Goal: Task Accomplishment & Management: Manage account settings

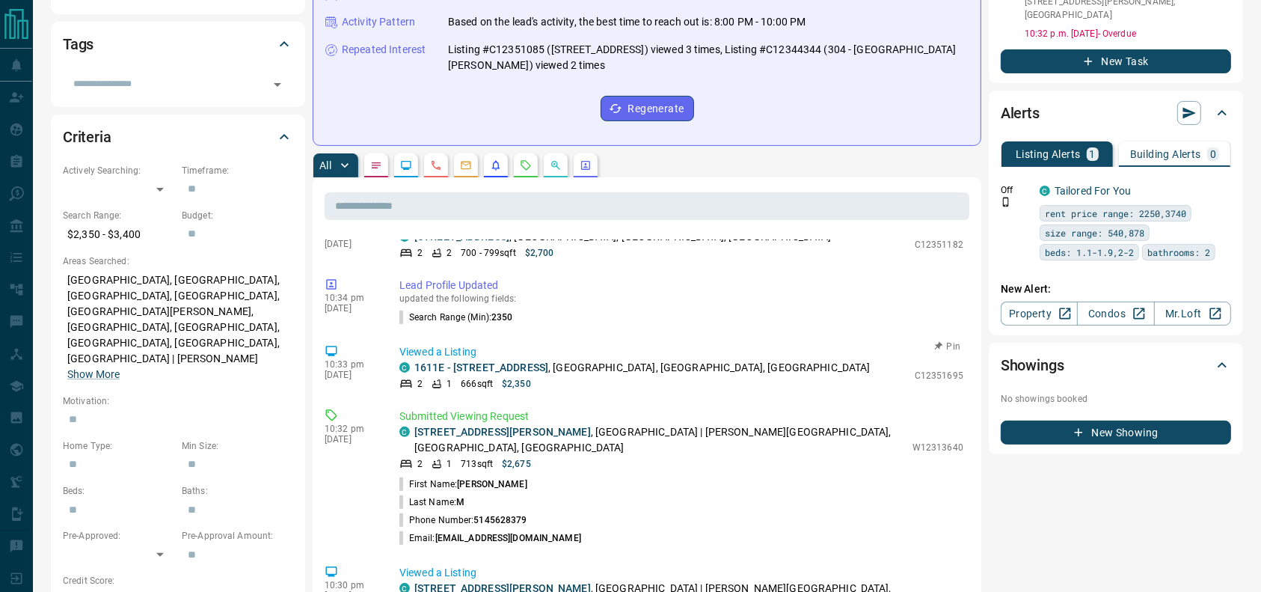
scroll to position [96, 0]
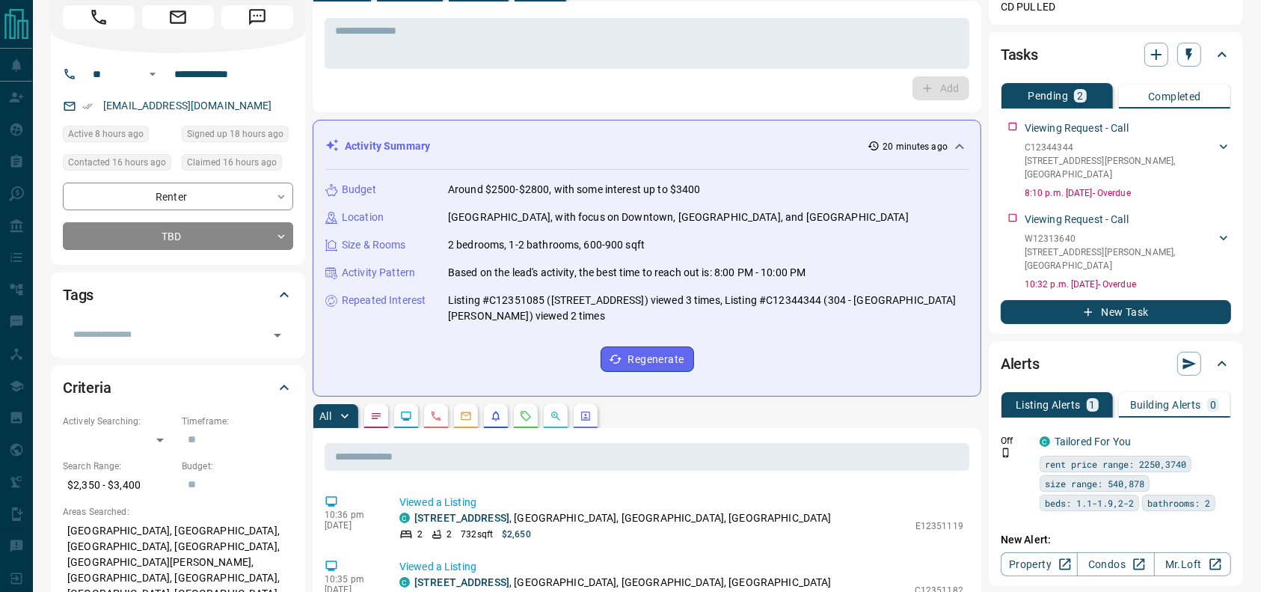
scroll to position [0, 0]
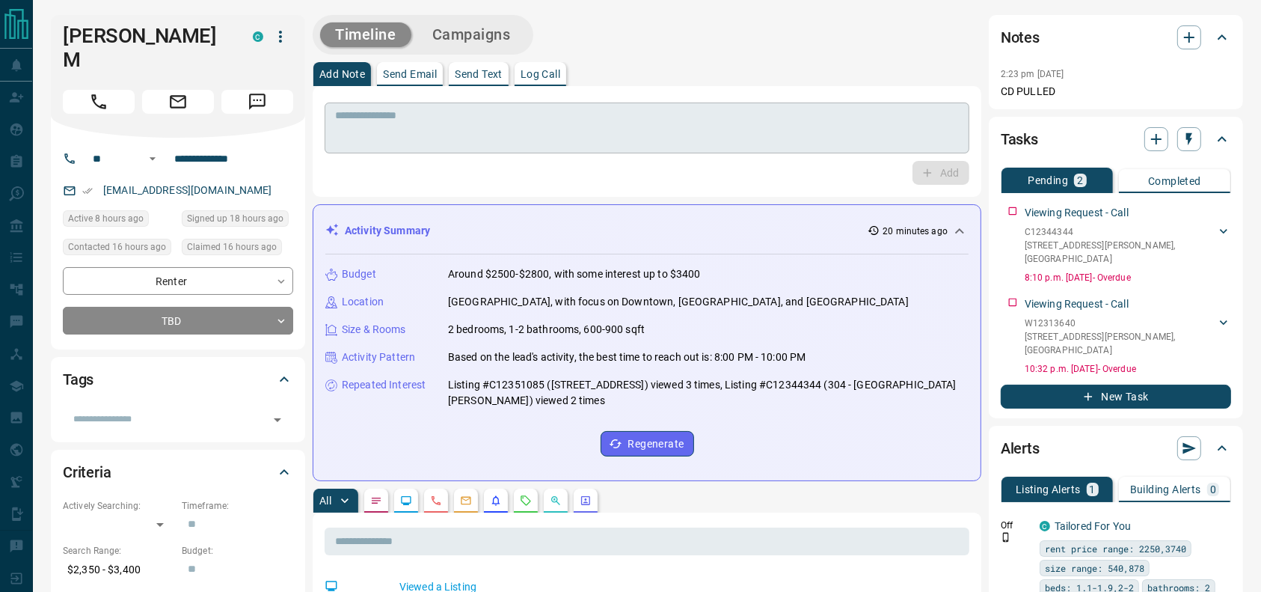
click at [521, 105] on div "* ​" at bounding box center [647, 128] width 645 height 51
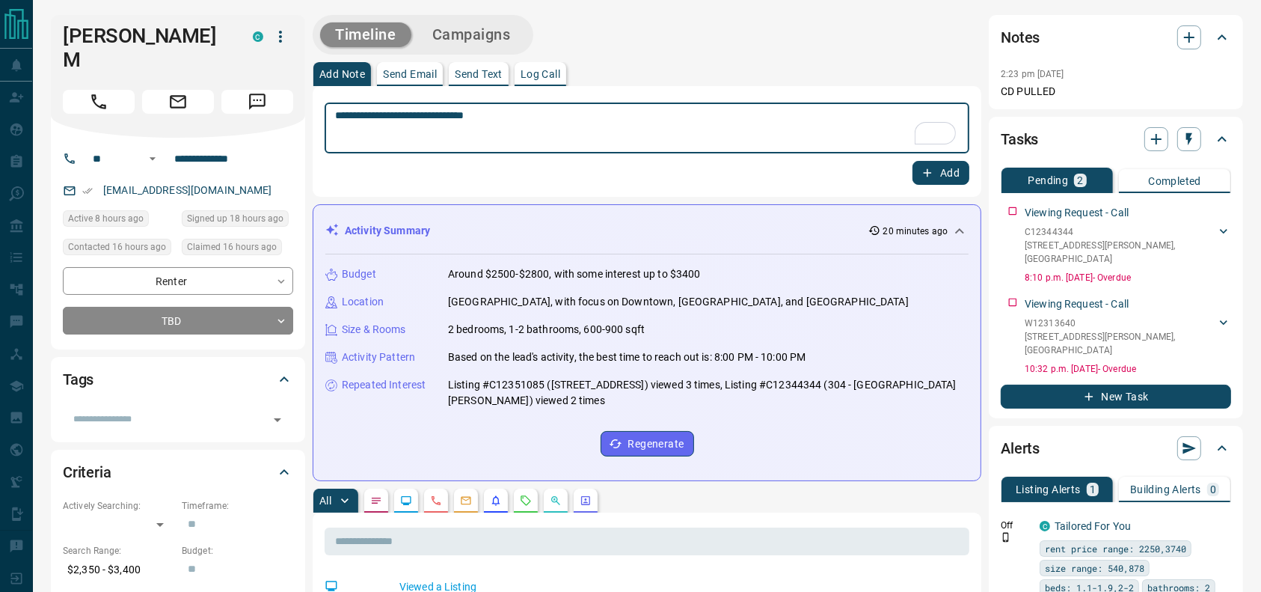
type textarea "**********"
click at [923, 175] on icon "button" at bounding box center [927, 172] width 13 height 13
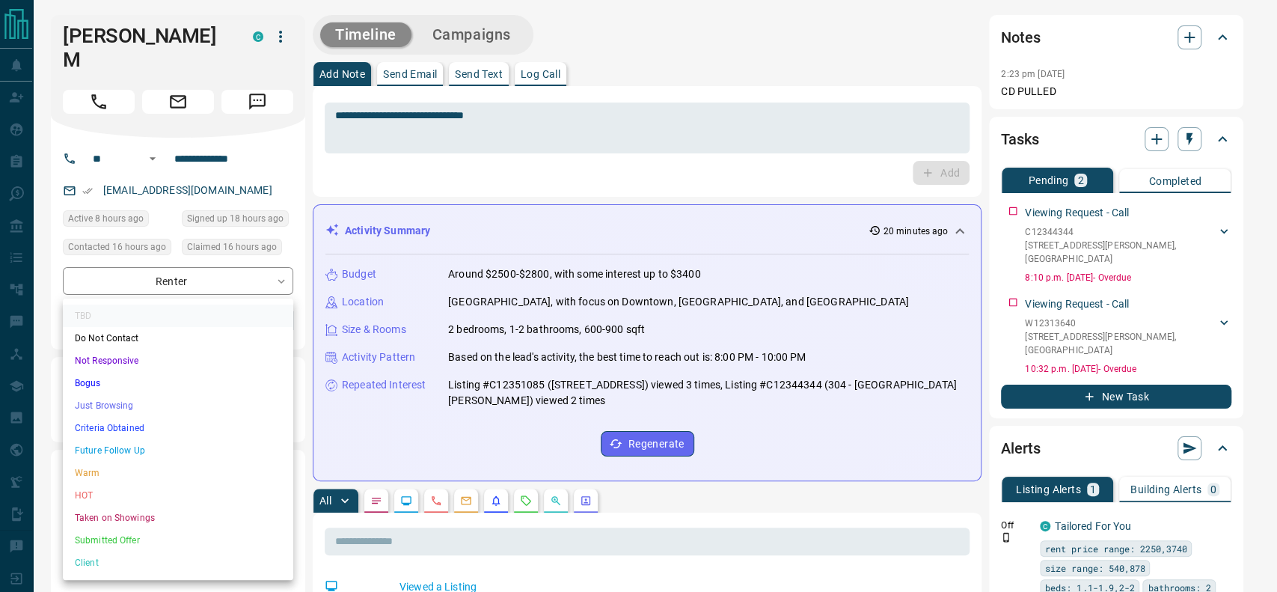
click at [123, 409] on li "Just Browsing" at bounding box center [178, 405] width 230 height 22
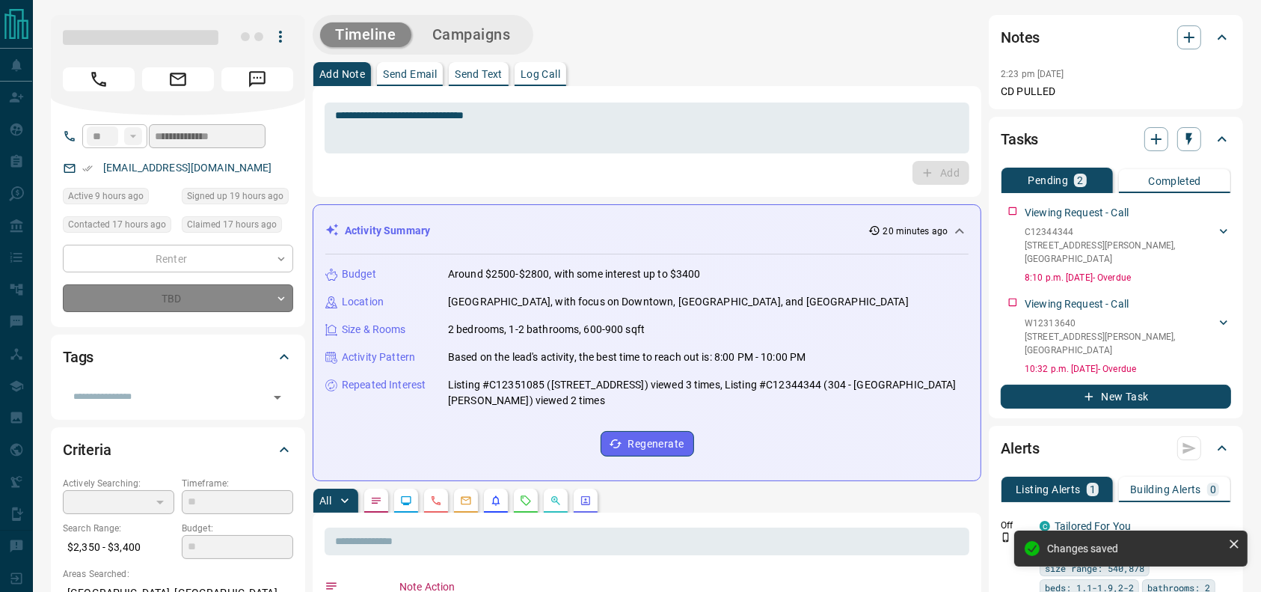
type input "*"
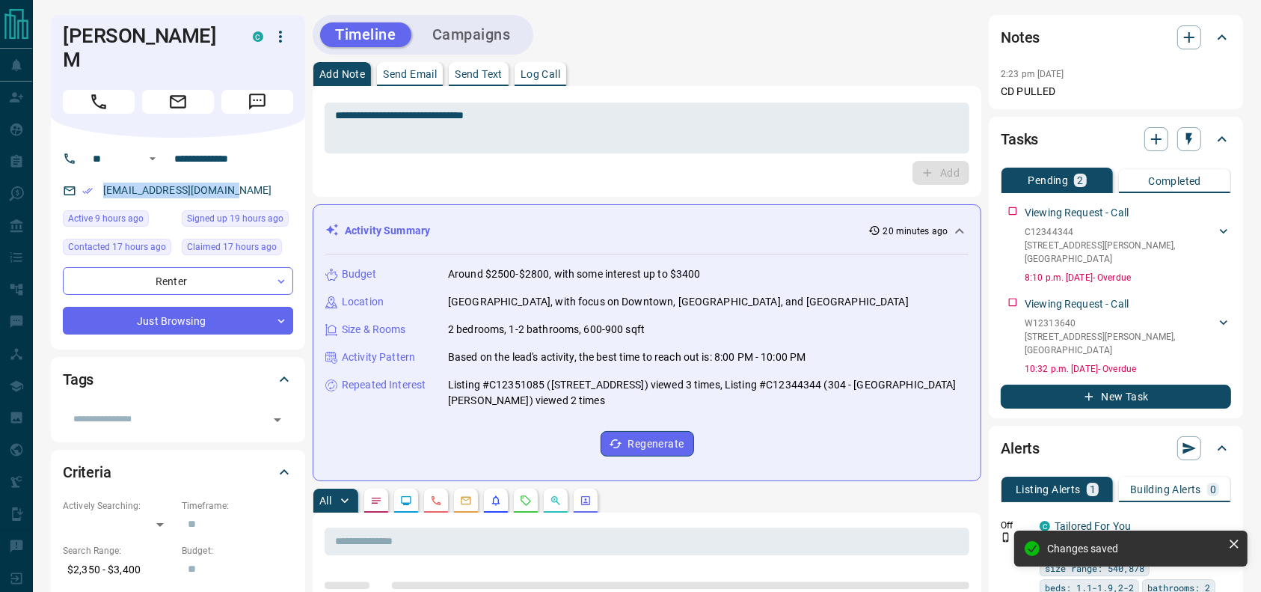
drag, startPoint x: 253, startPoint y: 165, endPoint x: 74, endPoint y: 162, distance: 178.8
click at [74, 178] on div "msaisumanth10@gmail.com" at bounding box center [178, 190] width 230 height 25
copy link "msaisumanth10@gmail.com"
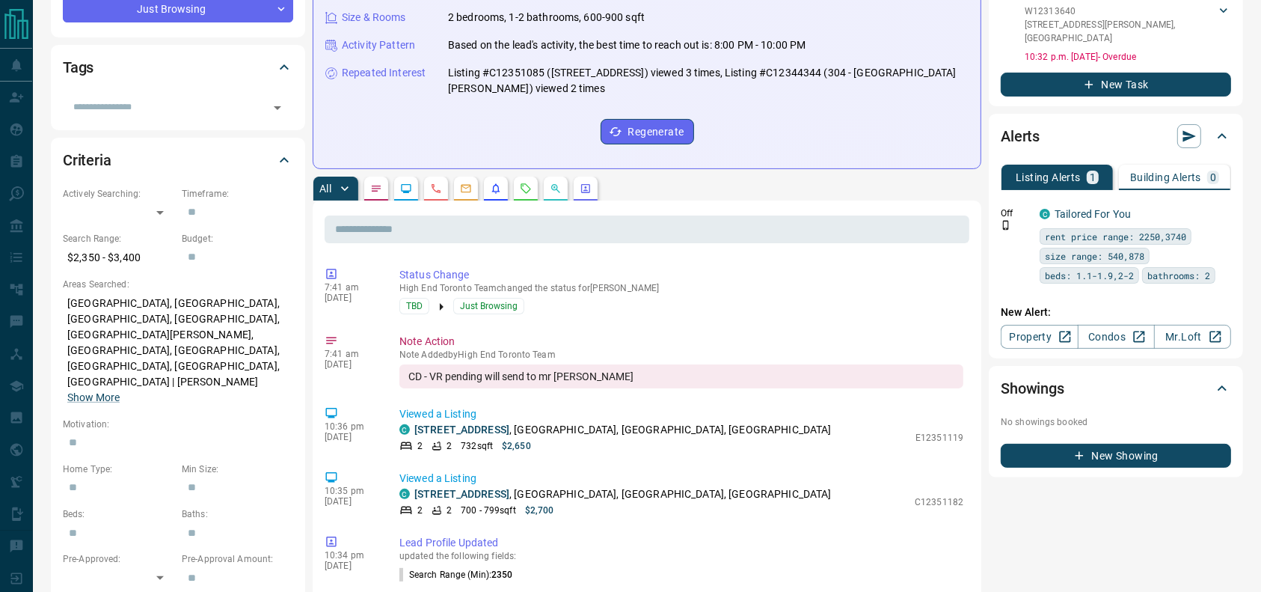
scroll to position [357, 0]
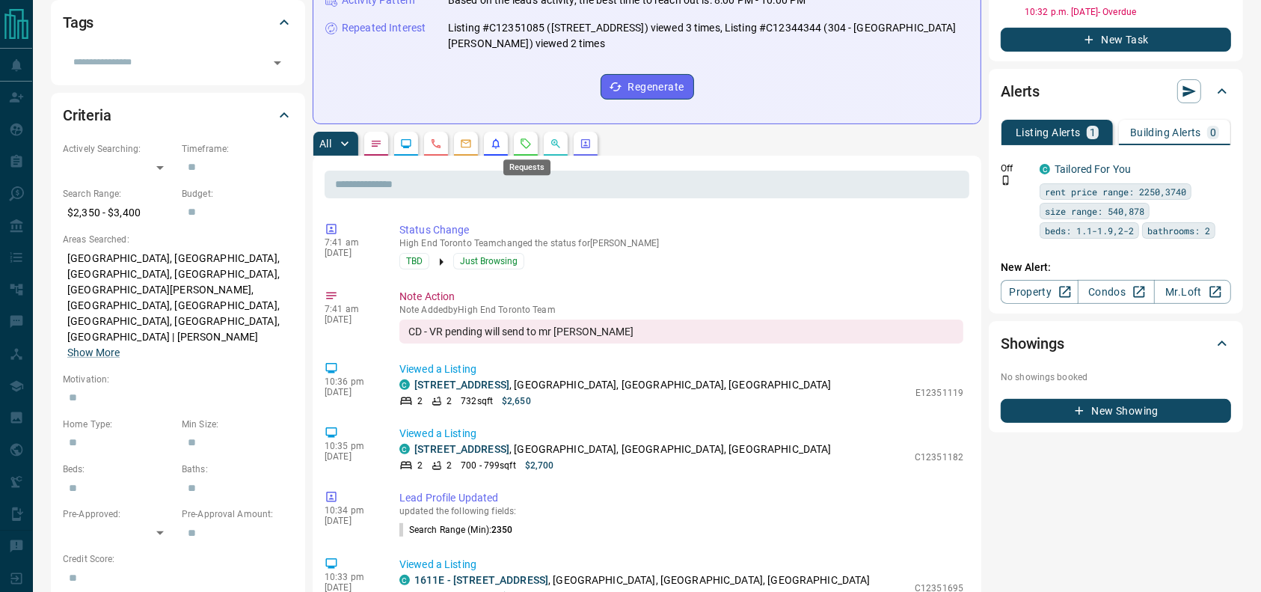
click at [528, 145] on icon "Requests" at bounding box center [526, 144] width 12 height 12
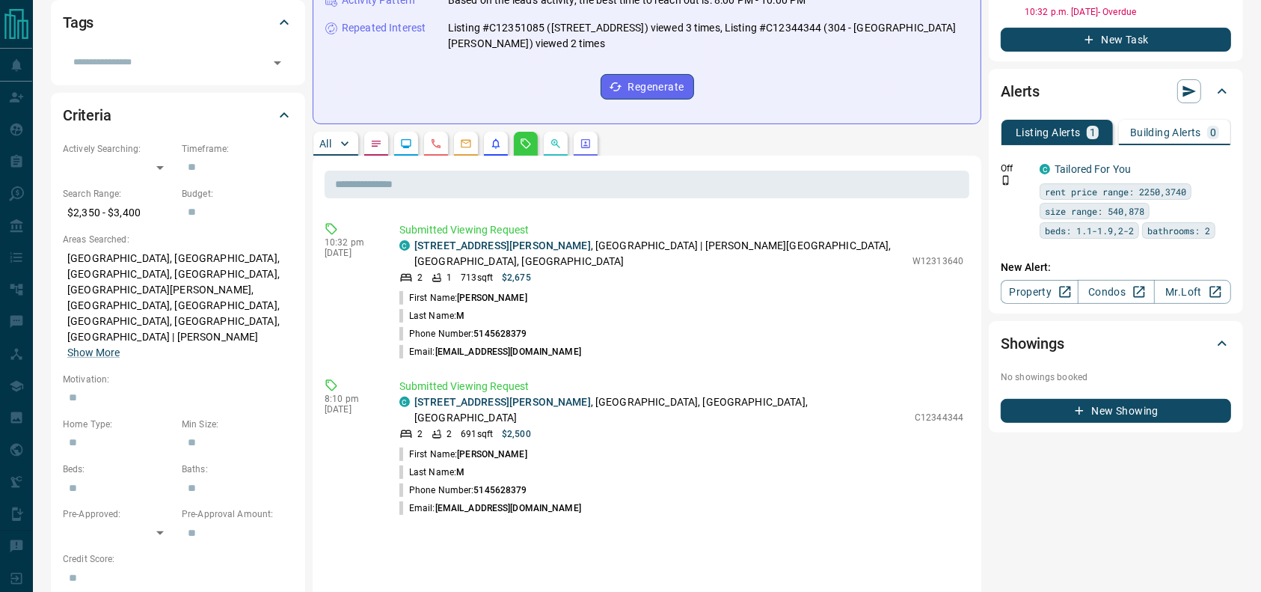
click at [575, 243] on p "306 - 800 Lawrence Avenue , Yorkdale | Glen Park, North York, Toronto" at bounding box center [659, 253] width 491 height 31
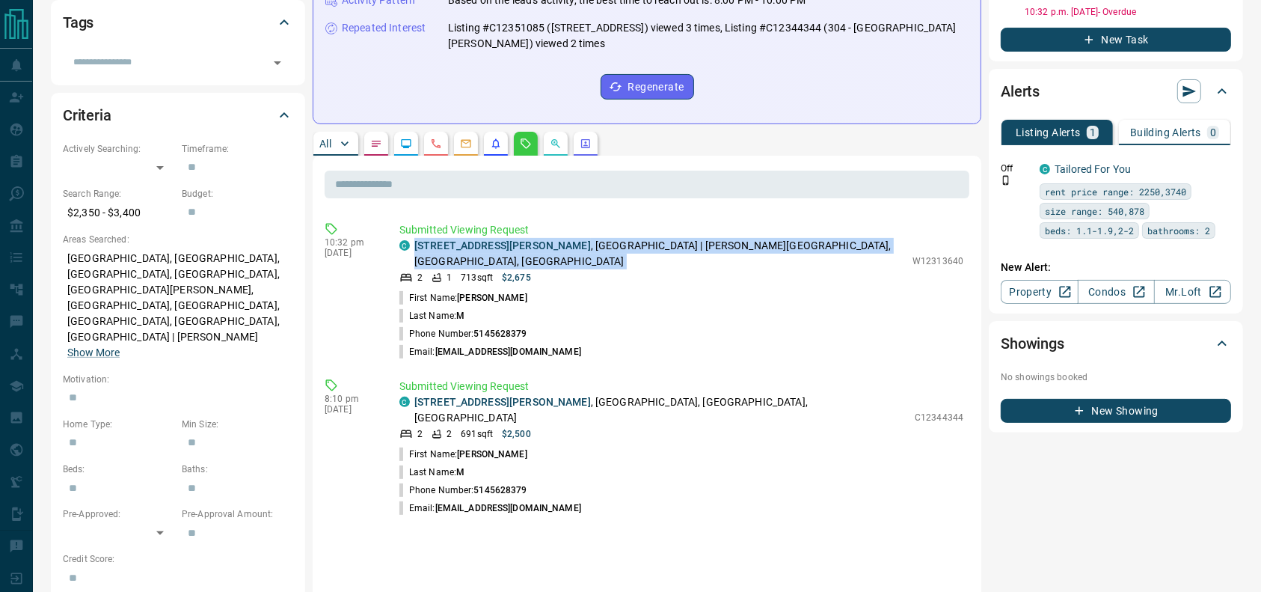
click at [575, 243] on p "306 - 800 Lawrence Avenue , Yorkdale | Glen Park, North York, Toronto" at bounding box center [659, 253] width 491 height 31
copy div "306 - 800 Lawrence Avenue , Yorkdale | Glen Park, North York, Toronto"
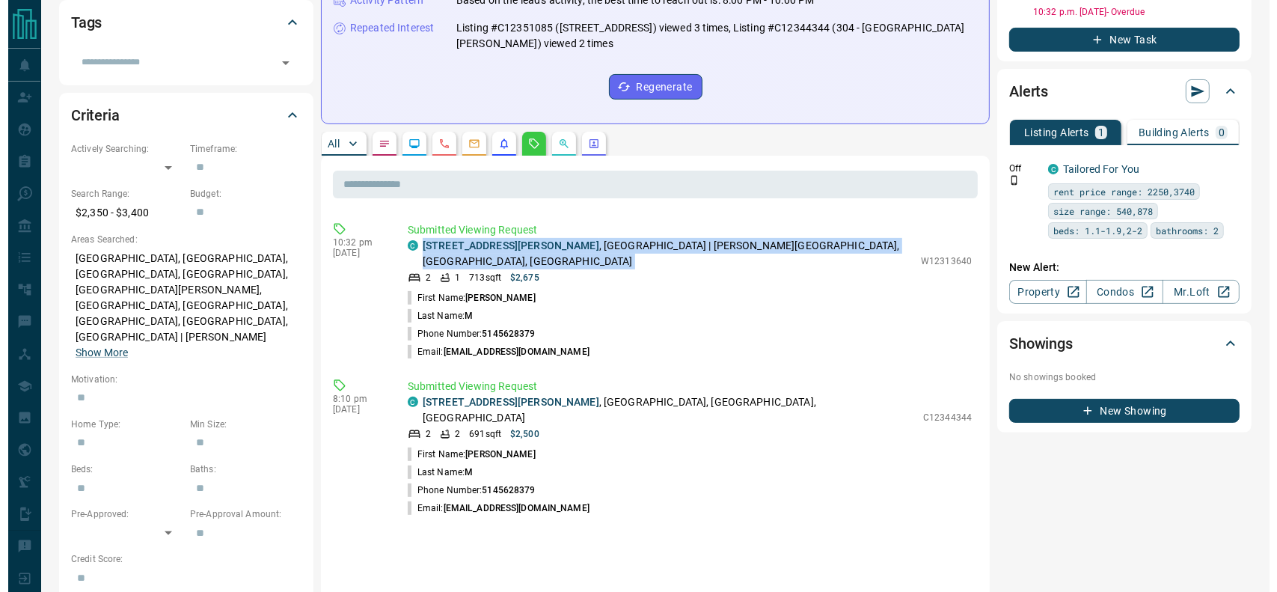
scroll to position [0, 0]
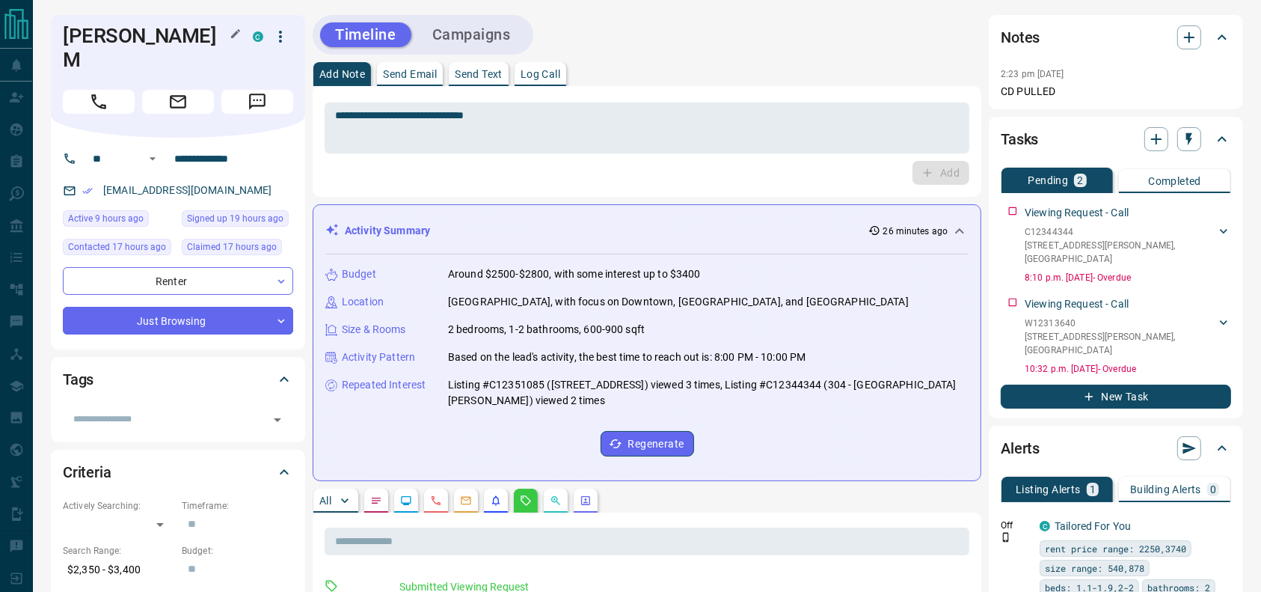
click at [142, 33] on h1 "Sai Sumanth M" at bounding box center [147, 48] width 168 height 48
copy div "Sai Sumanth M C"
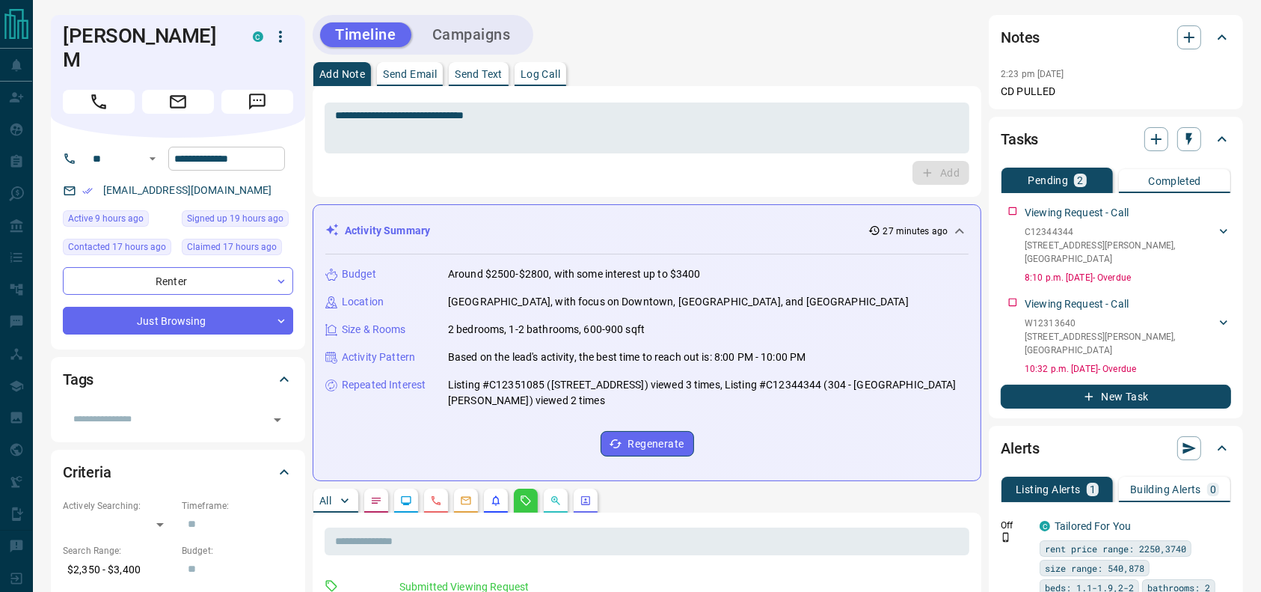
click at [234, 147] on input "**********" at bounding box center [226, 159] width 117 height 24
click at [281, 31] on icon "button" at bounding box center [281, 37] width 18 height 18
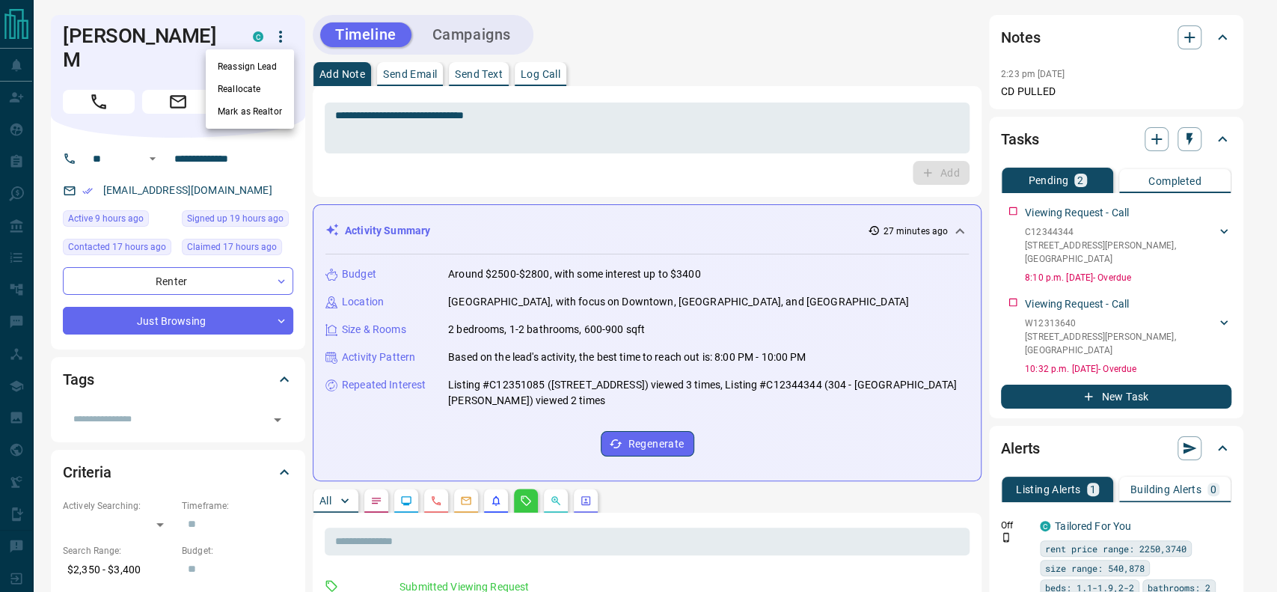
drag, startPoint x: 268, startPoint y: 52, endPoint x: 263, endPoint y: 62, distance: 11.0
click at [263, 61] on ul "Reassign Lead Reallocate Mark as Realtor" at bounding box center [250, 88] width 88 height 79
click at [262, 63] on li "Reassign Lead" at bounding box center [250, 66] width 88 height 22
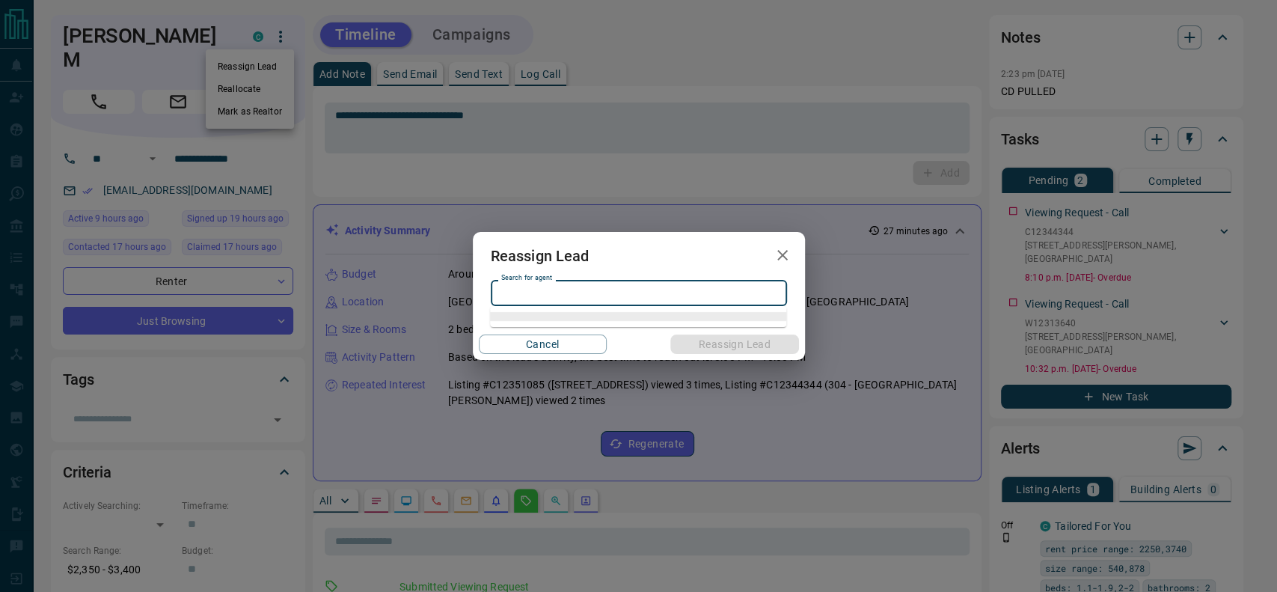
click at [657, 290] on input "Search for agent" at bounding box center [637, 292] width 285 height 16
click at [657, 319] on li "Jason Do" at bounding box center [638, 323] width 296 height 22
type input "********"
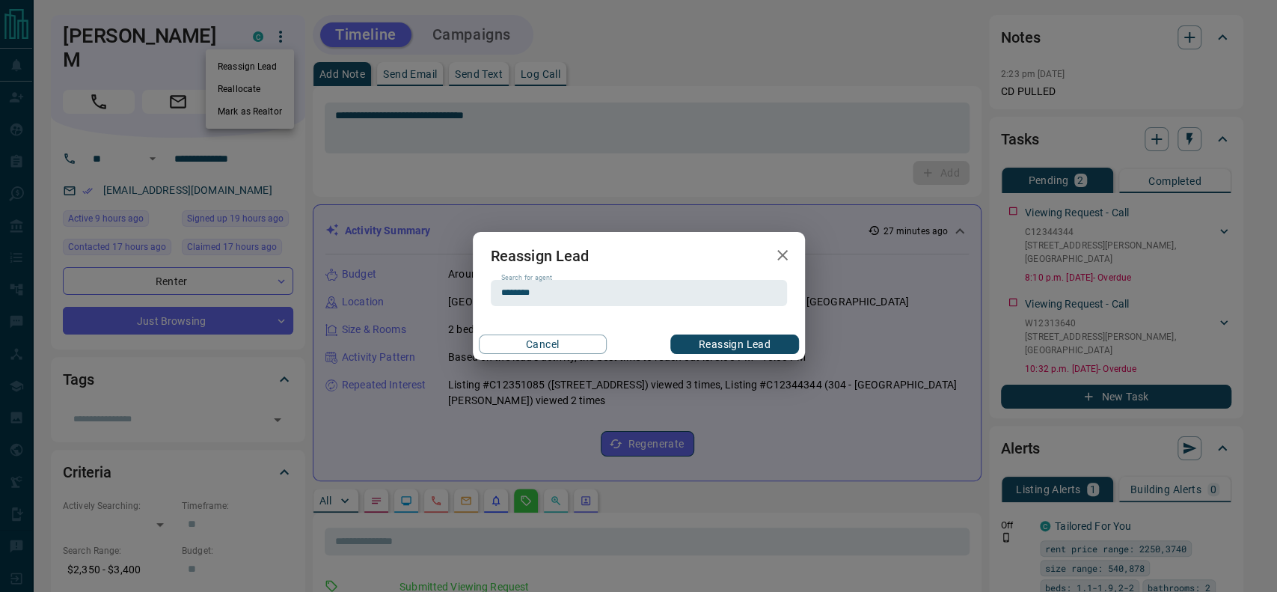
click at [713, 344] on button "Reassign Lead" at bounding box center [734, 343] width 128 height 19
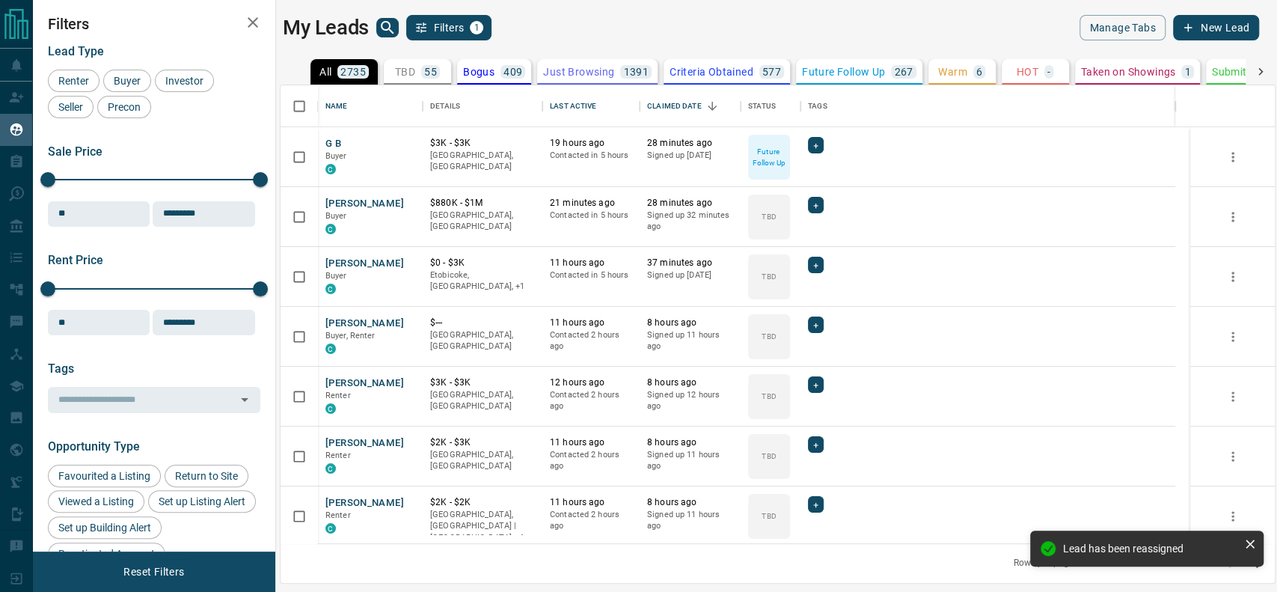
scroll to position [443, 979]
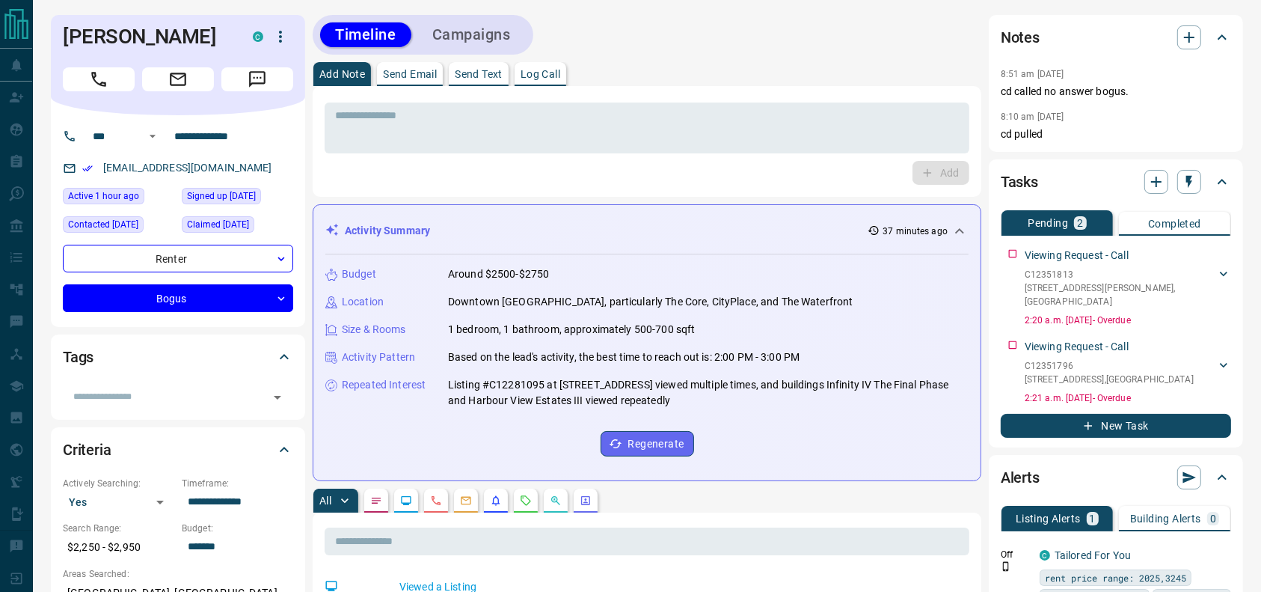
click at [104, 99] on div "[PERSON_NAME] C" at bounding box center [178, 65] width 254 height 100
click at [102, 88] on button "Call" at bounding box center [99, 79] width 72 height 24
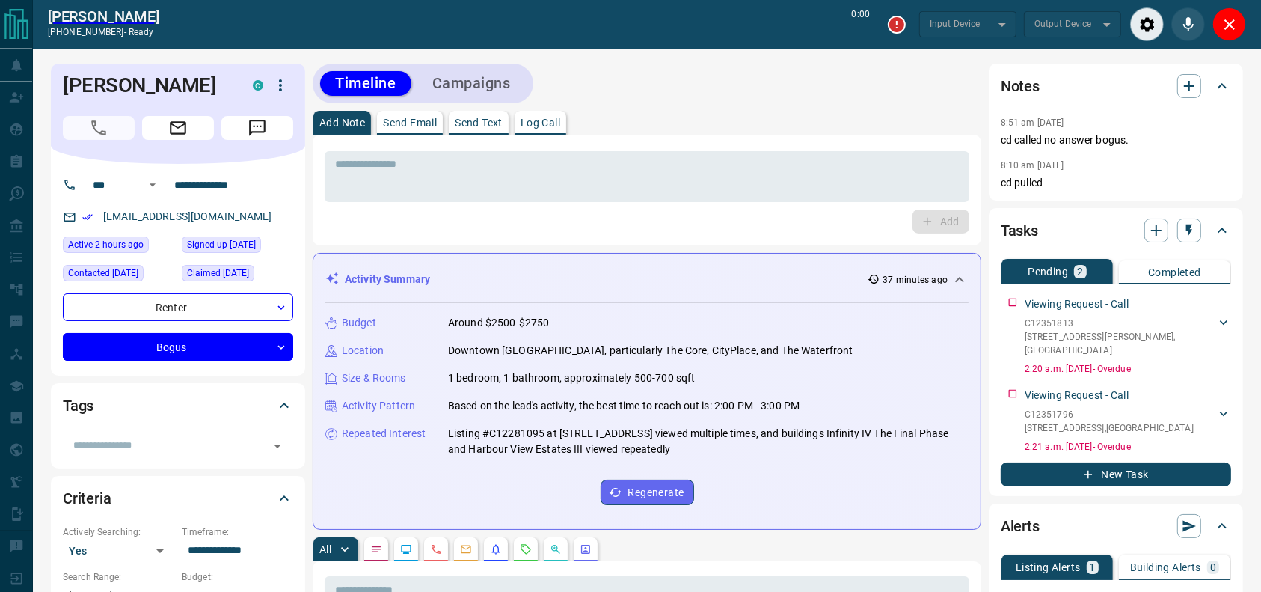
type input "*******"
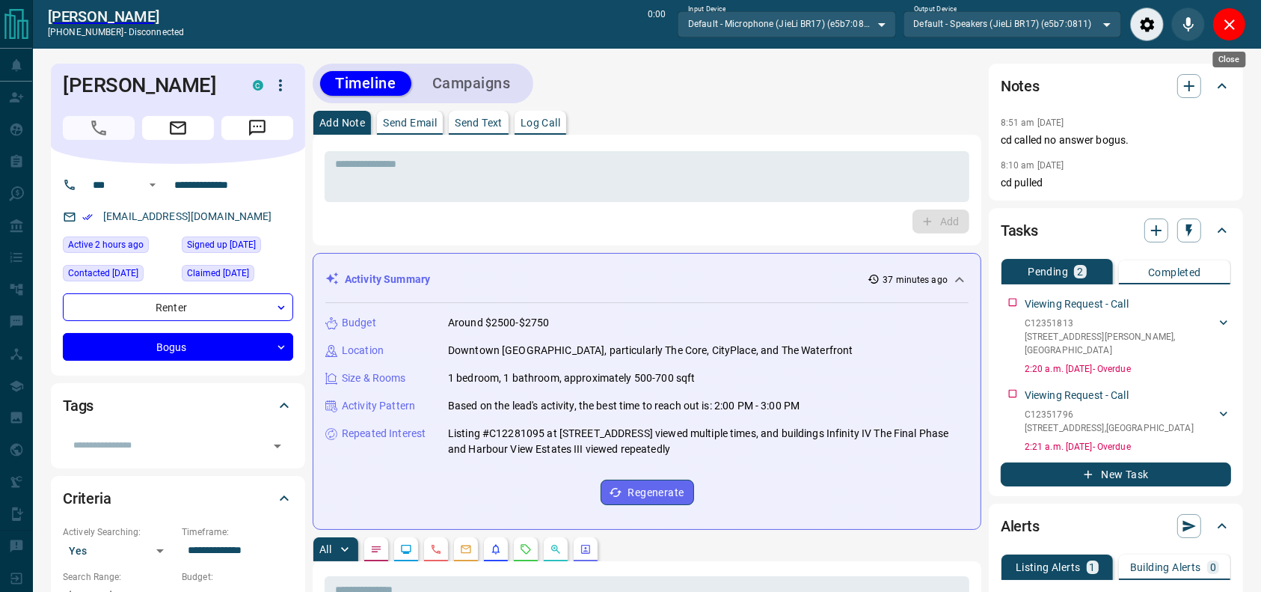
click at [1244, 33] on div "Close" at bounding box center [1230, 24] width 34 height 34
click at [1244, 31] on div "Close" at bounding box center [1230, 24] width 34 height 34
click at [1242, 28] on button "Close" at bounding box center [1230, 24] width 34 height 34
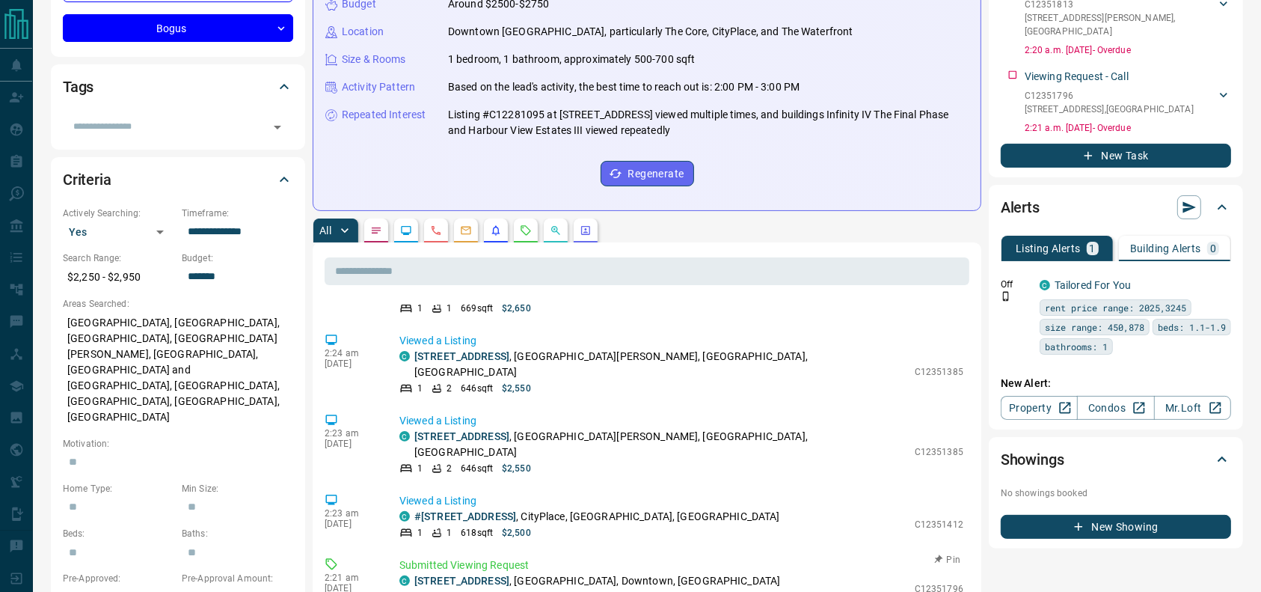
scroll to position [435, 0]
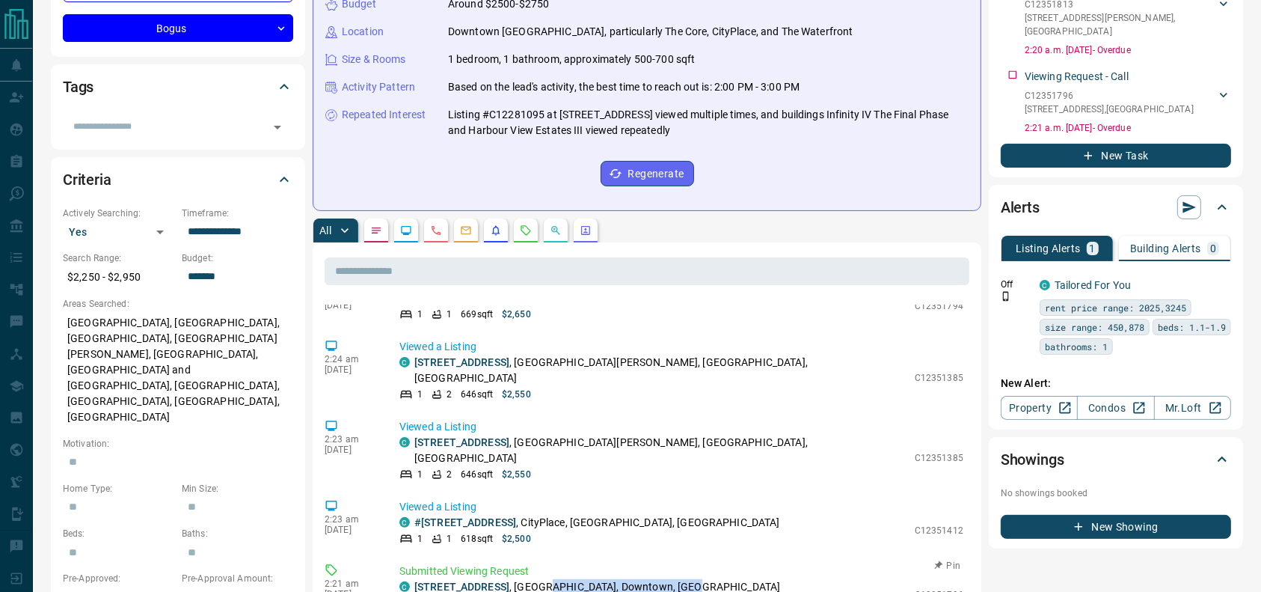
drag, startPoint x: 688, startPoint y: 542, endPoint x: 558, endPoint y: 532, distance: 129.8
click at [556, 579] on p "5204 - 10 York Street , The Waterfront, Downtown, Toronto" at bounding box center [597, 587] width 366 height 16
click at [560, 579] on p "5204 - 10 York Street , The Waterfront, Downtown, Toronto" at bounding box center [597, 587] width 366 height 16
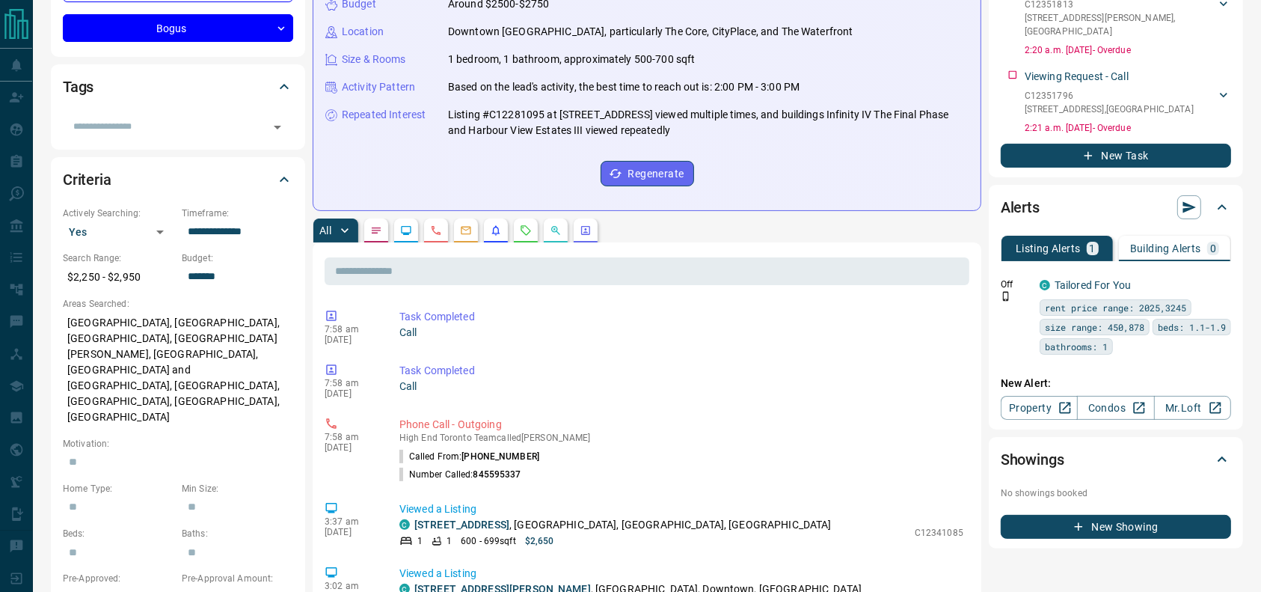
scroll to position [0, 0]
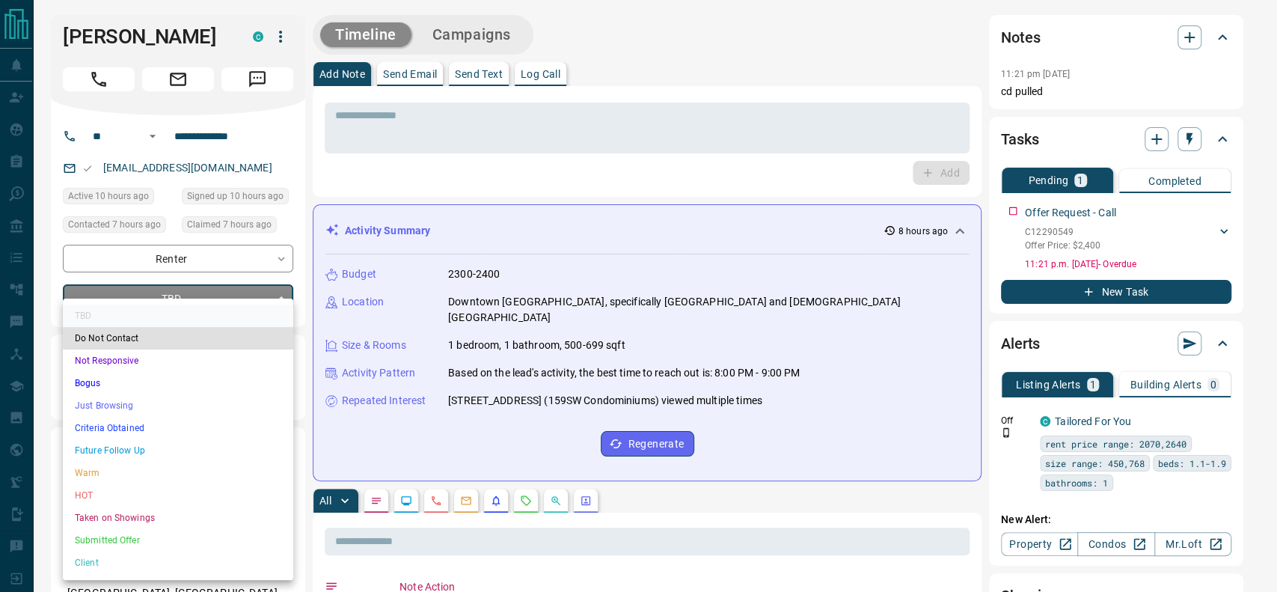
click at [95, 405] on li "Just Browsing" at bounding box center [178, 405] width 230 height 22
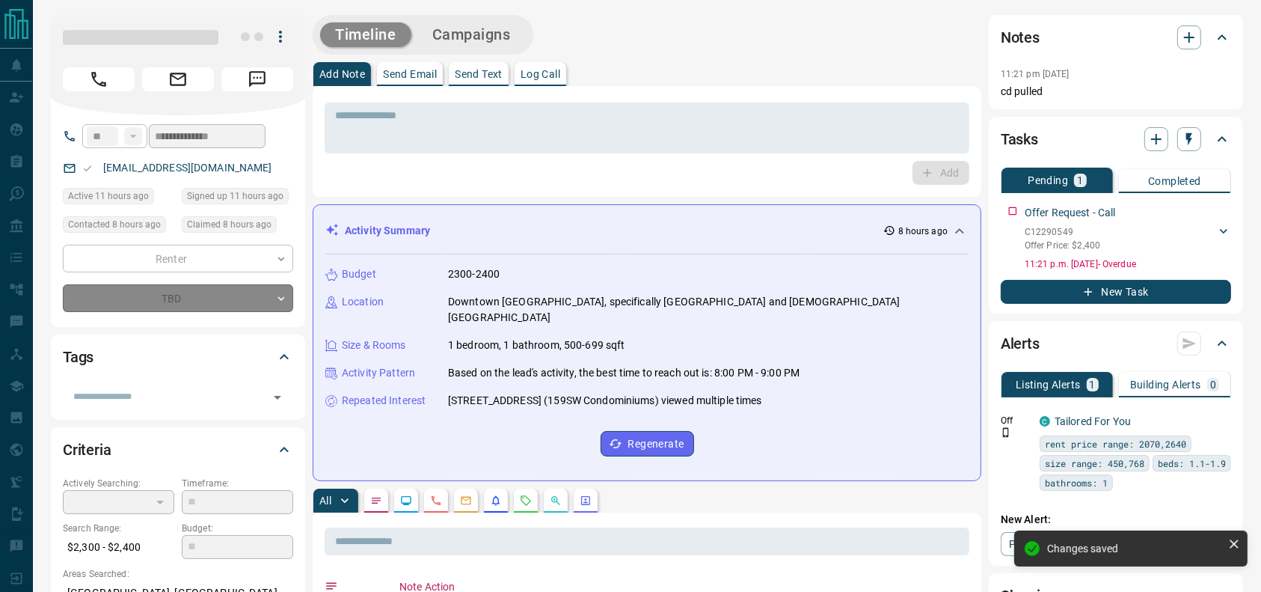
click at [91, 82] on icon "Call" at bounding box center [98, 79] width 19 height 19
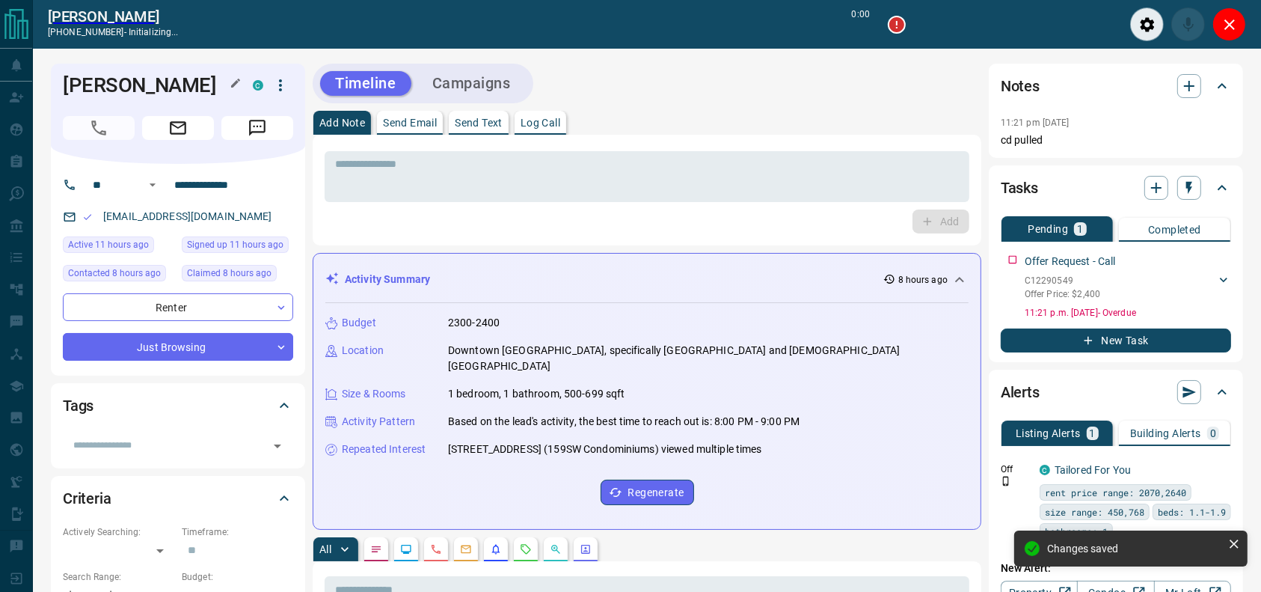
type input "*"
type input "*******"
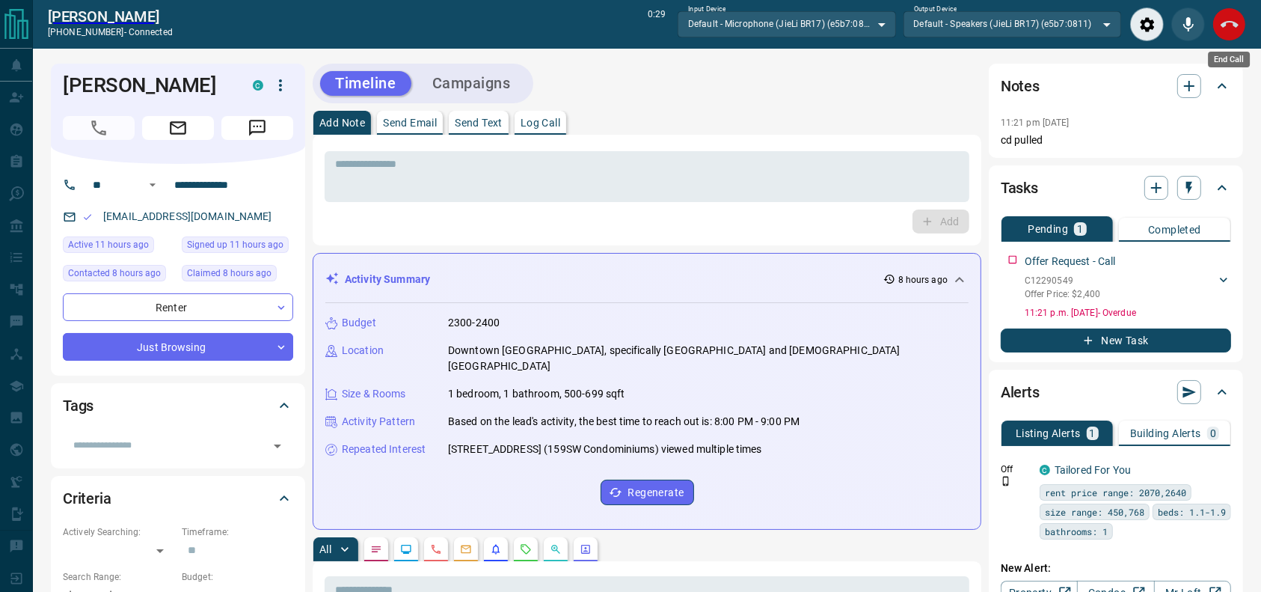
click at [1233, 25] on icon "End Call" at bounding box center [1230, 24] width 18 height 7
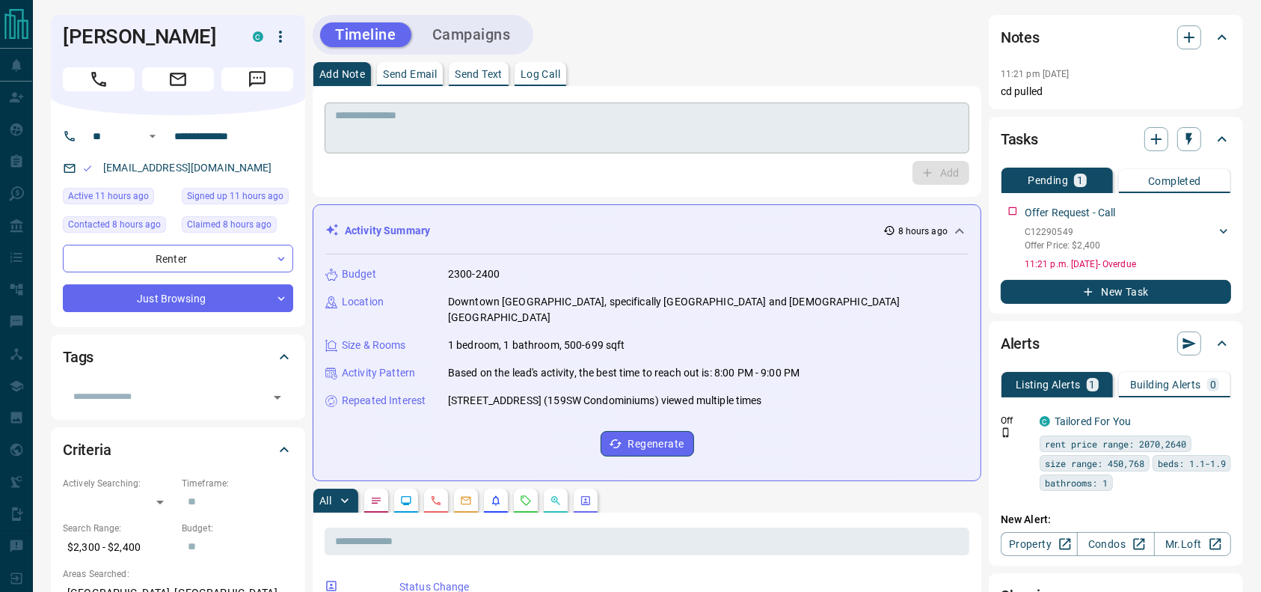
click at [729, 130] on textarea at bounding box center [647, 128] width 624 height 38
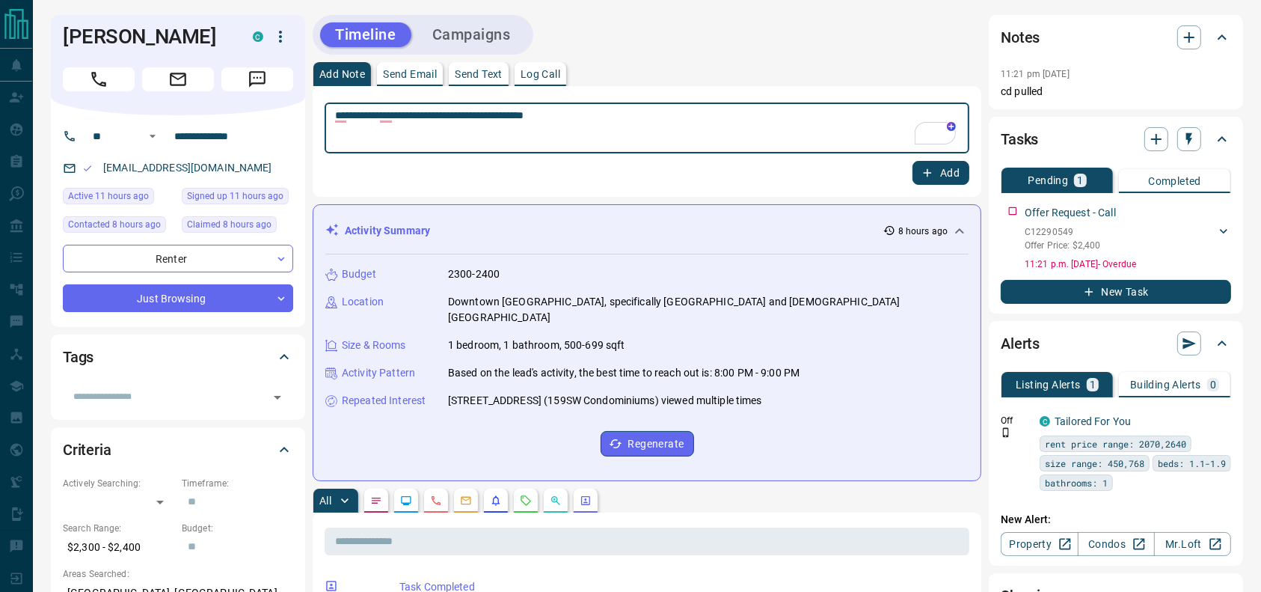
type textarea "**********"
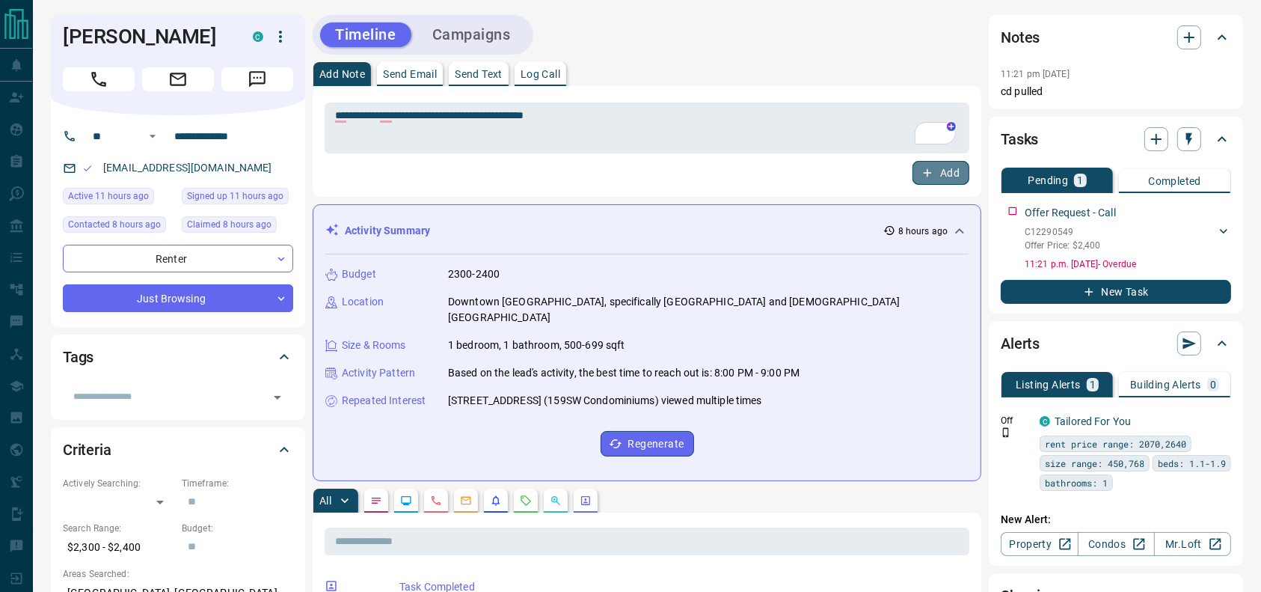
click at [929, 176] on icon "button" at bounding box center [927, 172] width 13 height 13
click at [174, 34] on h1 "Omer Baswaid" at bounding box center [147, 37] width 168 height 24
copy div "Omer Baswaid C"
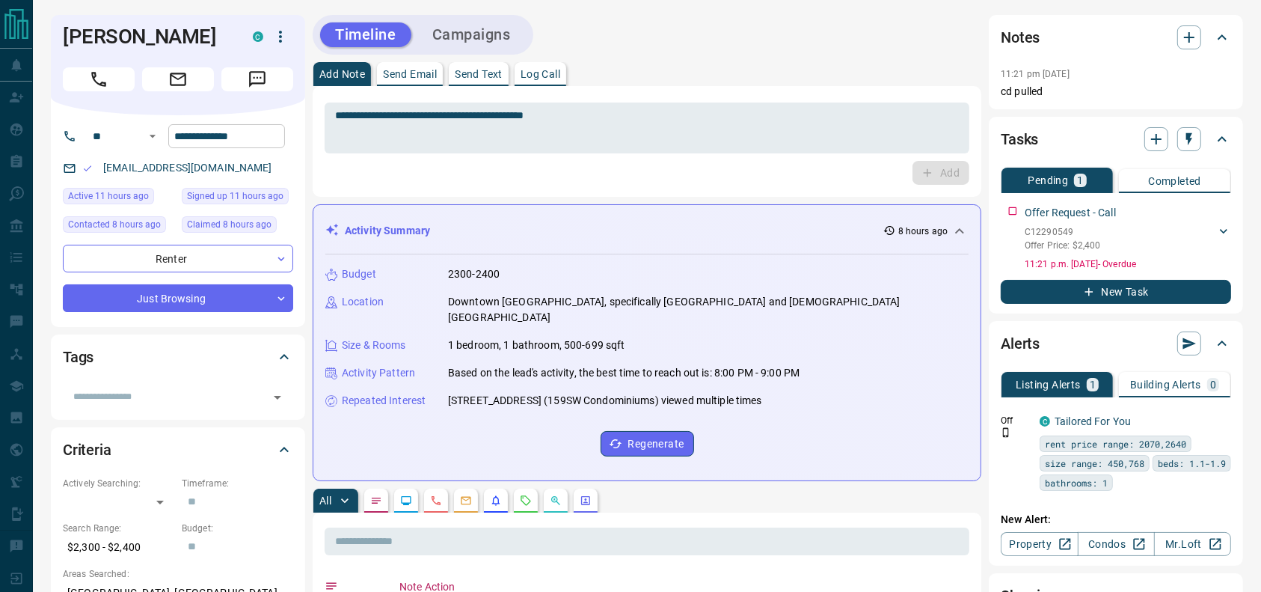
click at [266, 132] on input "**********" at bounding box center [226, 136] width 117 height 24
drag, startPoint x: 246, startPoint y: 170, endPoint x: 96, endPoint y: 157, distance: 150.9
click at [96, 157] on div "omerbaswaid21@gmail.com" at bounding box center [178, 168] width 230 height 25
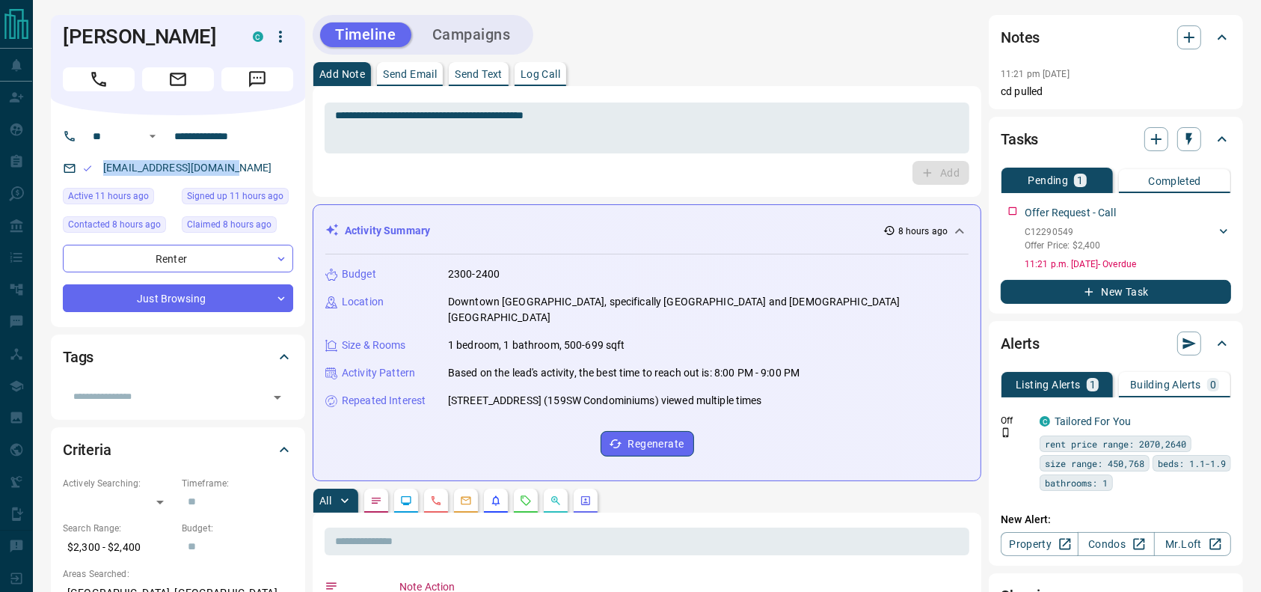
copy link "omerbaswaid21@gmail.com"
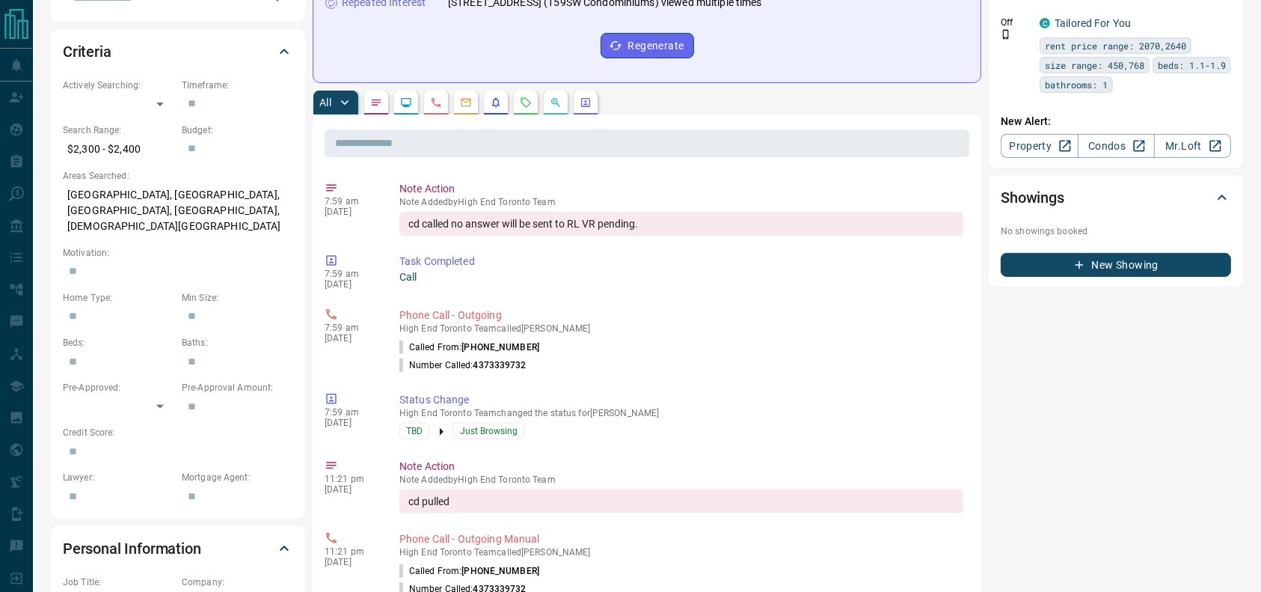
scroll to position [413, 0]
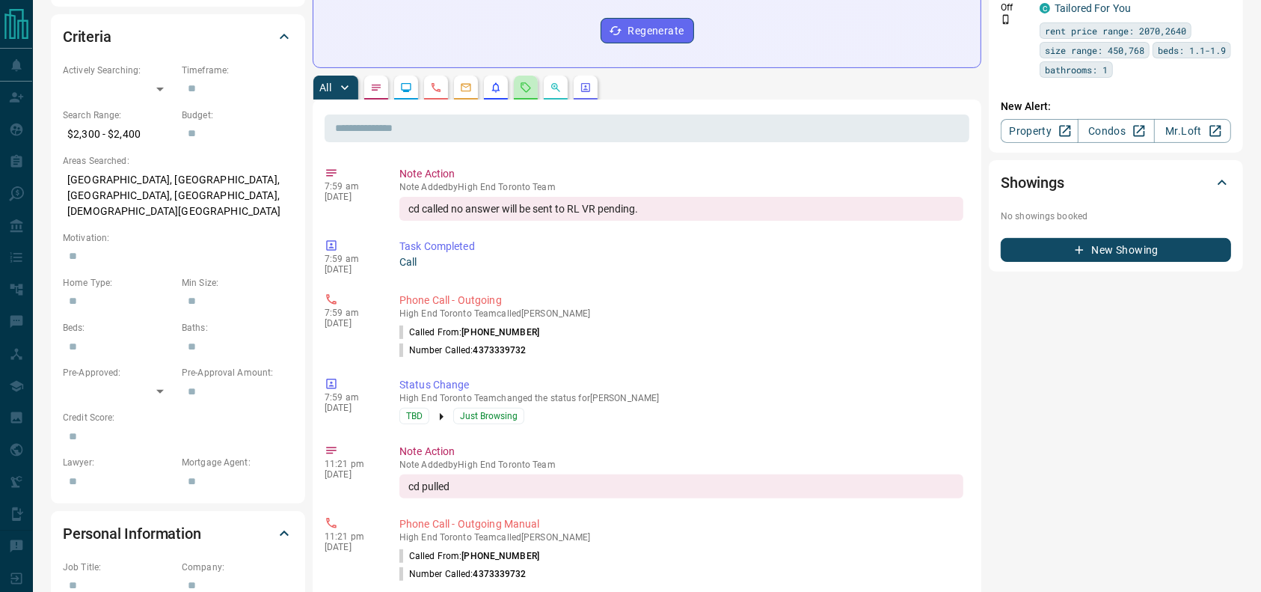
click at [531, 82] on icon "Requests" at bounding box center [526, 88] width 12 height 12
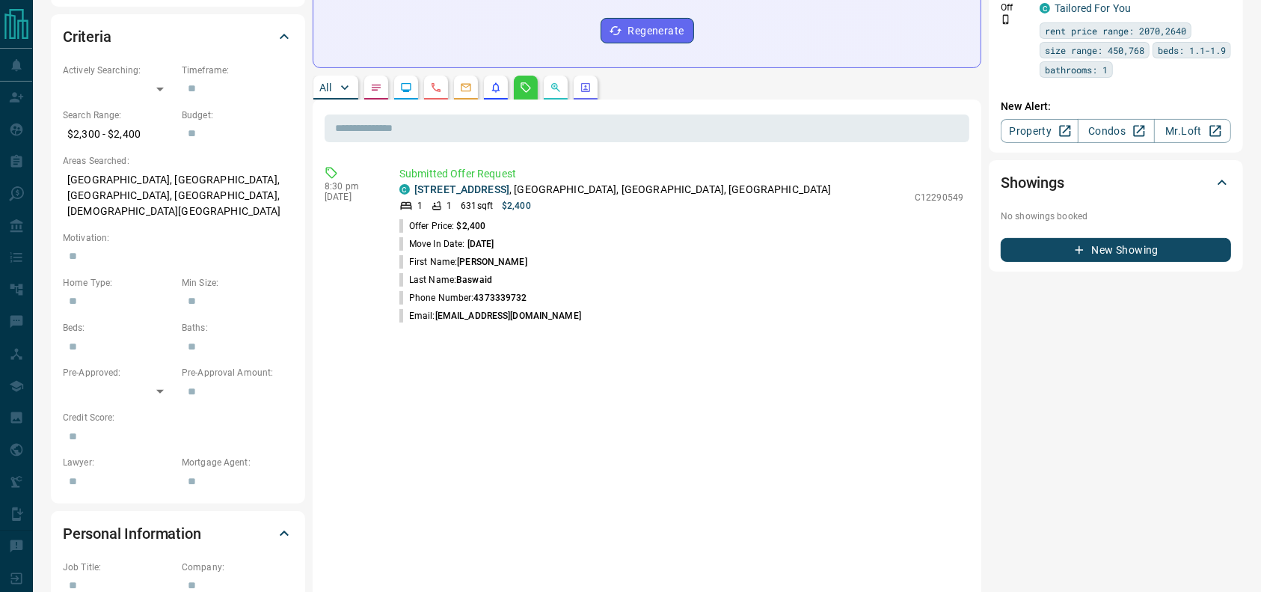
click at [635, 182] on p "2301 - 159 Wellesley Street E , Cabbagetown, Downtown, Toronto" at bounding box center [622, 190] width 417 height 16
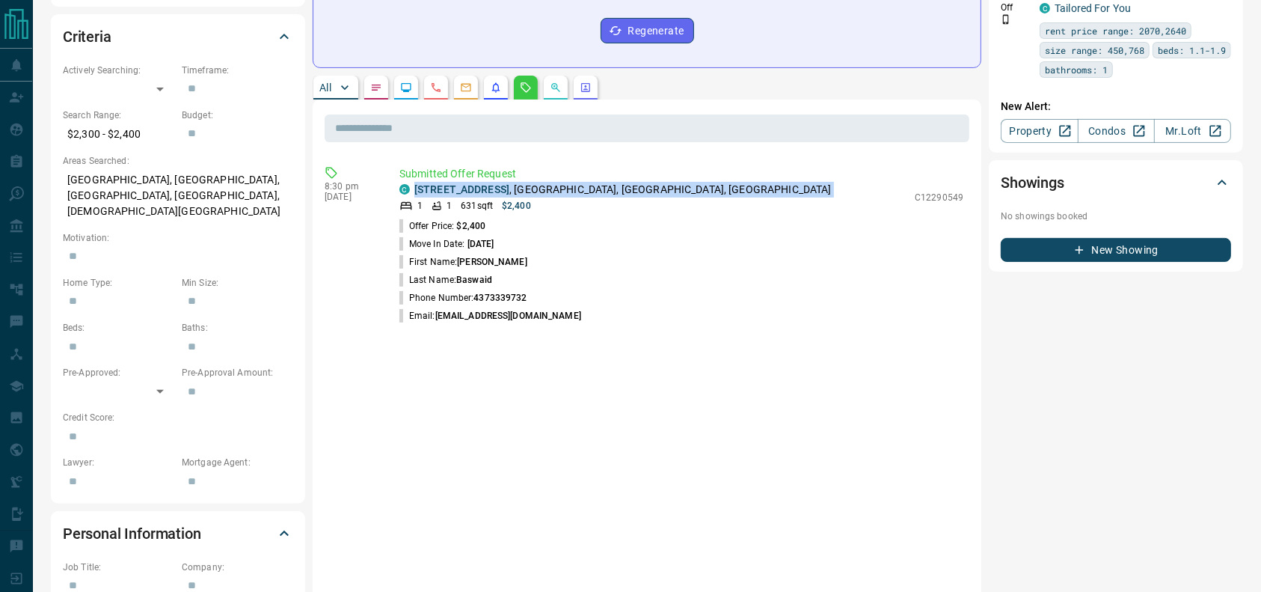
click at [635, 182] on p "2301 - 159 Wellesley Street E , Cabbagetown, Downtown, Toronto" at bounding box center [622, 190] width 417 height 16
copy div "2301 - 159 Wellesley Street E , Cabbagetown, Downtown, Toronto"
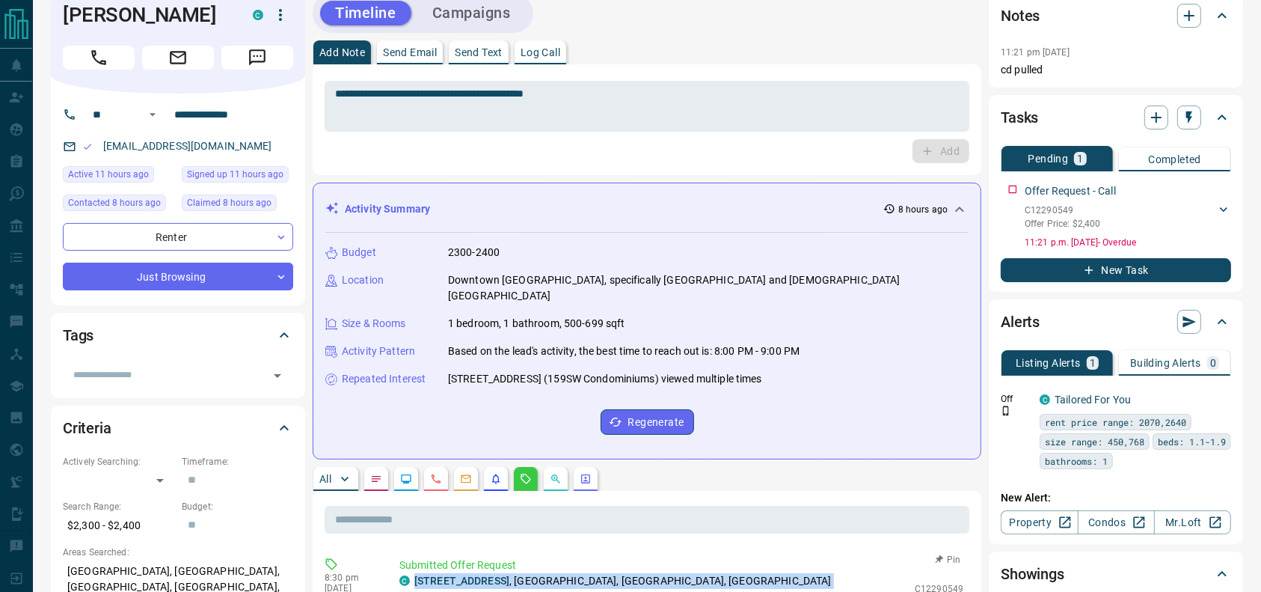
scroll to position [0, 0]
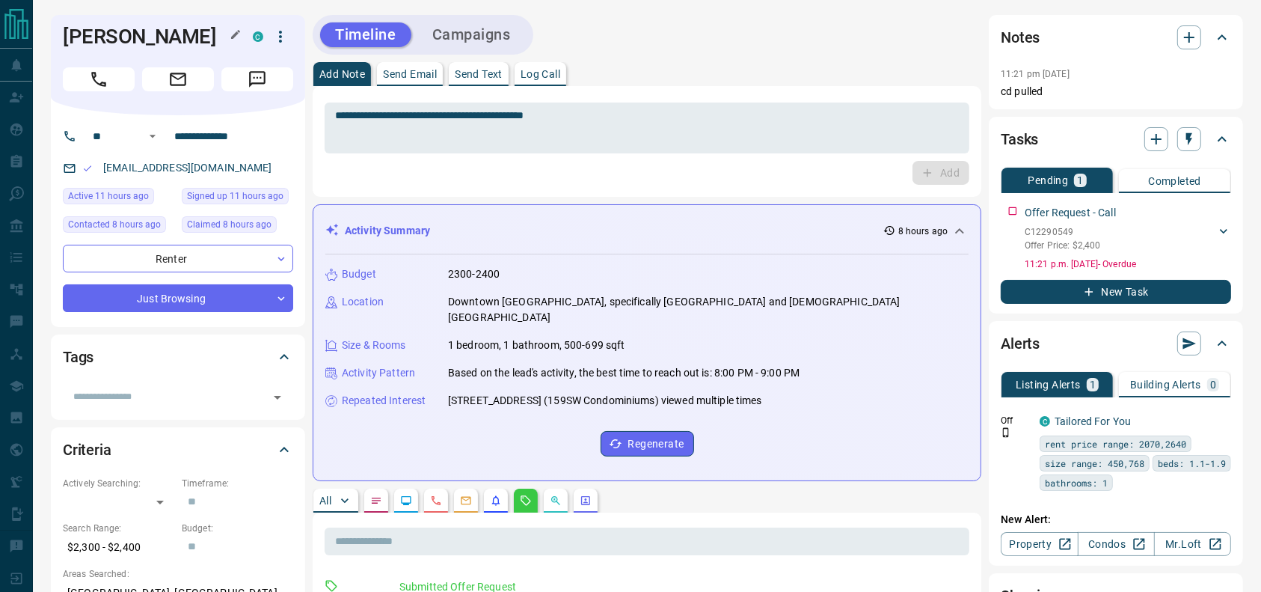
click at [140, 33] on h1 "Omer Baswaid" at bounding box center [147, 37] width 168 height 24
copy div "Omer Baswaid C"
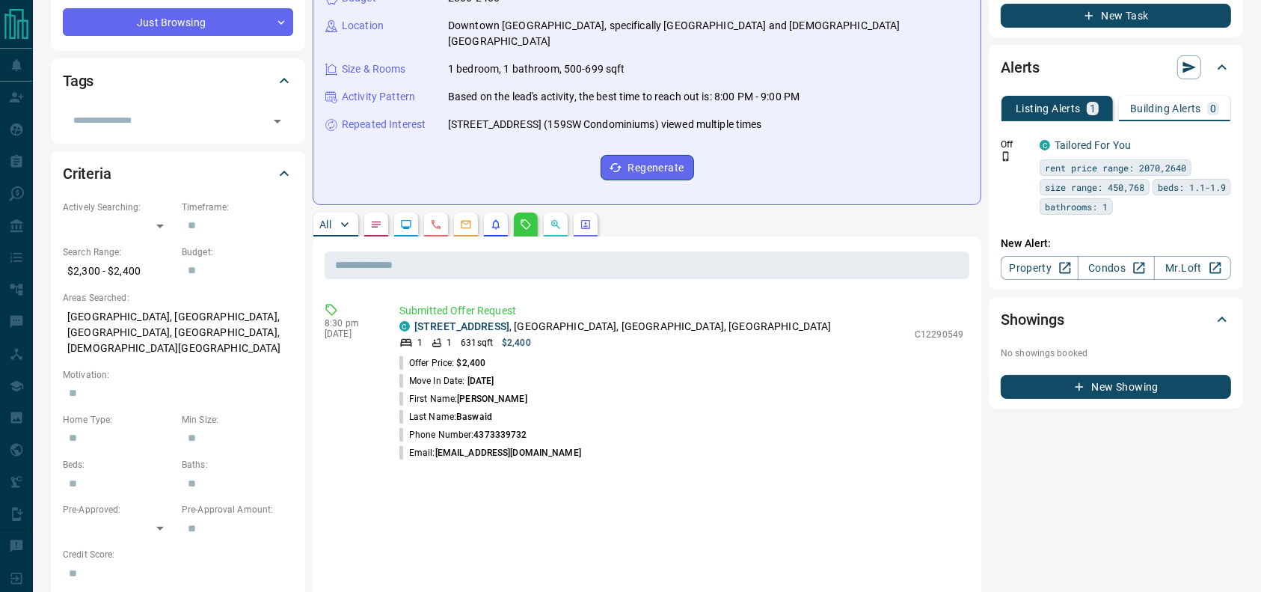
scroll to position [277, 0]
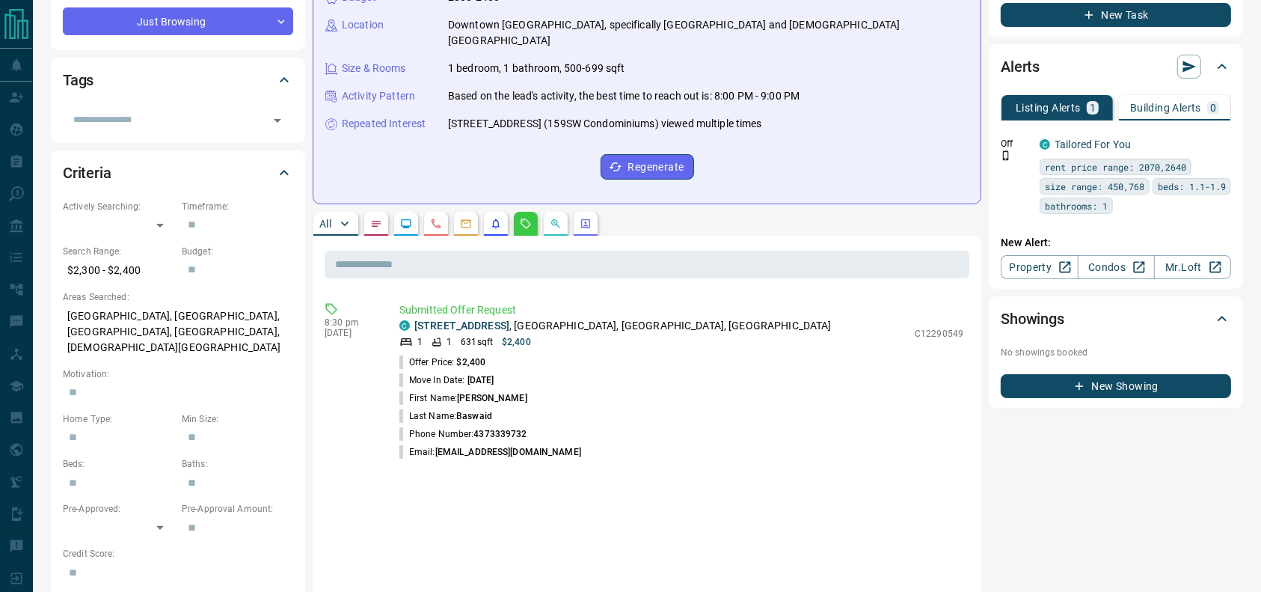
click at [389, 212] on div "All" at bounding box center [647, 224] width 669 height 24
click at [382, 218] on icon "Notes" at bounding box center [376, 224] width 12 height 12
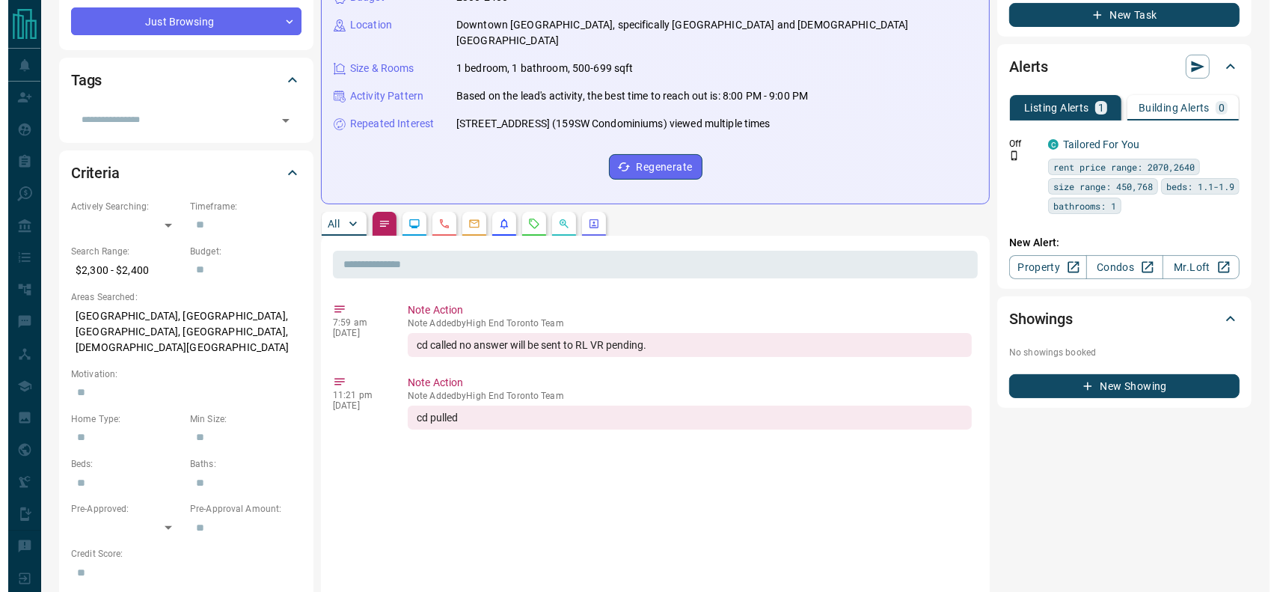
scroll to position [0, 0]
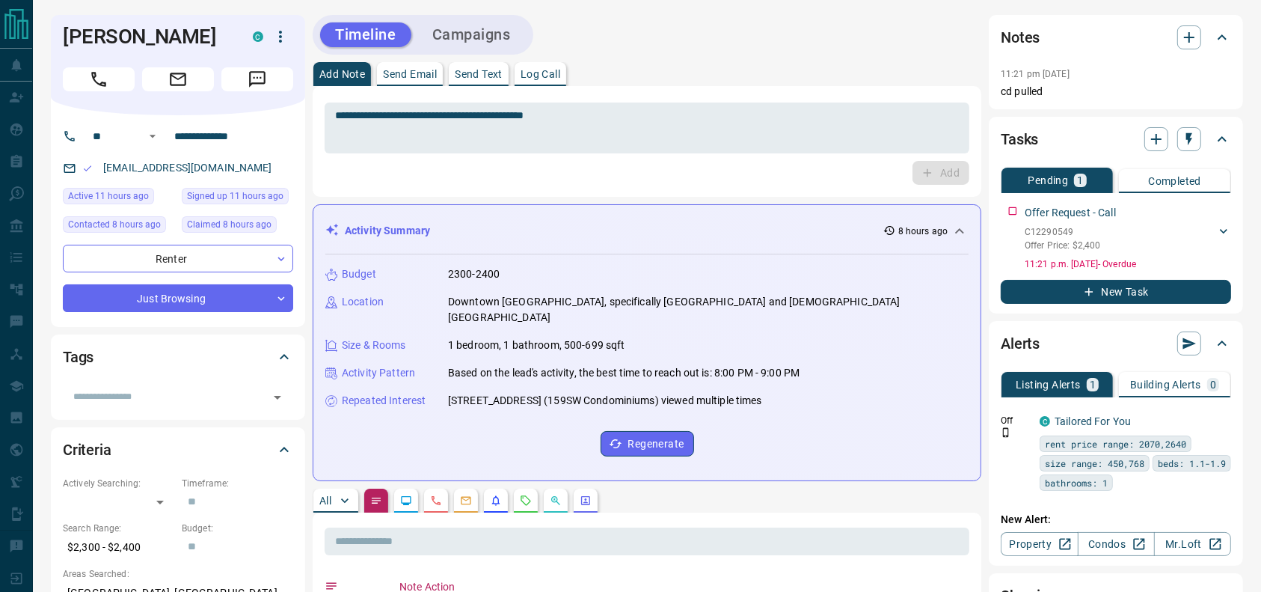
click at [286, 50] on div "Omer Baswaid C" at bounding box center [178, 65] width 254 height 100
click at [286, 45] on div "C" at bounding box center [273, 36] width 40 height 25
click at [284, 44] on icon "button" at bounding box center [281, 37] width 18 height 18
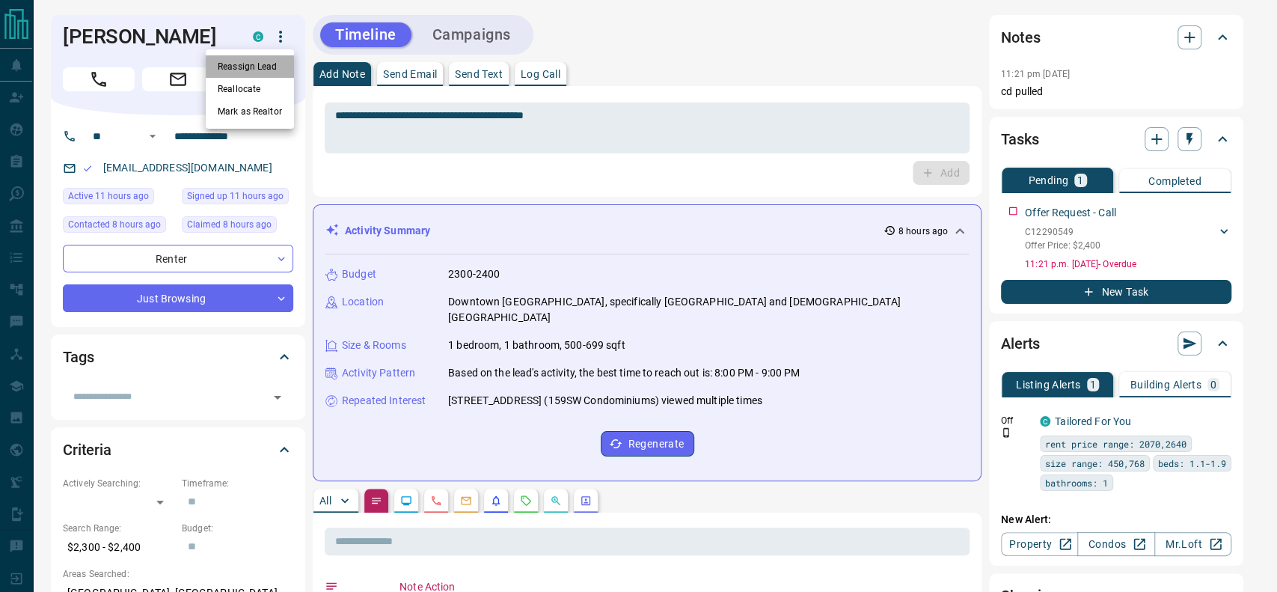
click at [269, 61] on li "Reassign Lead" at bounding box center [250, 66] width 88 height 22
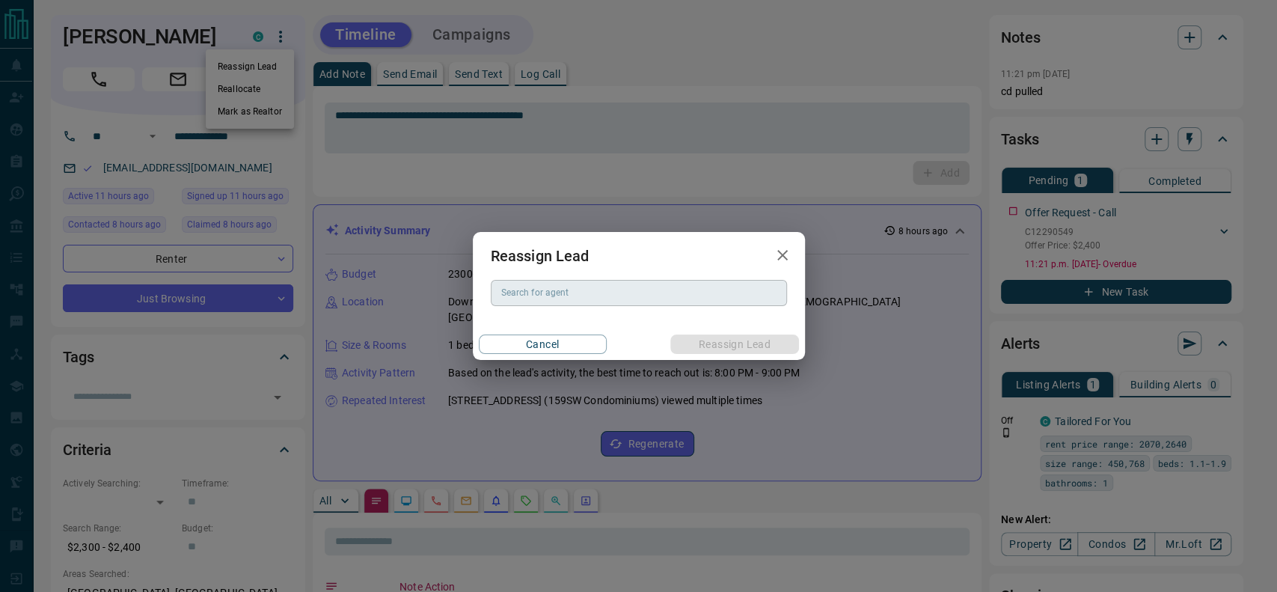
click at [622, 289] on input "Search for agent" at bounding box center [637, 292] width 285 height 16
click at [589, 319] on li "Rachel Litvinenko" at bounding box center [638, 323] width 296 height 22
type input "**********"
click at [750, 337] on button "Reassign Lead" at bounding box center [734, 343] width 128 height 19
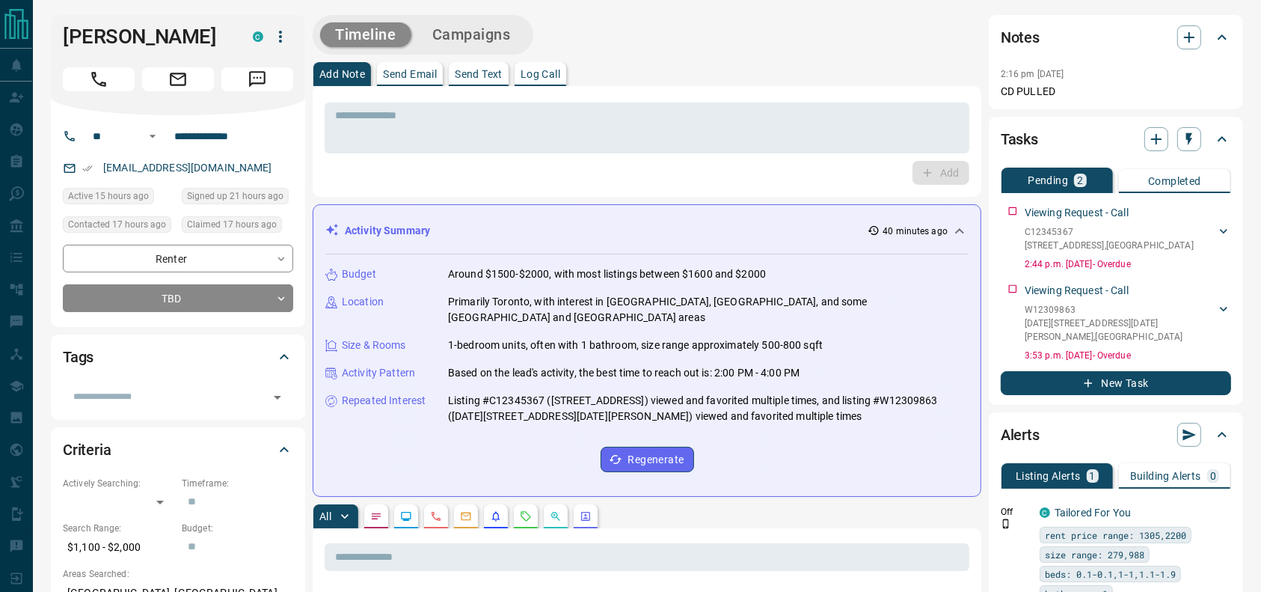
click at [885, 69] on div "Add Note Send Email Send Text Log Call" at bounding box center [647, 74] width 669 height 24
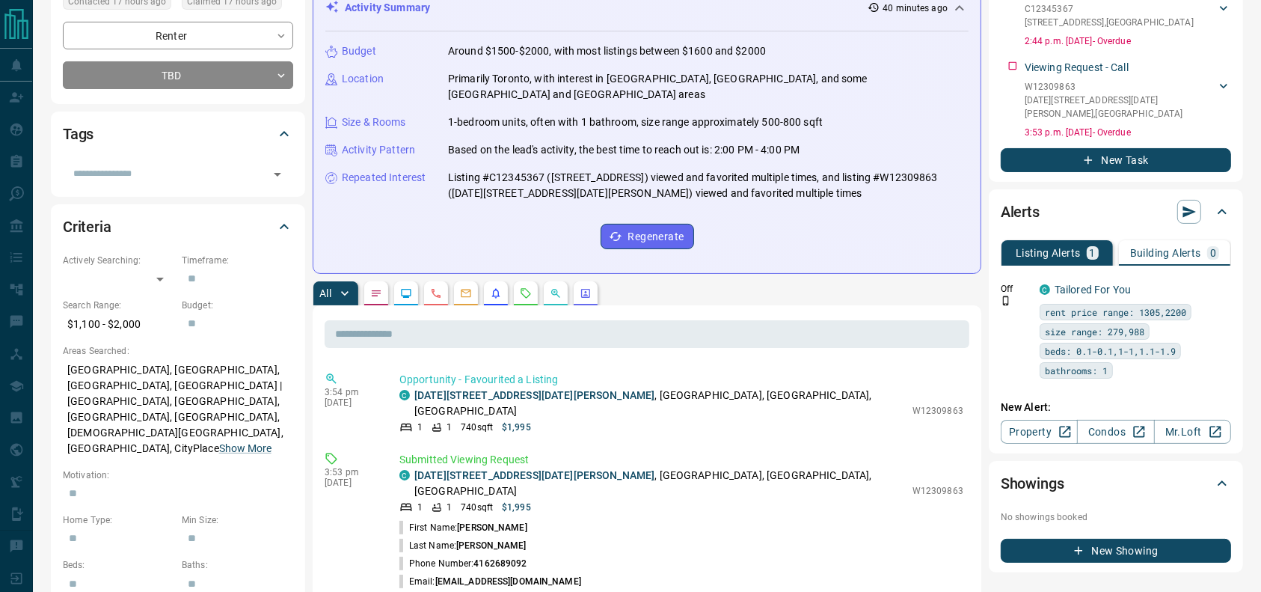
scroll to position [227, 0]
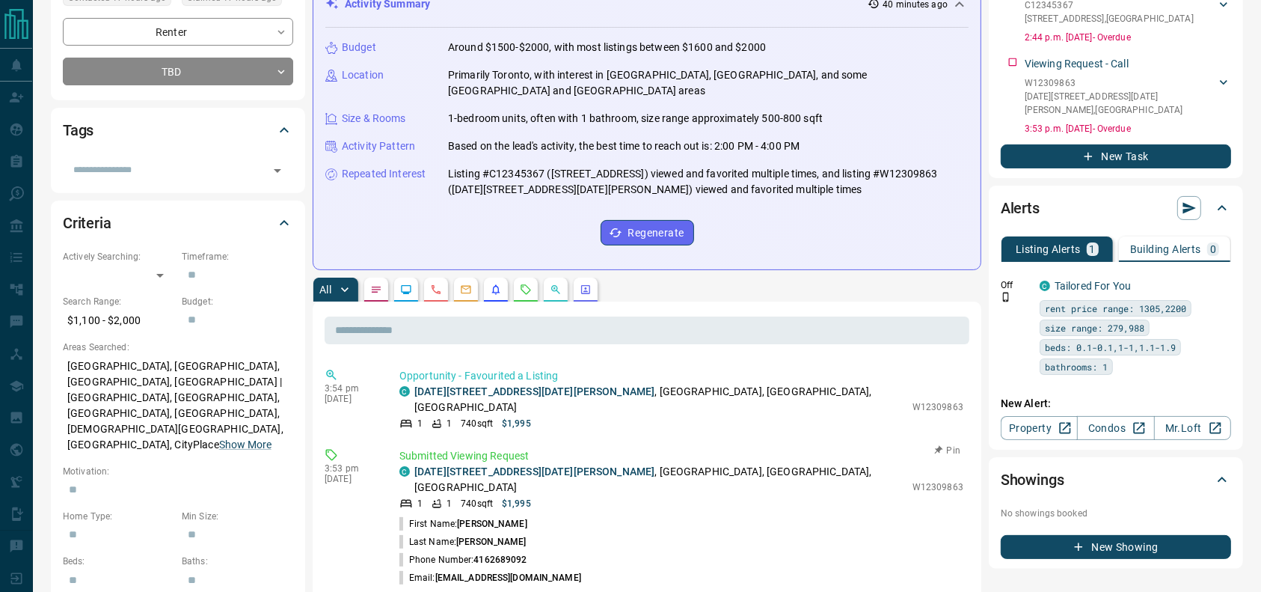
click at [690, 448] on p "Submitted Viewing Request" at bounding box center [682, 456] width 564 height 16
click at [691, 464] on p "1007 - 2088 Lawrence Avenue W , Weston, York Crosstown, Toronto" at bounding box center [659, 479] width 491 height 31
click at [673, 464] on p "1007 - 2088 Lawrence Avenue W , Weston, York Crosstown, Toronto" at bounding box center [659, 479] width 491 height 31
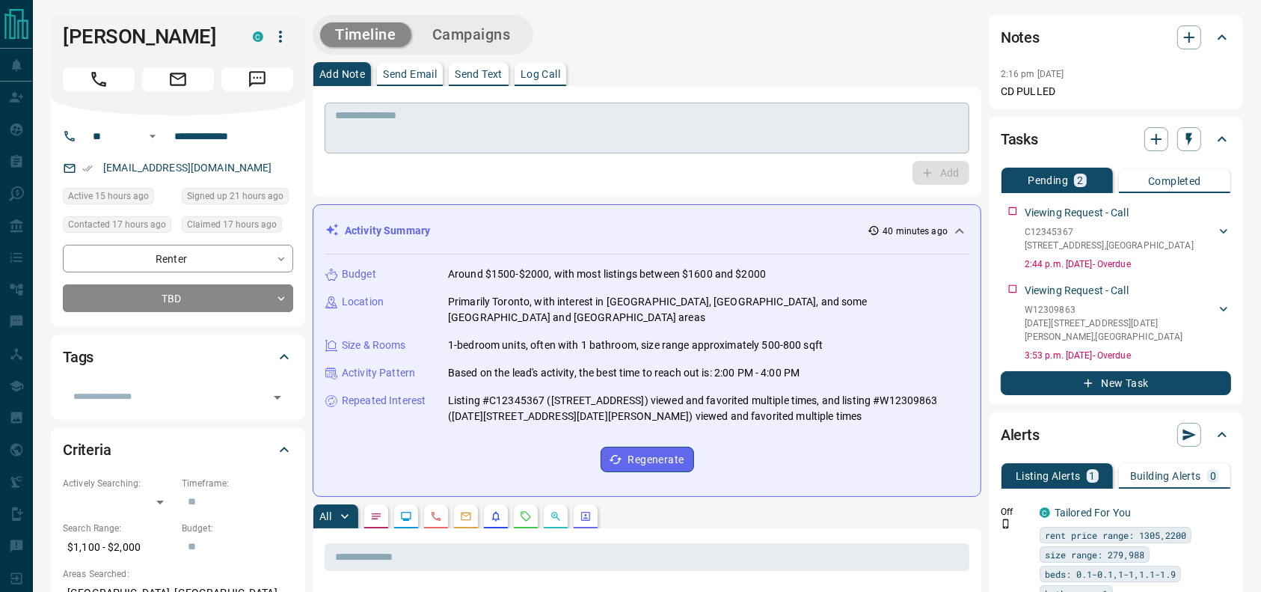
click at [655, 151] on div "* ​" at bounding box center [647, 128] width 645 height 51
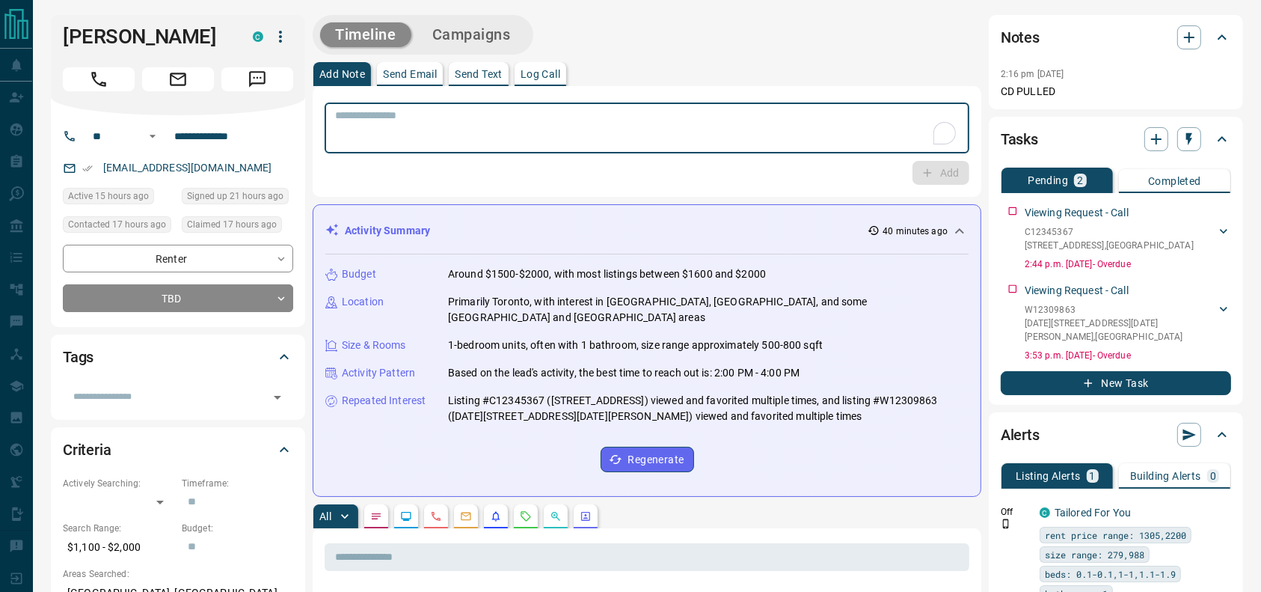
click at [654, 151] on div "* ​" at bounding box center [647, 128] width 645 height 51
click at [571, 125] on textarea "To enrich screen reader interactions, please activate Accessibility in Grammarl…" at bounding box center [647, 128] width 624 height 38
type textarea "**********"
click at [933, 170] on icon "button" at bounding box center [927, 172] width 13 height 13
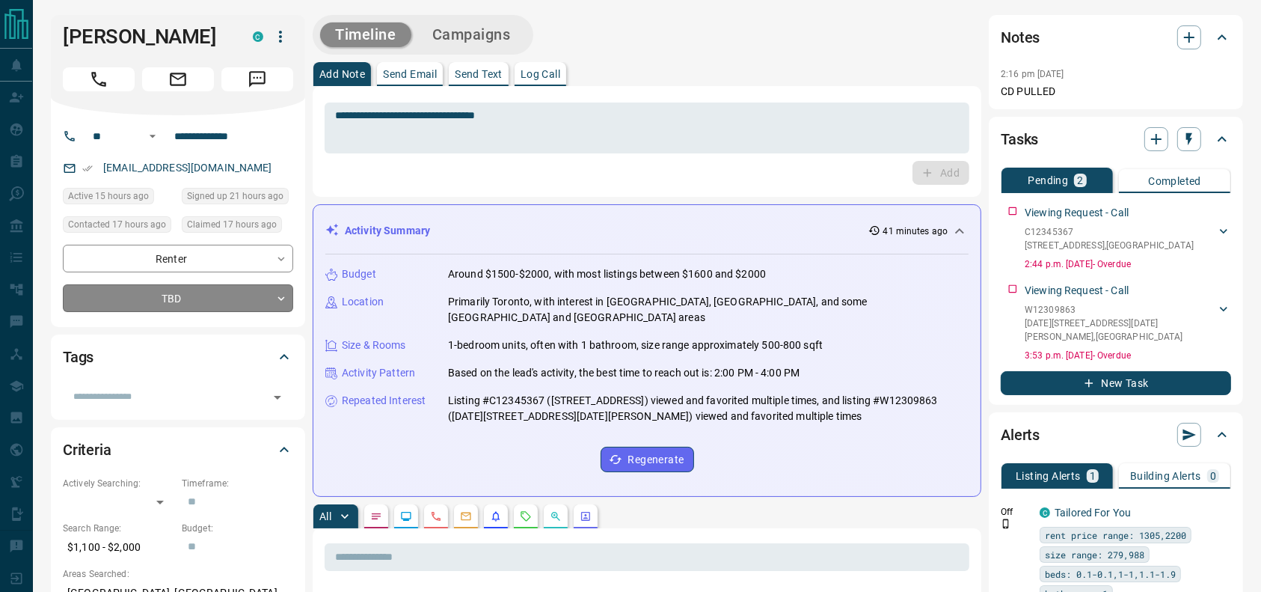
click at [195, 284] on div "**********" at bounding box center [178, 278] width 230 height 67
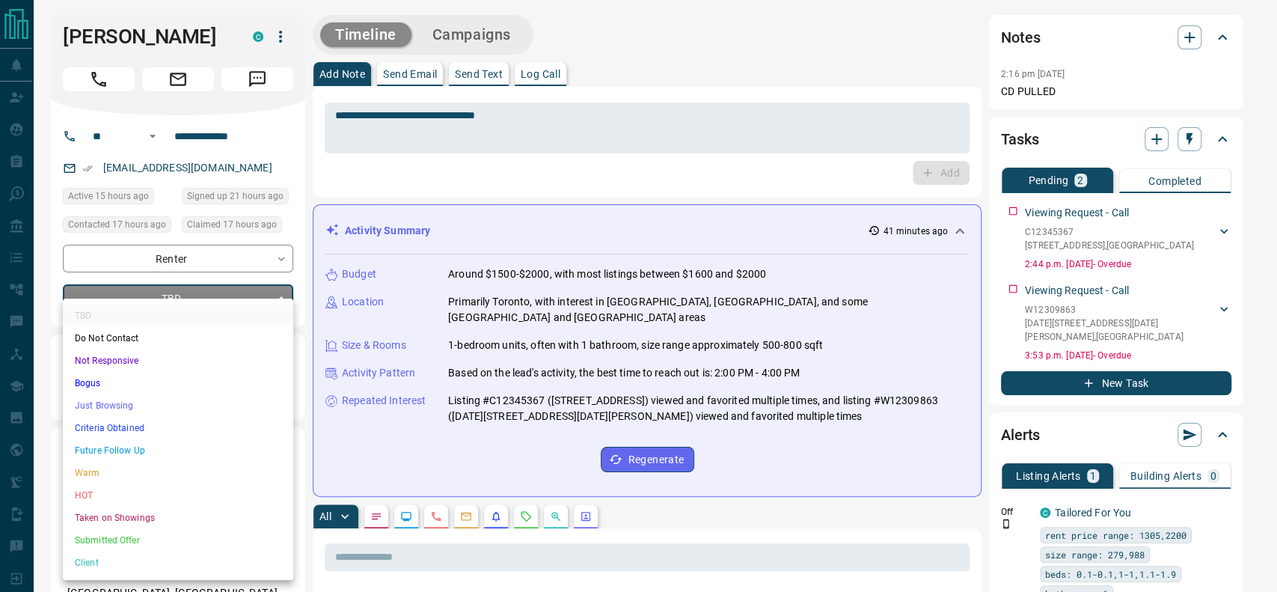
drag, startPoint x: 148, startPoint y: 396, endPoint x: 145, endPoint y: 406, distance: 10.2
click at [145, 406] on li "Just Browsing" at bounding box center [178, 405] width 230 height 22
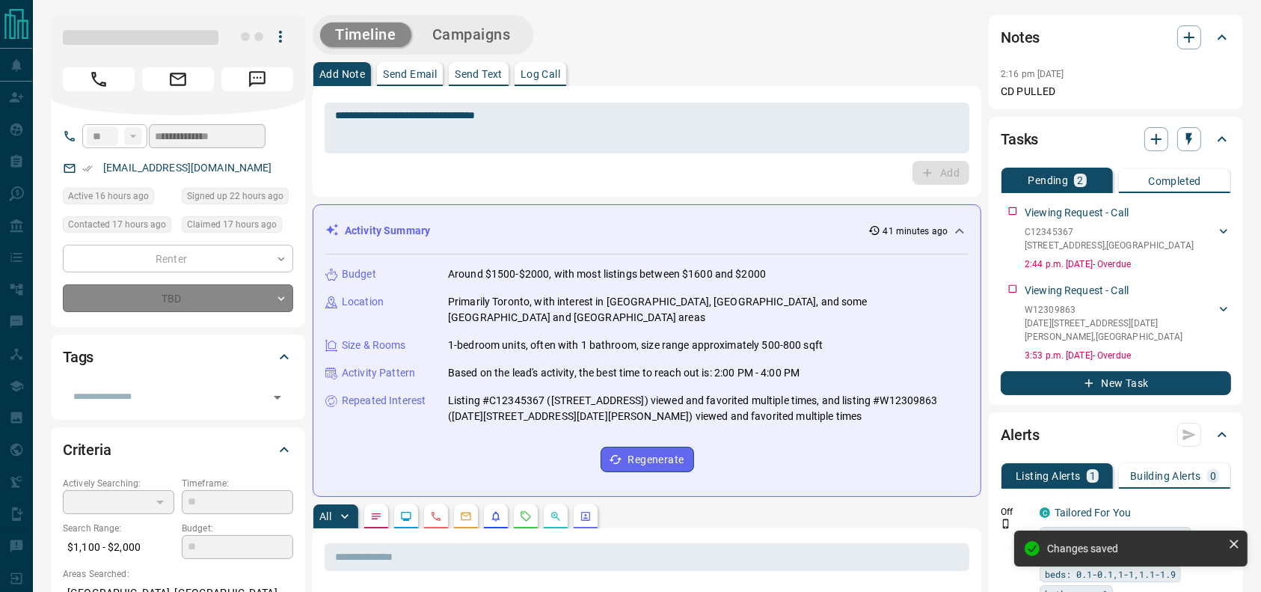
type input "*"
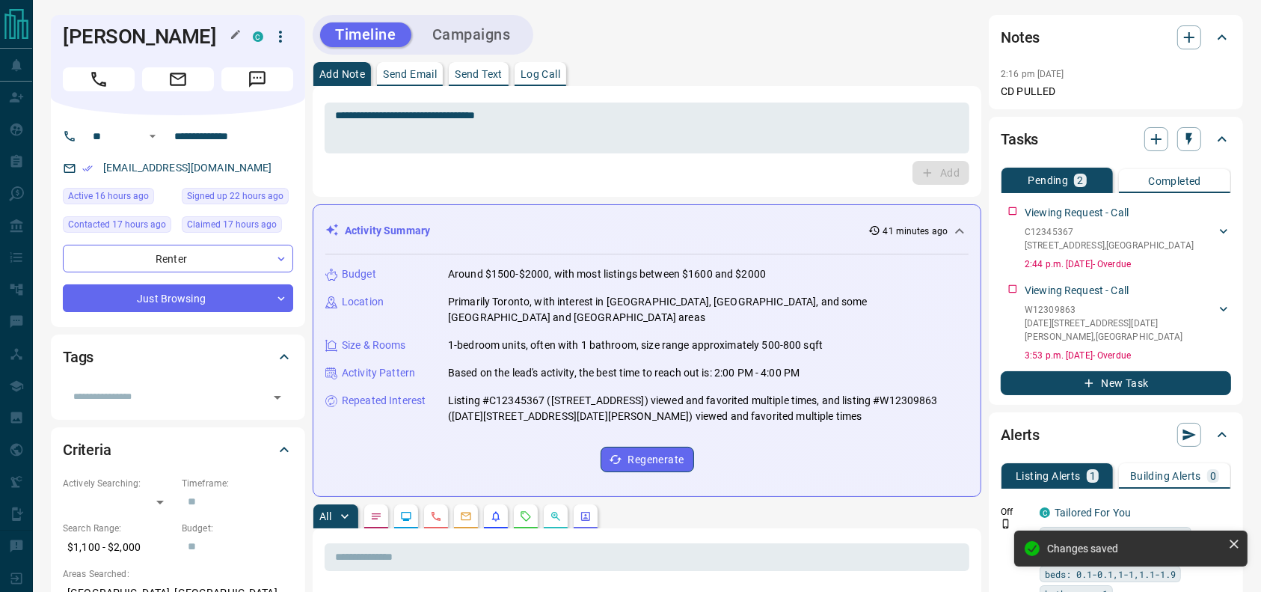
click at [177, 26] on h1 "Fernanda Narvaez" at bounding box center [147, 37] width 168 height 24
copy div "Fernanda Narvaez C"
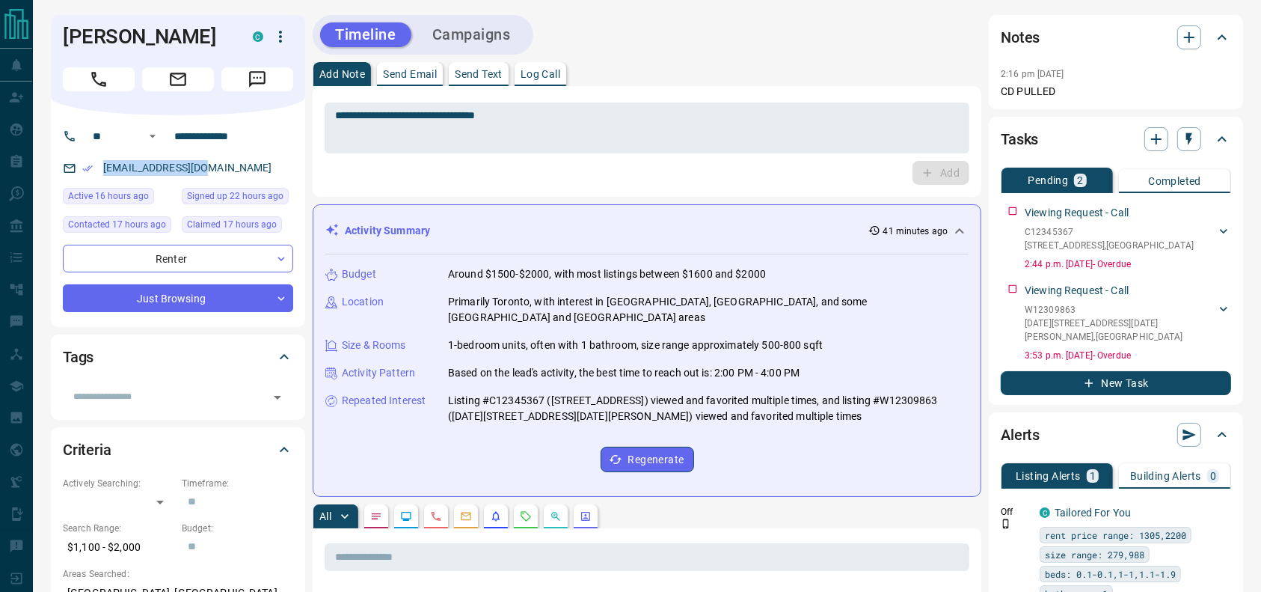
drag, startPoint x: 221, startPoint y: 169, endPoint x: 91, endPoint y: 163, distance: 130.3
click at [91, 163] on div "fervaez1@gmail.com" at bounding box center [178, 168] width 230 height 25
copy link "fervaez1@gmail.com"
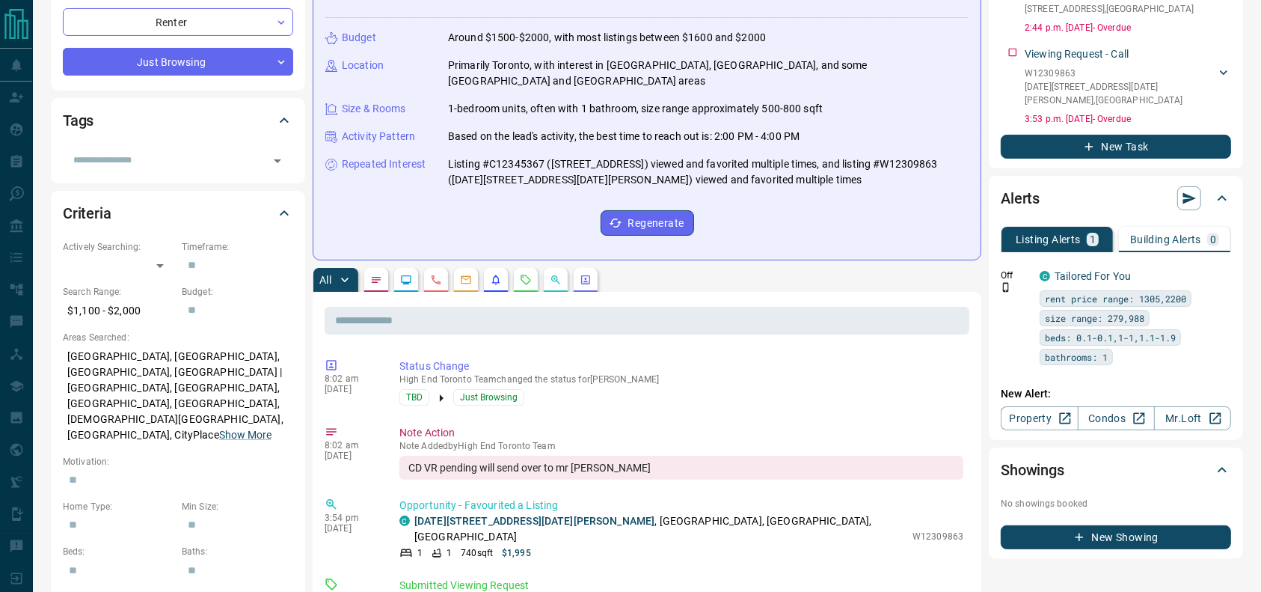
scroll to position [241, 0]
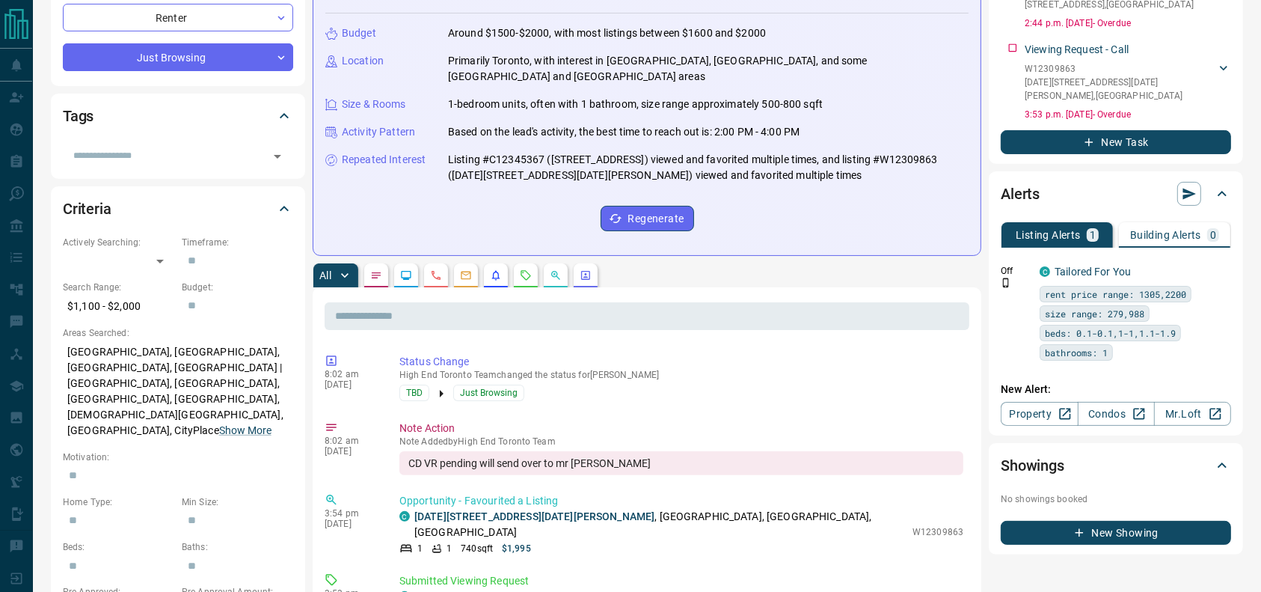
click at [527, 269] on icon "Requests" at bounding box center [526, 275] width 12 height 12
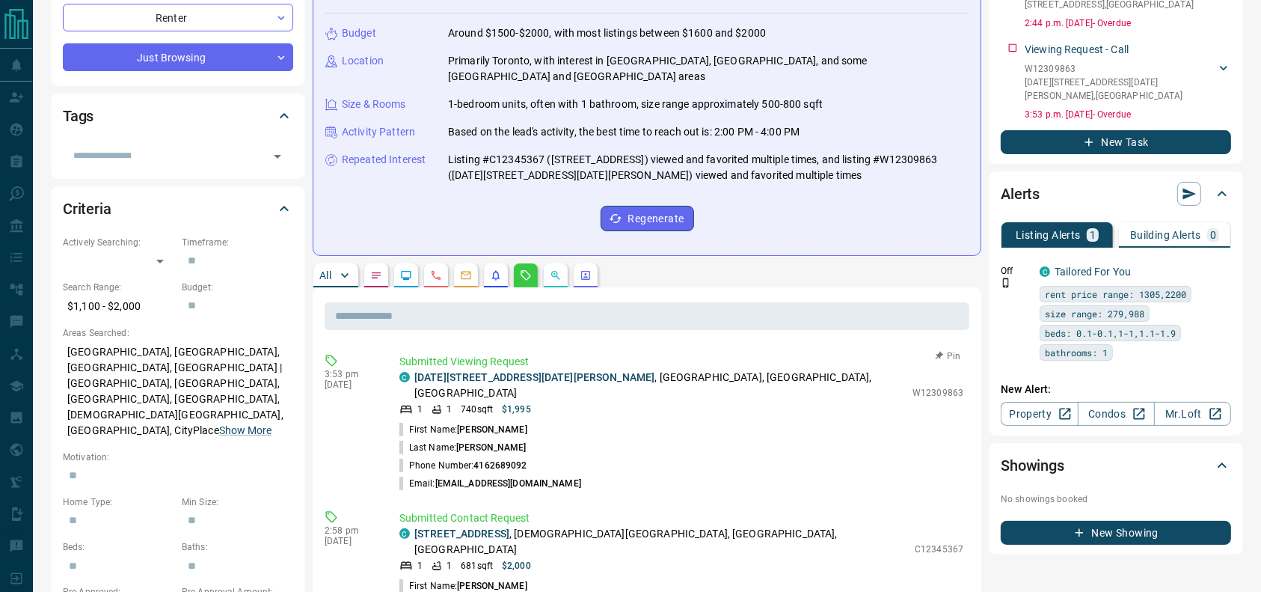
click at [614, 370] on p "1007 - 2088 Lawrence Avenue W , Weston, York Crosstown, Toronto" at bounding box center [659, 385] width 491 height 31
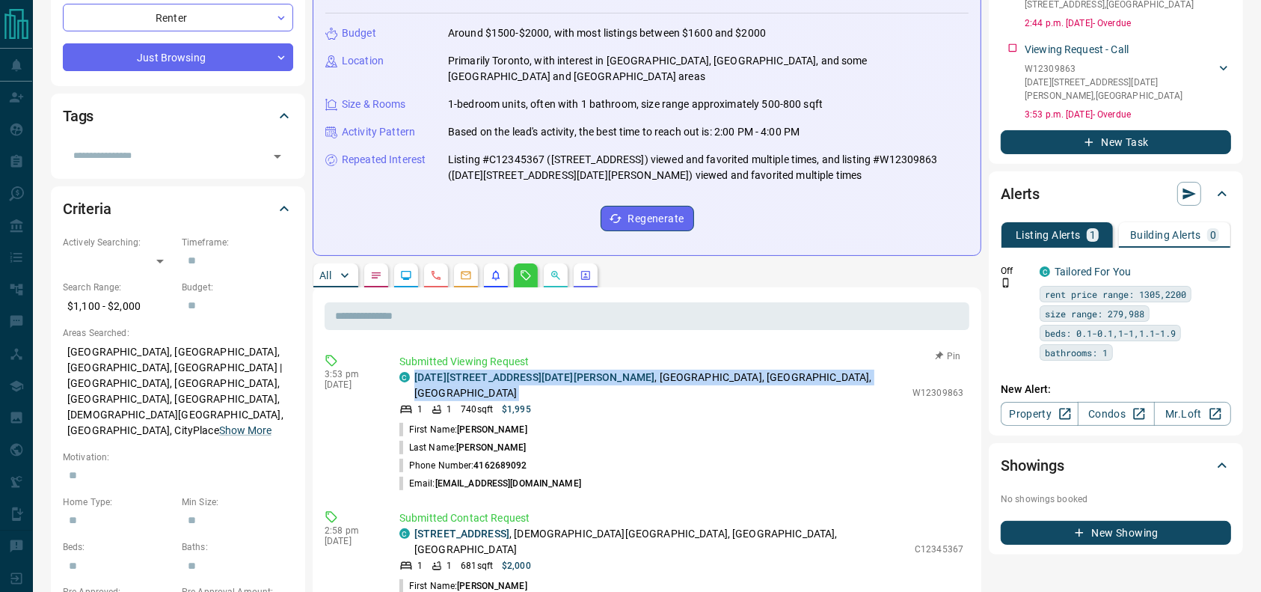
click at [614, 370] on p "1007 - 2088 Lawrence Avenue W , Weston, York Crosstown, Toronto" at bounding box center [659, 385] width 491 height 31
copy div "1007 - 2088 Lawrence Avenue W , Weston, York Crosstown, Toronto"
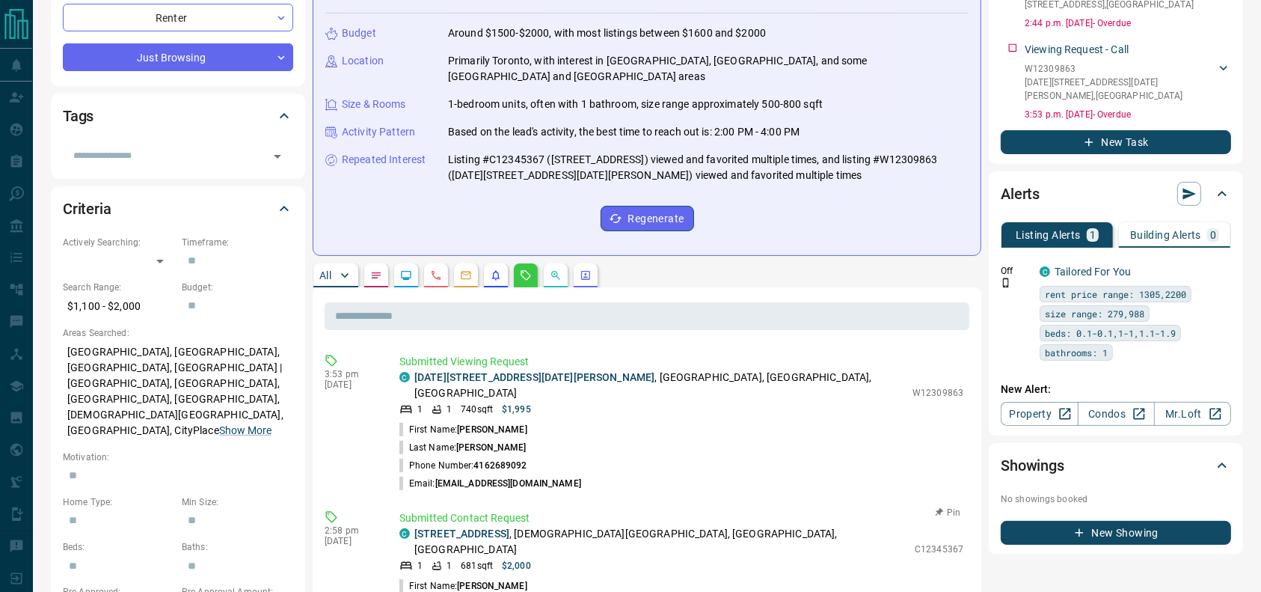
click at [614, 526] on p "204 - 70 Alexander Street , Church St. Corridor, Downtown, Toronto" at bounding box center [660, 541] width 493 height 31
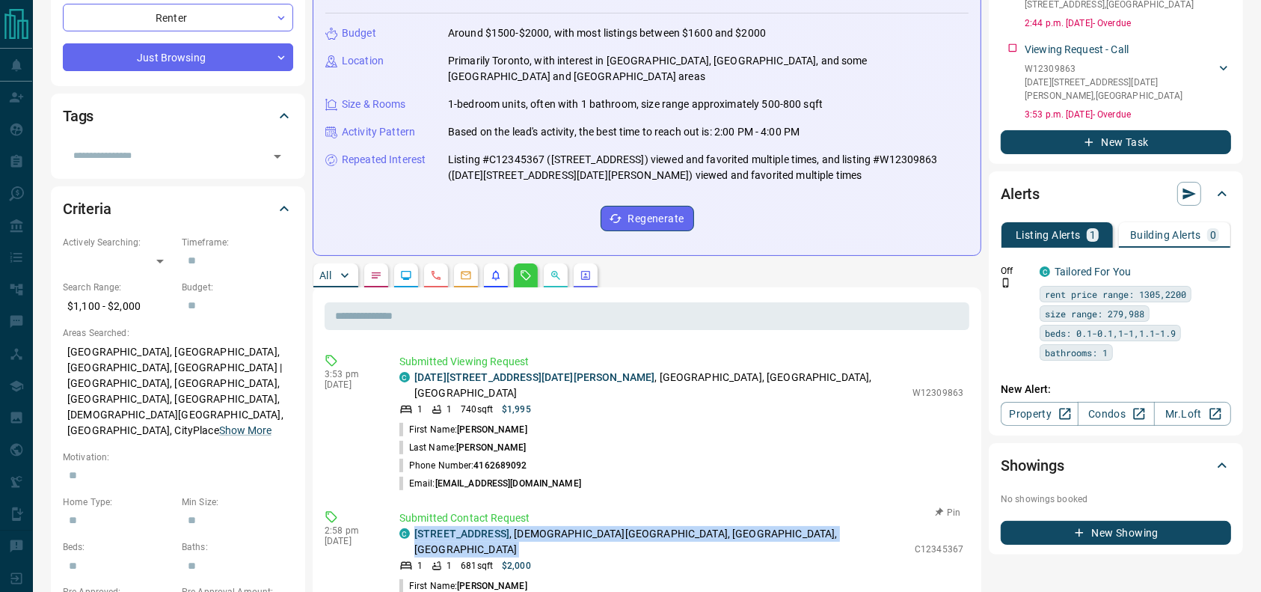
click at [614, 526] on p "204 - 70 Alexander Street , Church St. Corridor, Downtown, Toronto" at bounding box center [660, 541] width 493 height 31
copy div "204 - 70 Alexander Street , Church St. Corridor, Downtown, Toronto"
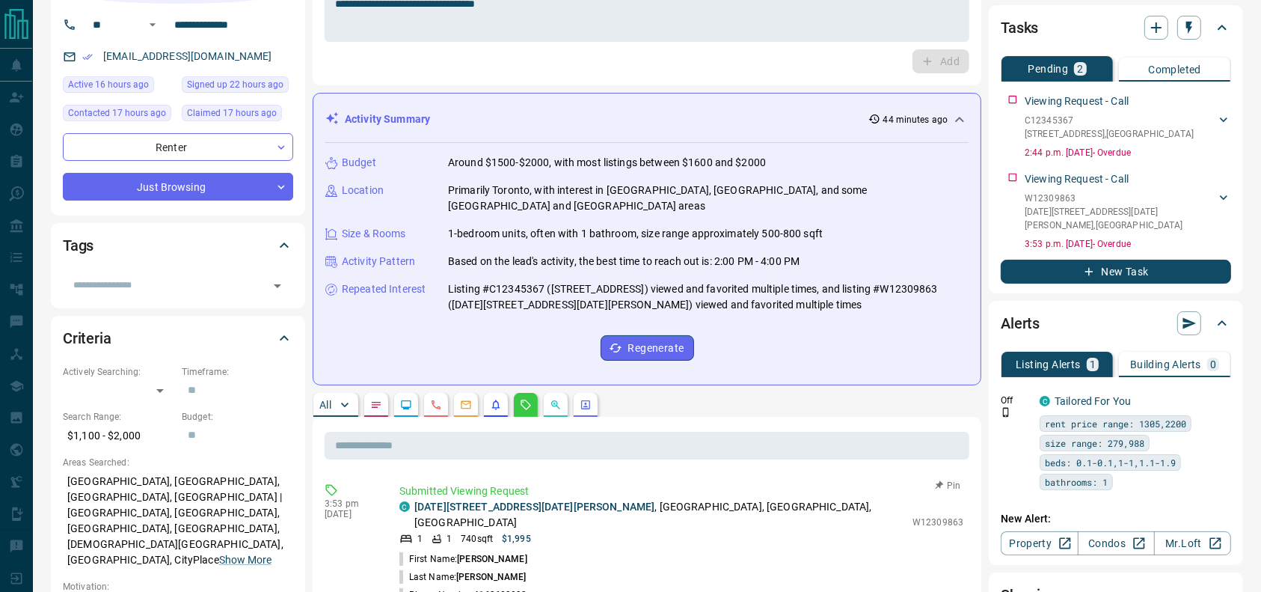
scroll to position [115, 0]
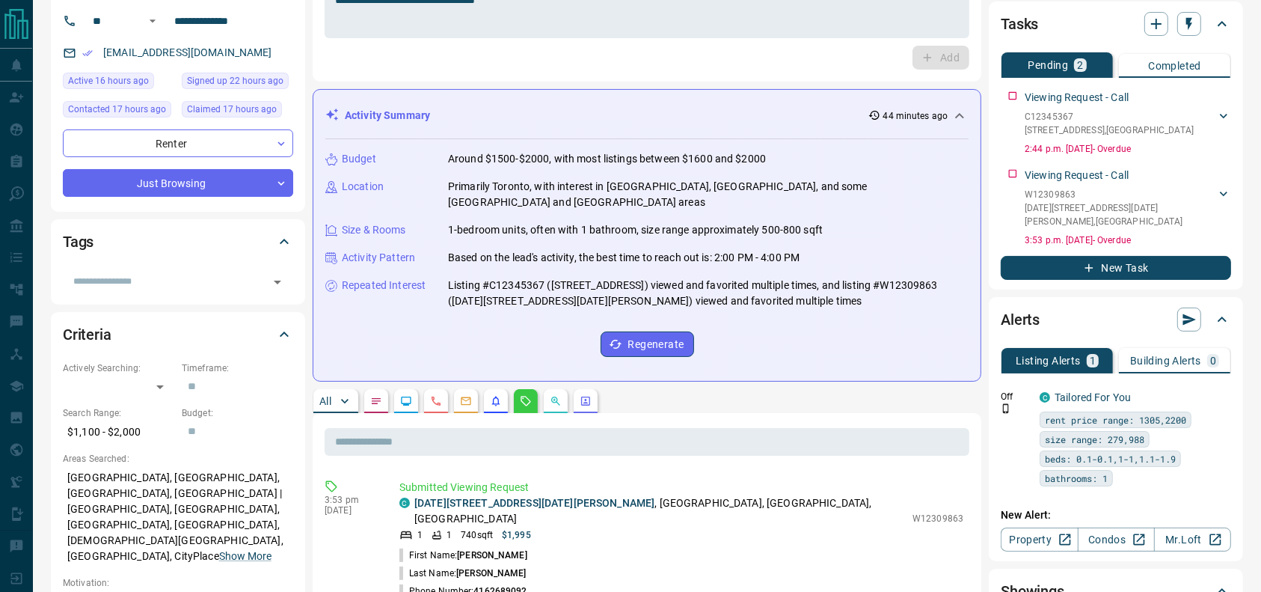
click at [365, 392] on button "button" at bounding box center [376, 401] width 24 height 24
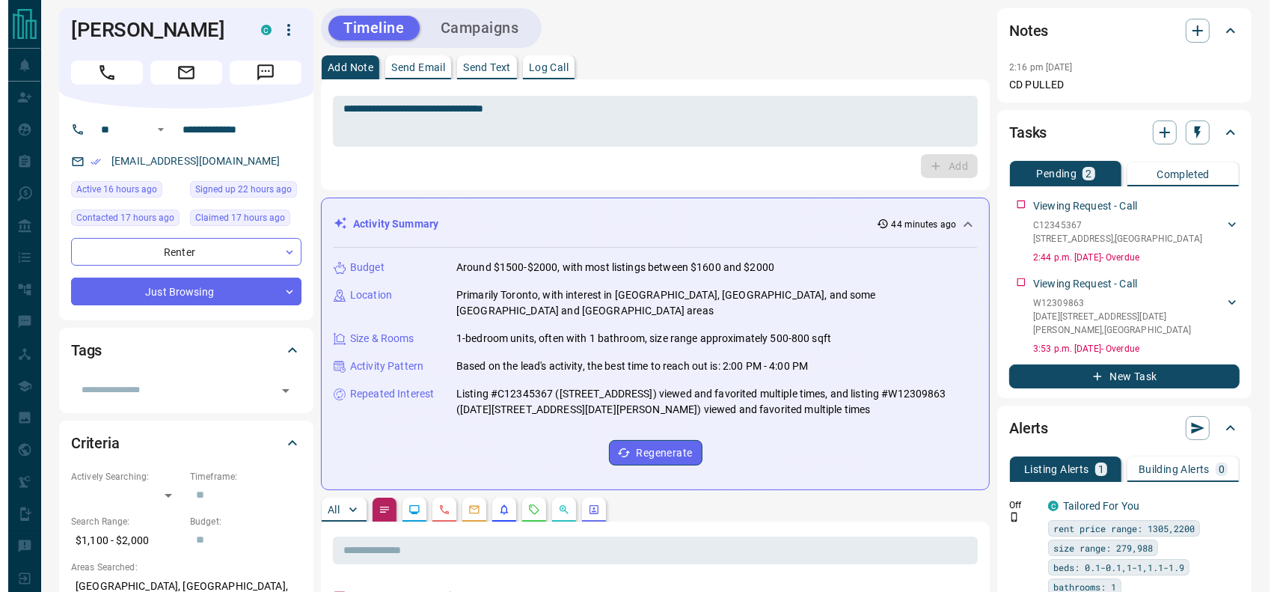
scroll to position [0, 0]
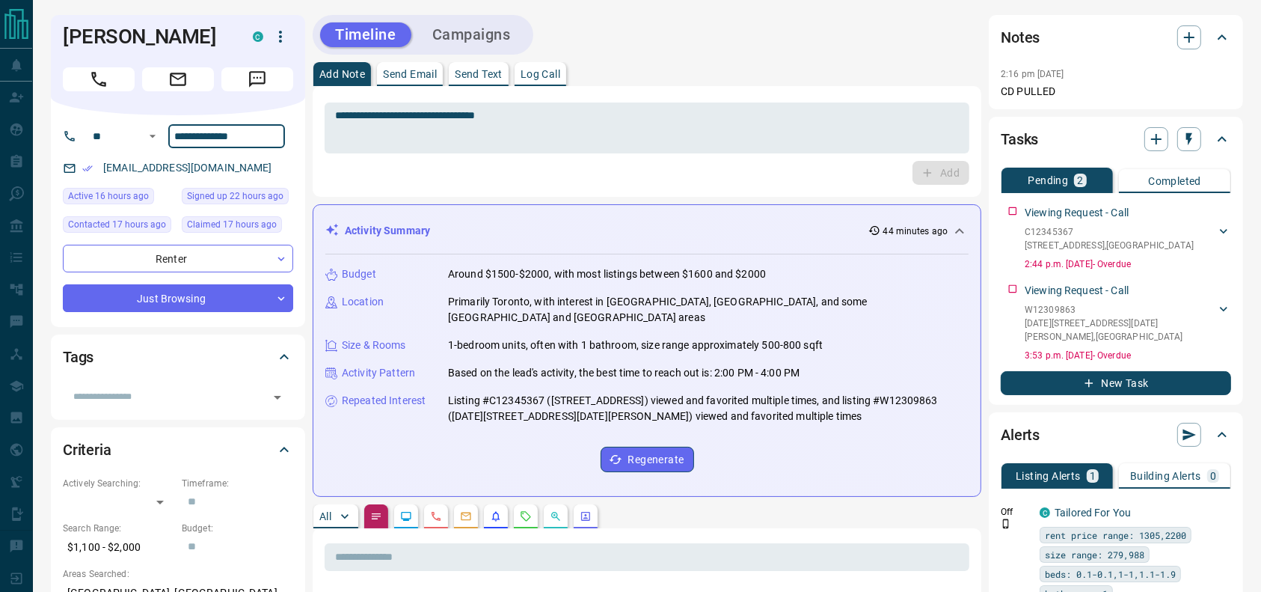
click at [221, 129] on input "**********" at bounding box center [226, 136] width 117 height 24
click at [269, 20] on div "Fernanda Narvaez C" at bounding box center [178, 65] width 254 height 100
click at [275, 35] on icon "button" at bounding box center [281, 37] width 18 height 18
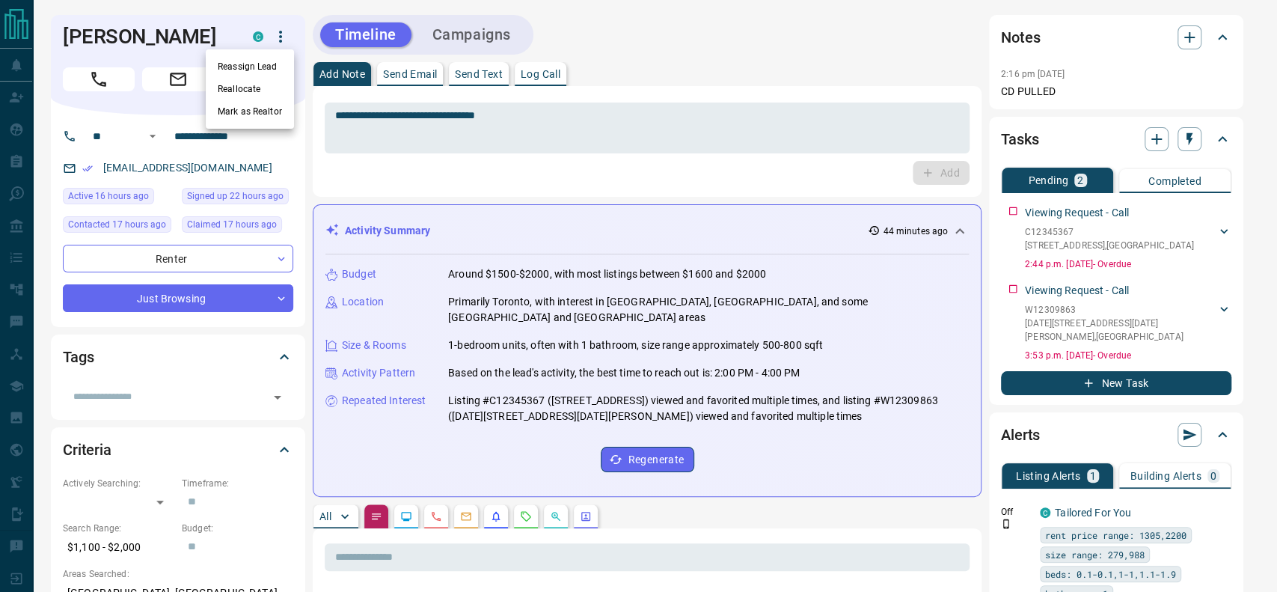
click at [245, 57] on li "Reassign Lead" at bounding box center [250, 66] width 88 height 22
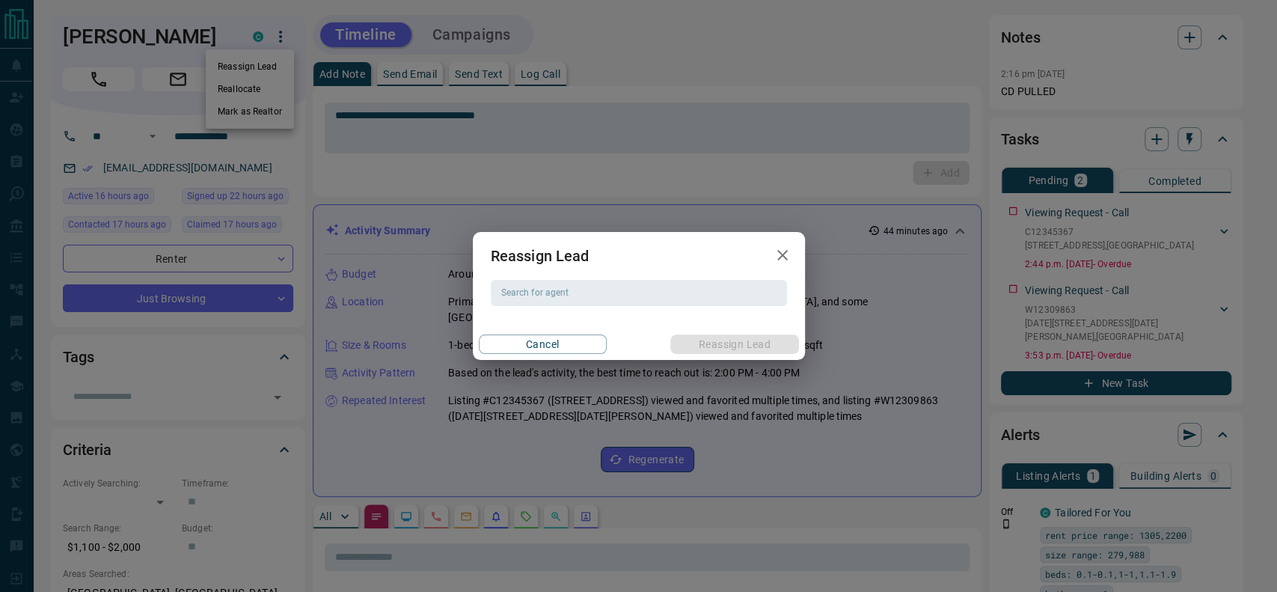
click at [580, 275] on h2 "Reassign Lead" at bounding box center [540, 256] width 135 height 48
click at [572, 285] on div "Search for agent" at bounding box center [639, 292] width 296 height 25
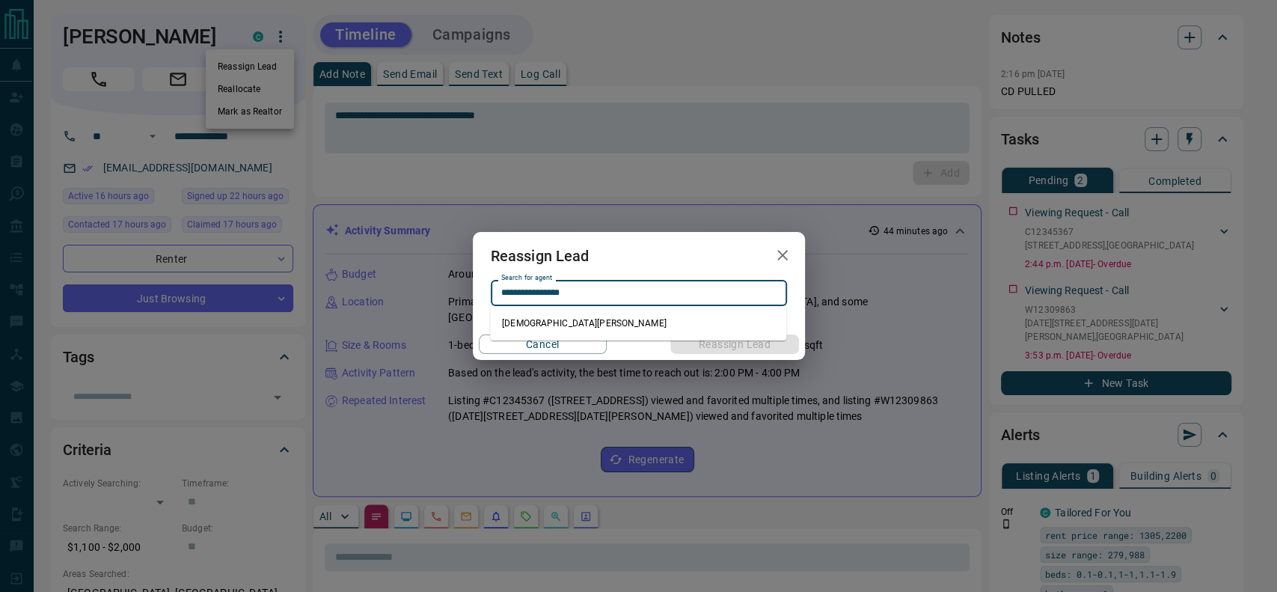
click at [557, 322] on li "[DEMOGRAPHIC_DATA][PERSON_NAME]" at bounding box center [638, 323] width 296 height 22
type input "**********"
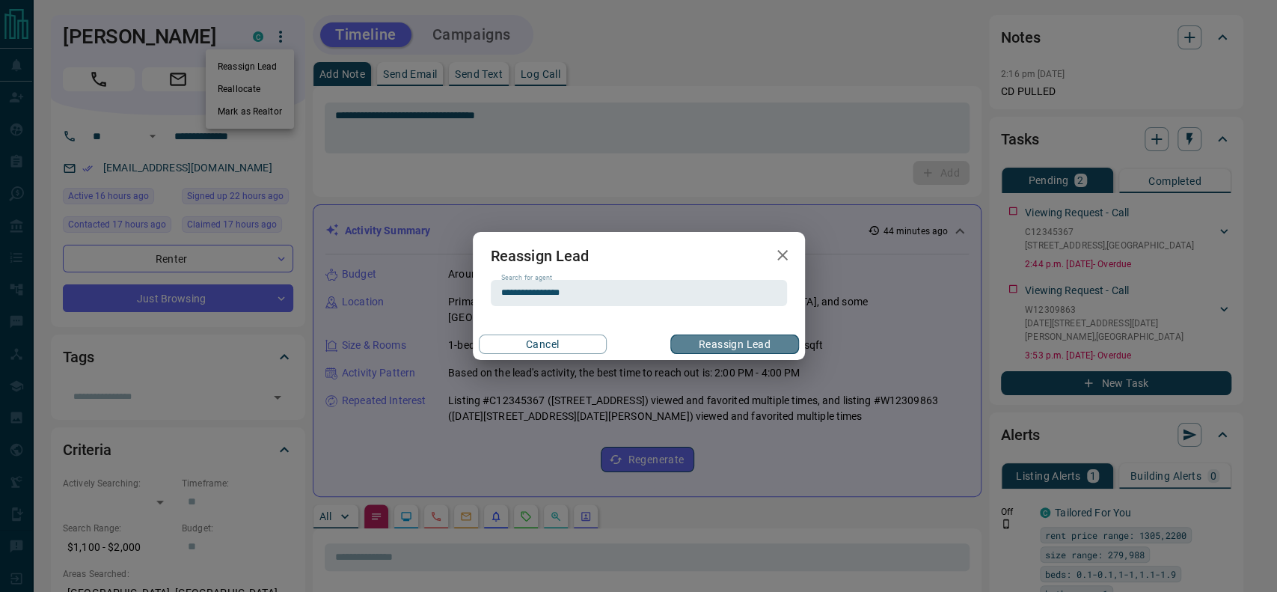
click at [735, 344] on button "Reassign Lead" at bounding box center [734, 343] width 128 height 19
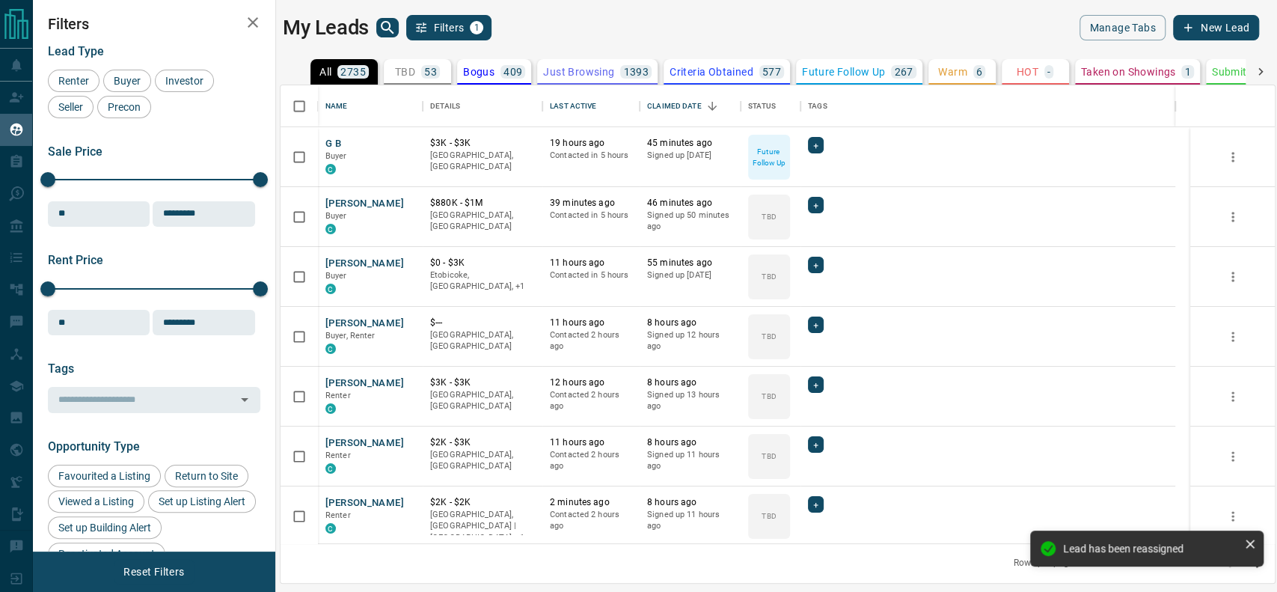
scroll to position [443, 979]
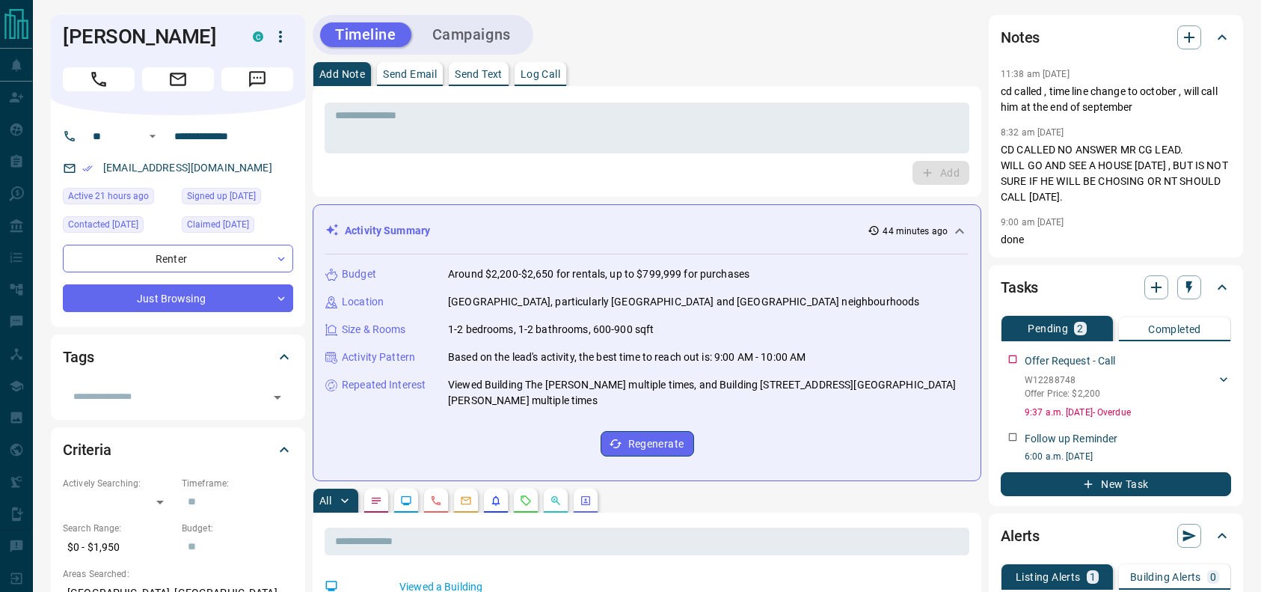
scroll to position [233, 0]
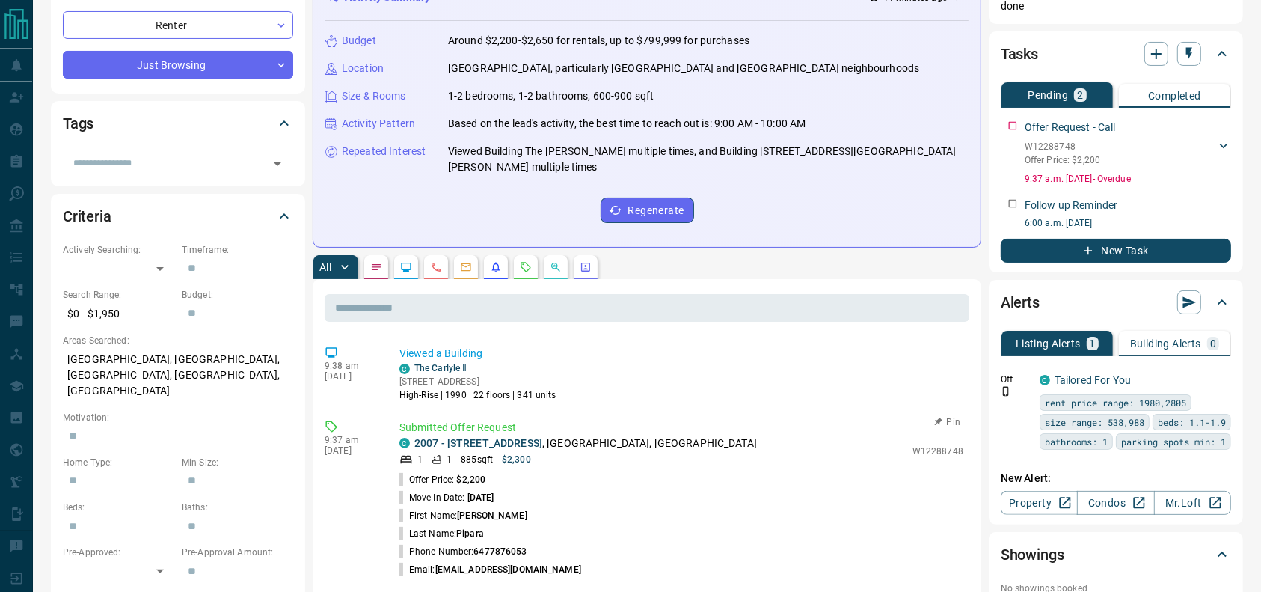
click at [593, 435] on p "2007 - [STREET_ADDRESS]" at bounding box center [585, 443] width 343 height 16
click at [811, 435] on div "C 2007 - [STREET_ADDRESS]" at bounding box center [653, 443] width 506 height 16
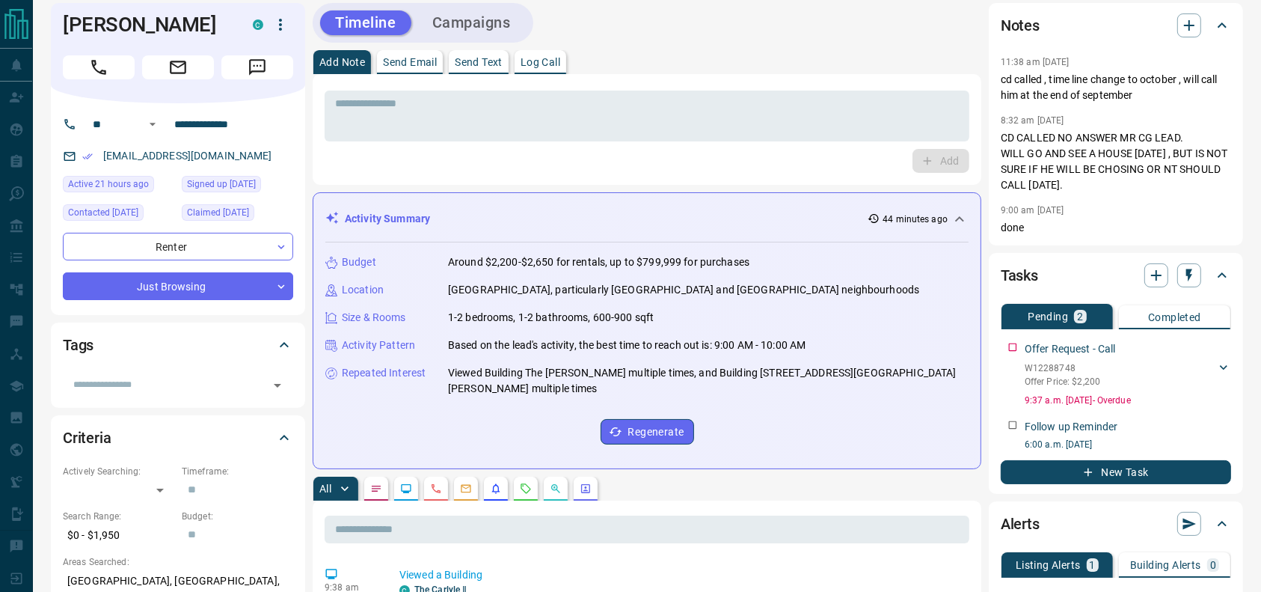
scroll to position [11, 0]
click at [1152, 92] on p "cd called , time line change to october , will call him at the end of september" at bounding box center [1116, 88] width 230 height 31
click at [1107, 93] on p "cd called , time line change to october , will call him at the end of september" at bounding box center [1116, 88] width 230 height 31
click at [1102, 155] on p "CD CALLED NO ANSWER MR CG LEAD. WILL GO AND SEE A HOUSE [DATE] , BUT IS NOT SUR…" at bounding box center [1116, 162] width 230 height 63
click at [1123, 99] on p "cd called , time line change to october , will call him at the end of september" at bounding box center [1116, 88] width 230 height 31
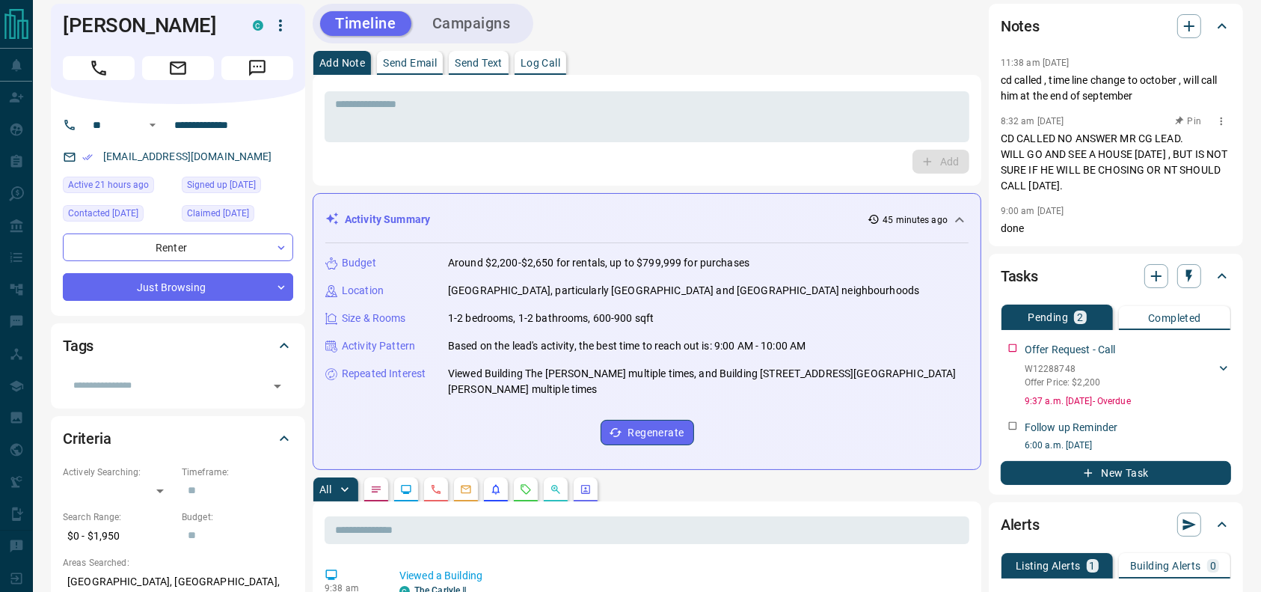
click at [1119, 159] on p "CD CALLED NO ANSWER MR CG LEAD. WILL GO AND SEE A HOUSE [DATE] , BUT IS NOT SUR…" at bounding box center [1116, 162] width 230 height 63
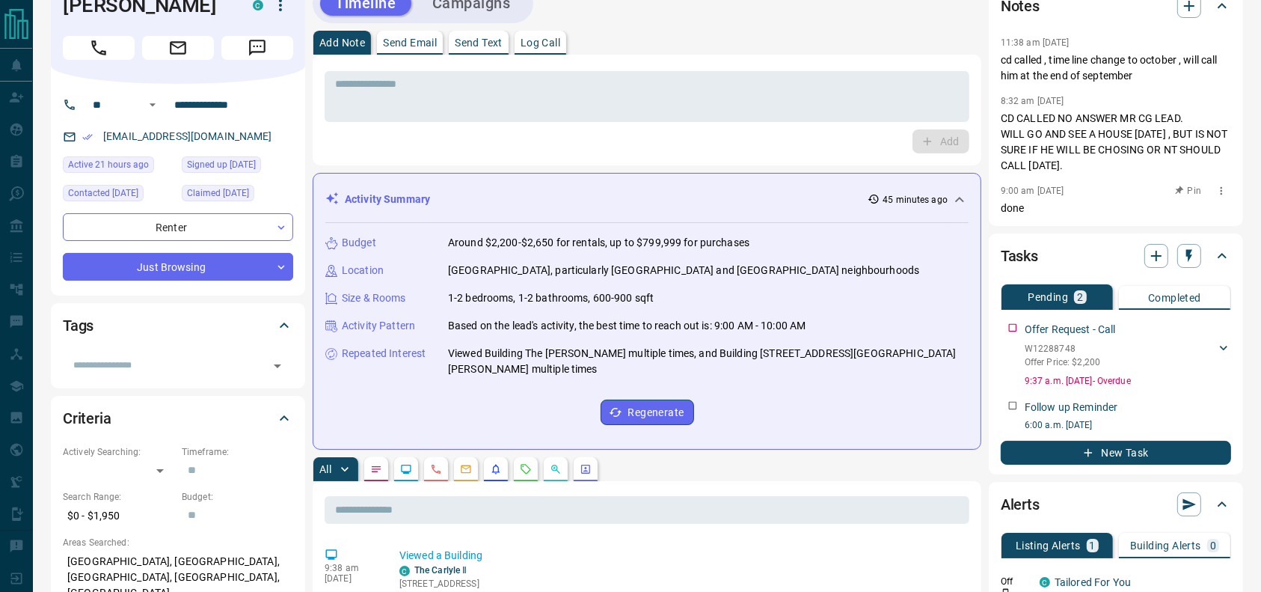
scroll to position [35, 0]
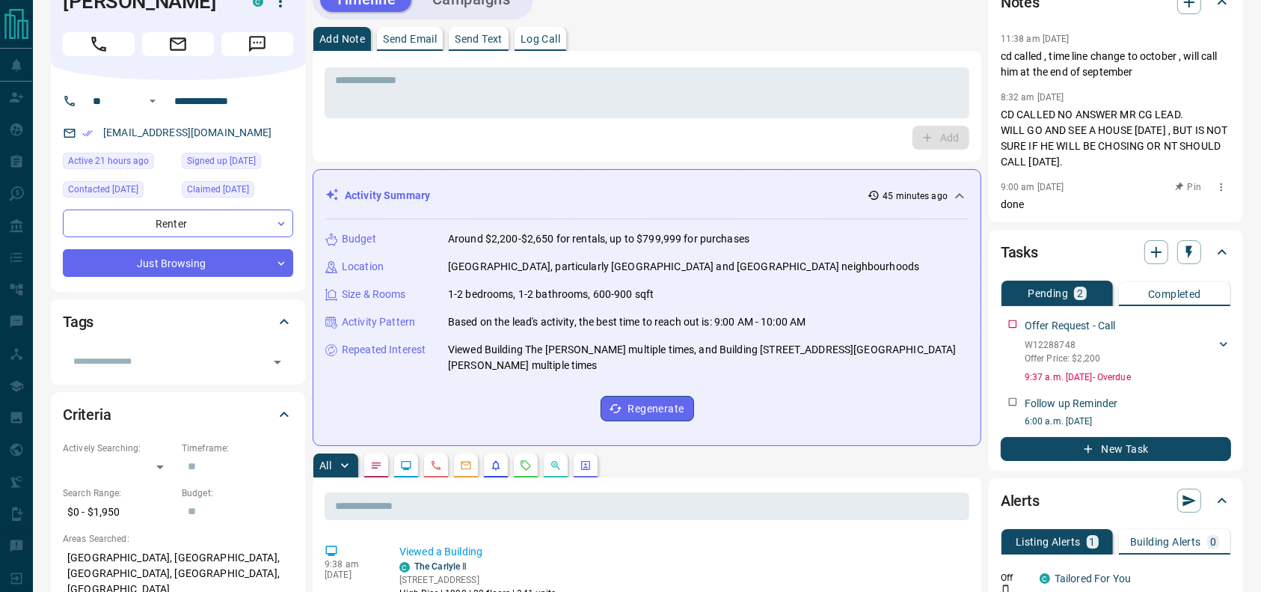
click at [1113, 212] on p "done" at bounding box center [1116, 205] width 230 height 16
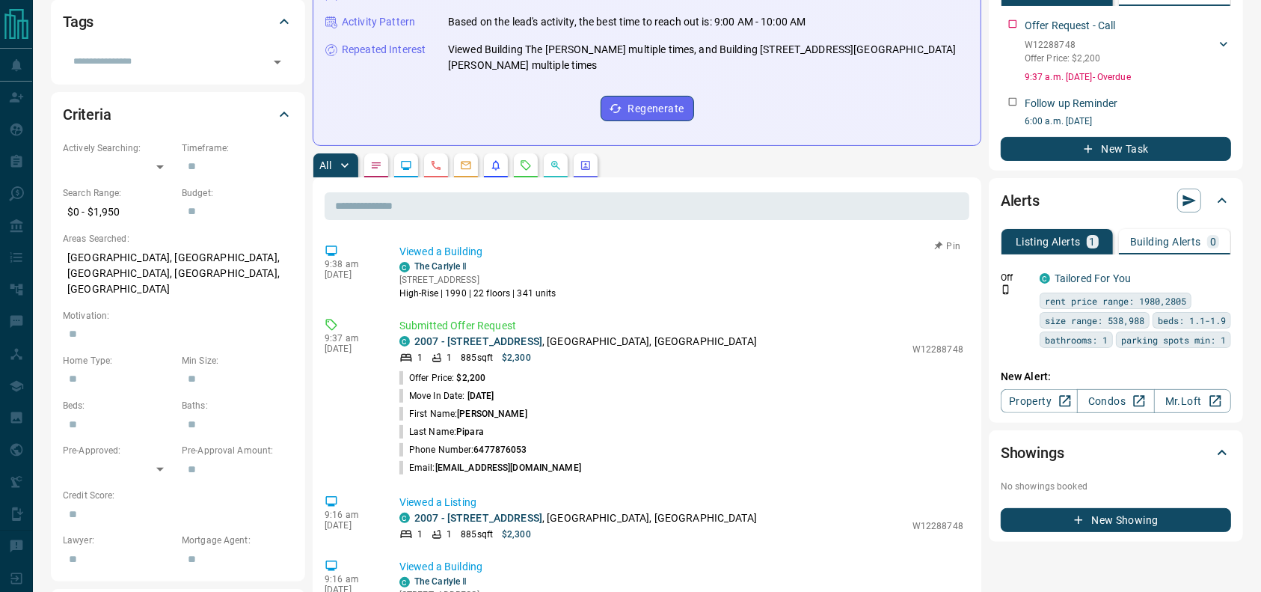
scroll to position [0, 0]
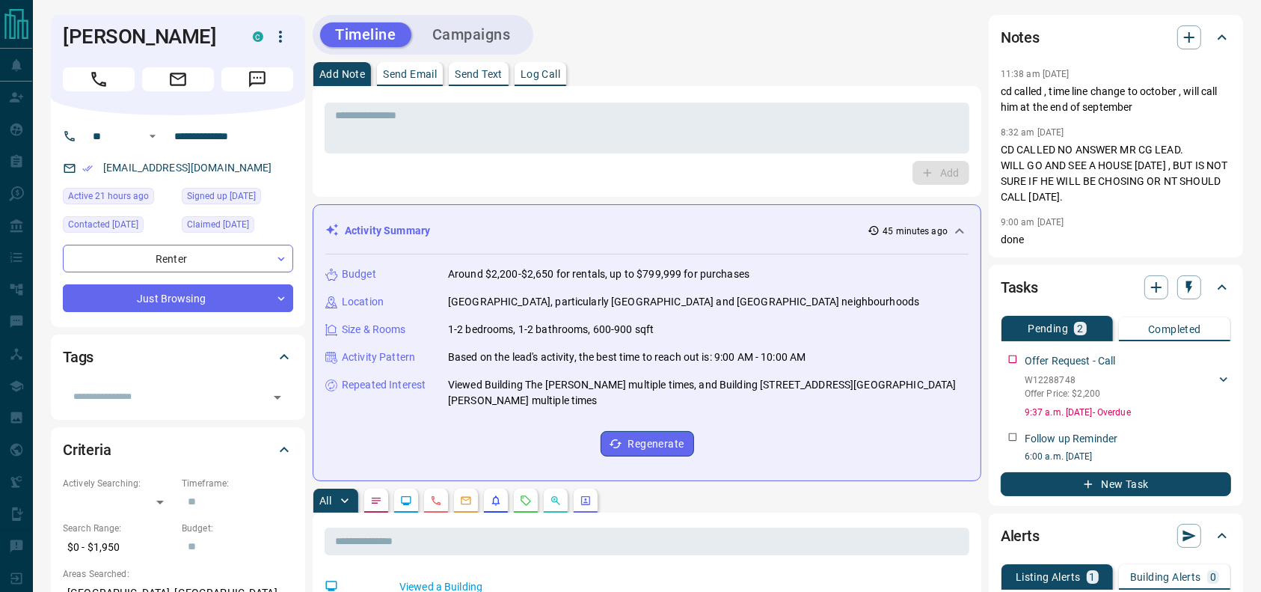
click at [107, 89] on button "Call" at bounding box center [99, 79] width 72 height 24
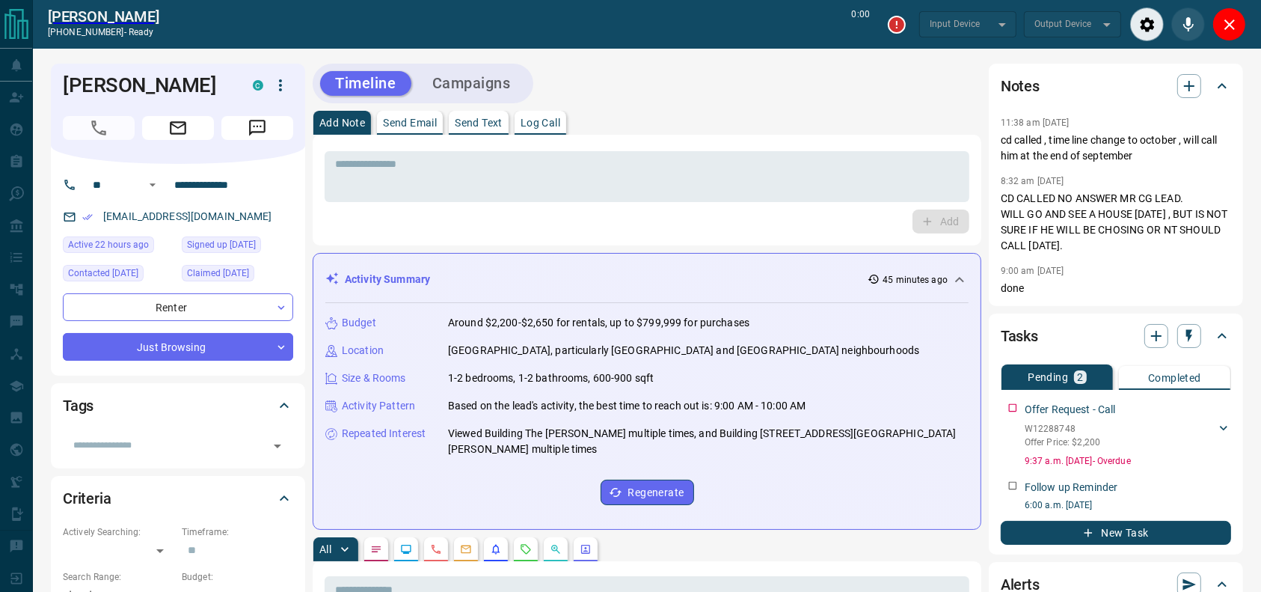
type input "*******"
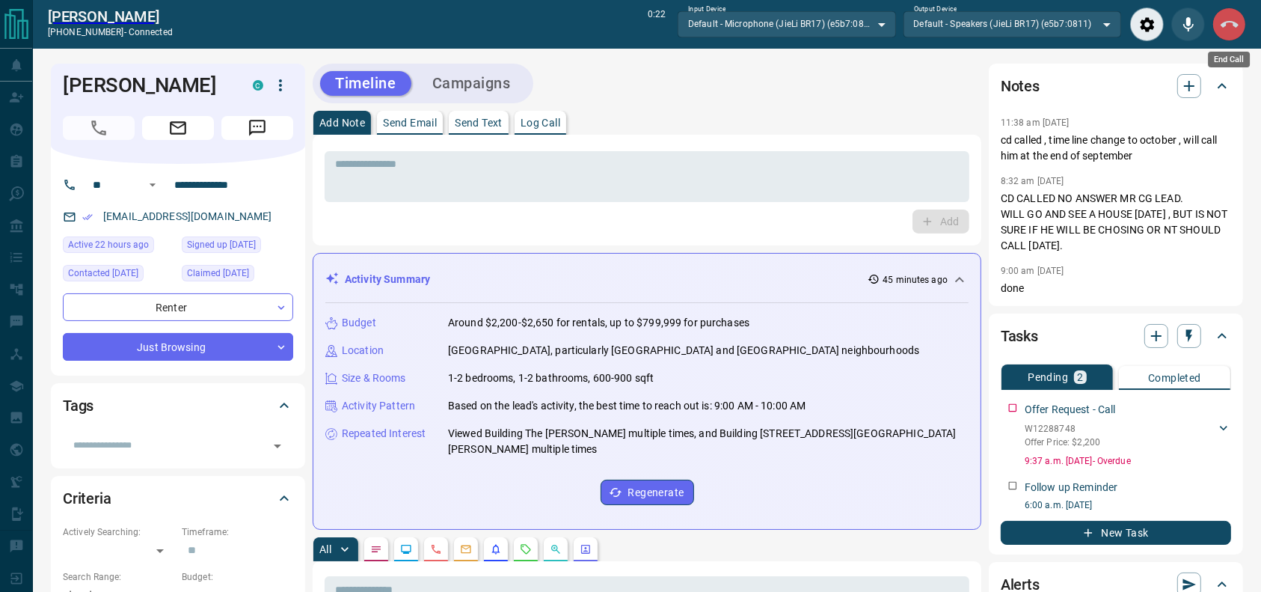
click at [1231, 24] on icon "End Call" at bounding box center [1230, 25] width 18 height 18
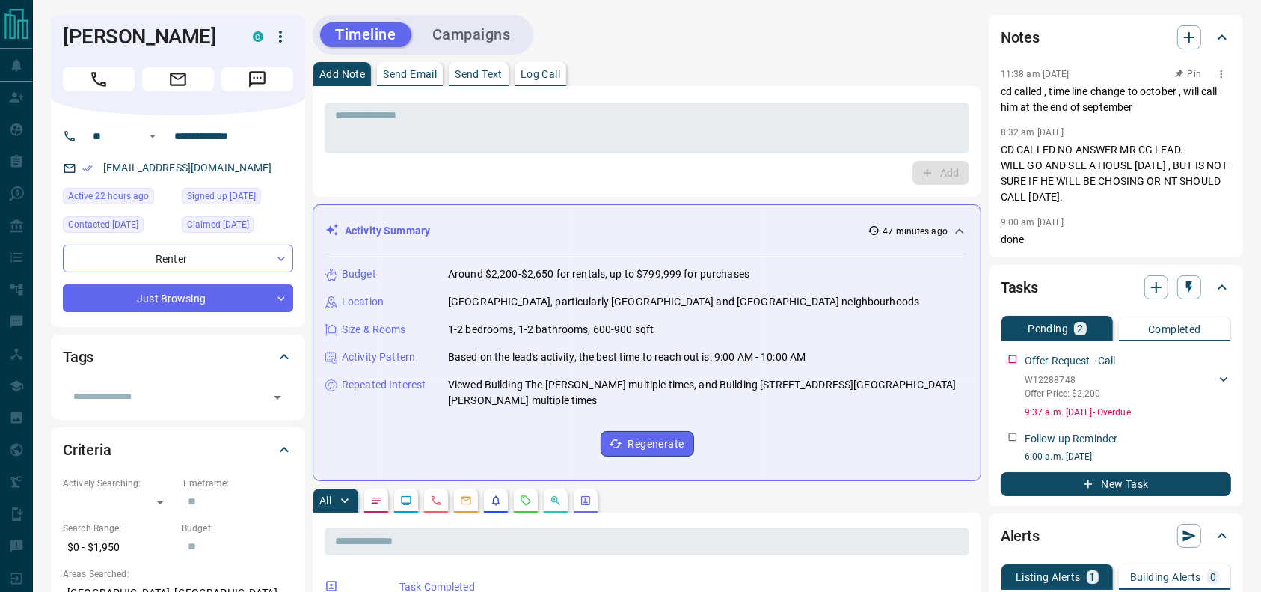
click at [1120, 106] on p "cd called , time line change to october , will call him at the end of september" at bounding box center [1116, 99] width 230 height 31
click at [1118, 114] on div "11:38 am [DATE] Pin cd called , time line change to october , will call him at …" at bounding box center [1116, 155] width 230 height 183
click at [409, 153] on div "* ​ Add" at bounding box center [647, 141] width 645 height 87
click at [405, 138] on textarea at bounding box center [647, 128] width 624 height 38
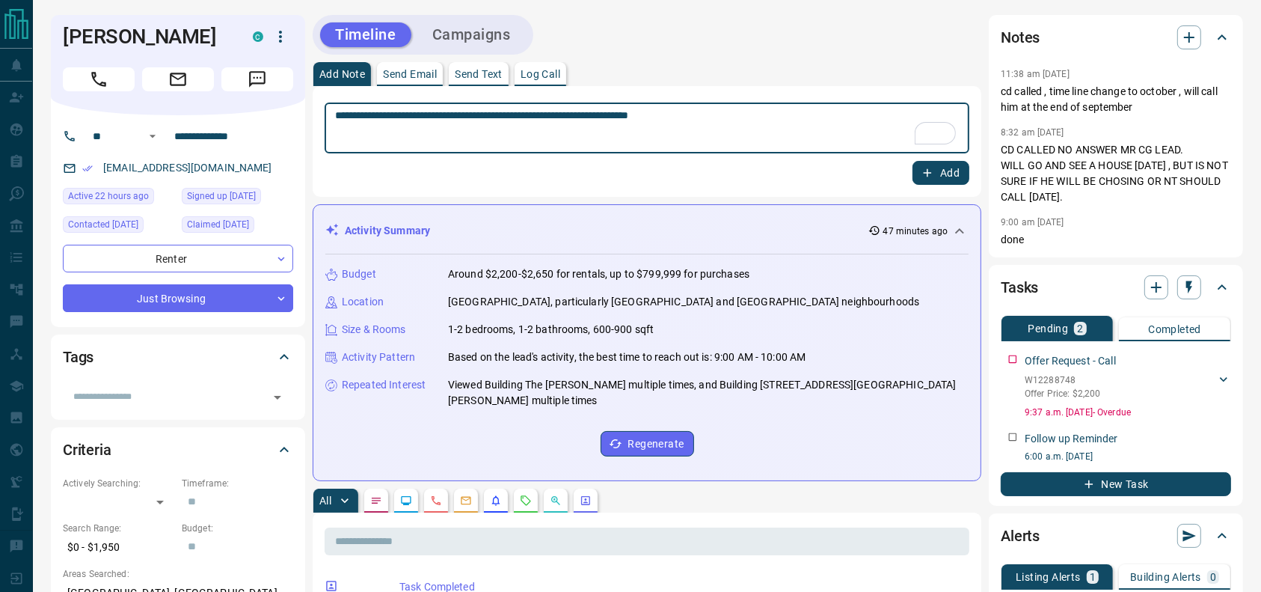
type textarea "**********"
click at [926, 175] on icon "button" at bounding box center [927, 172] width 13 height 13
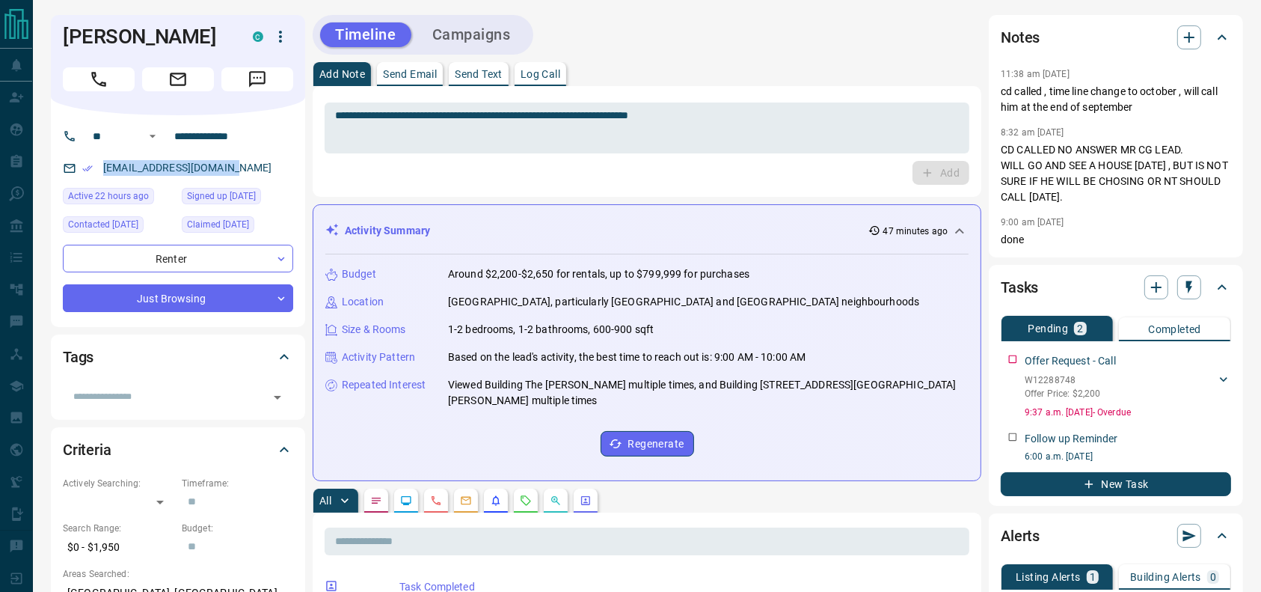
drag, startPoint x: 246, startPoint y: 167, endPoint x: 72, endPoint y: 178, distance: 174.7
click at [73, 178] on div "[EMAIL_ADDRESS][DOMAIN_NAME]" at bounding box center [178, 168] width 230 height 25
copy link "[EMAIL_ADDRESS][DOMAIN_NAME]"
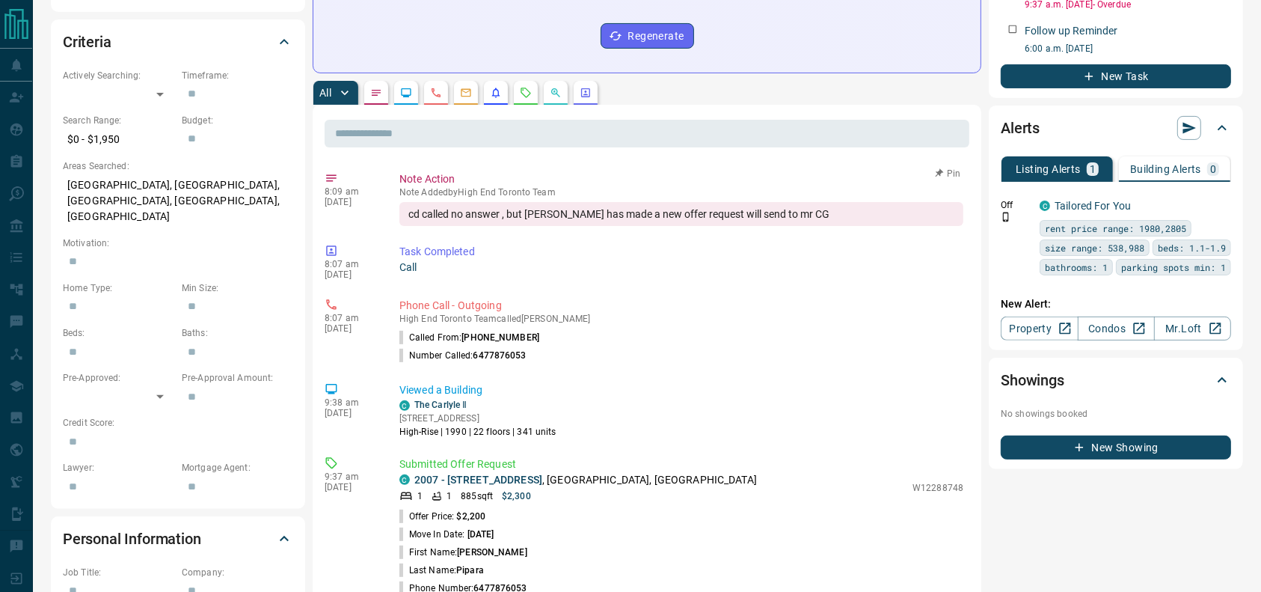
scroll to position [409, 0]
click at [555, 471] on p "2007 - [STREET_ADDRESS]" at bounding box center [585, 479] width 343 height 16
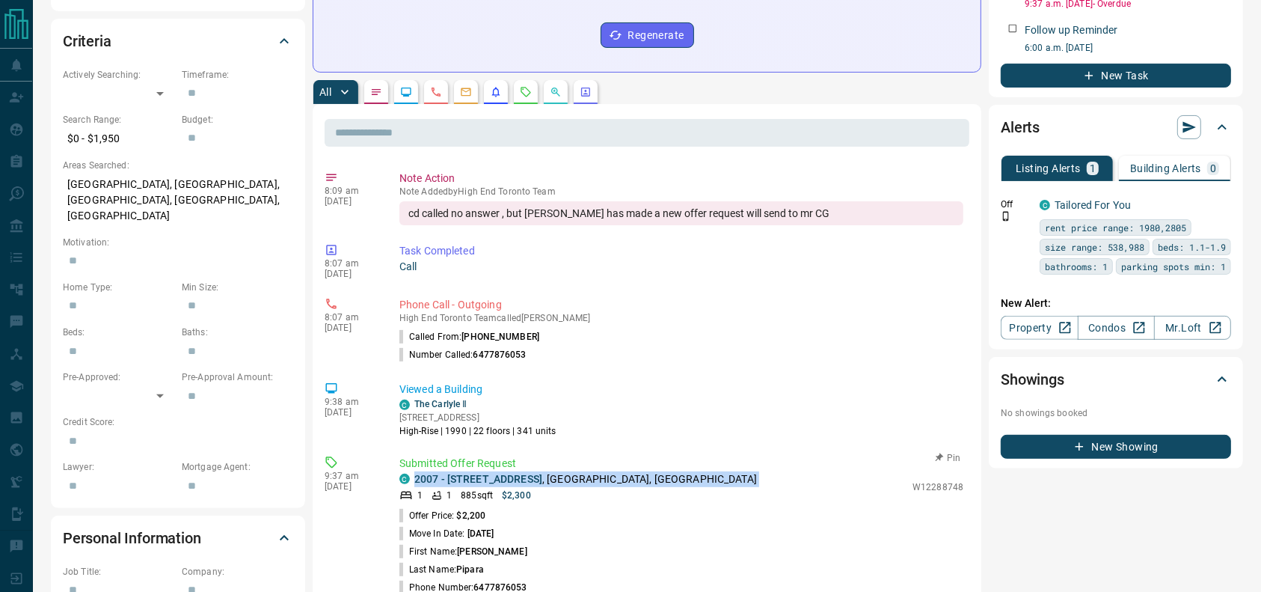
click at [555, 471] on p "2007 - [STREET_ADDRESS]" at bounding box center [585, 479] width 343 height 16
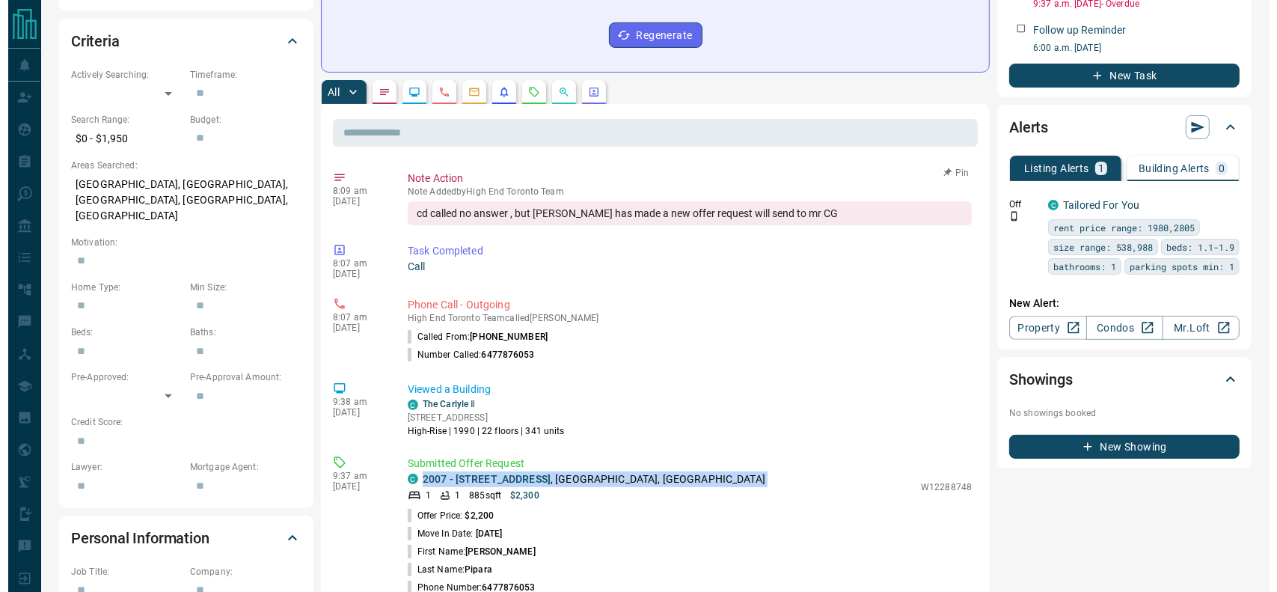
scroll to position [0, 0]
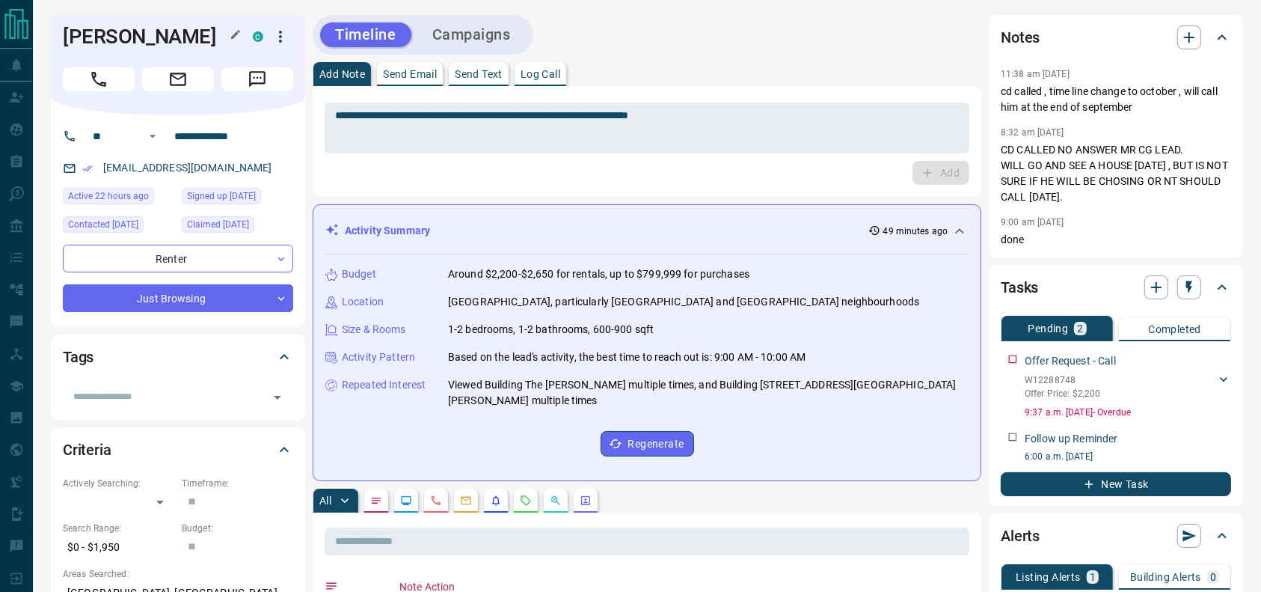
click at [137, 27] on h1 "[PERSON_NAME]" at bounding box center [147, 37] width 168 height 24
copy div "[PERSON_NAME] C"
click at [229, 141] on input "**********" at bounding box center [226, 136] width 117 height 24
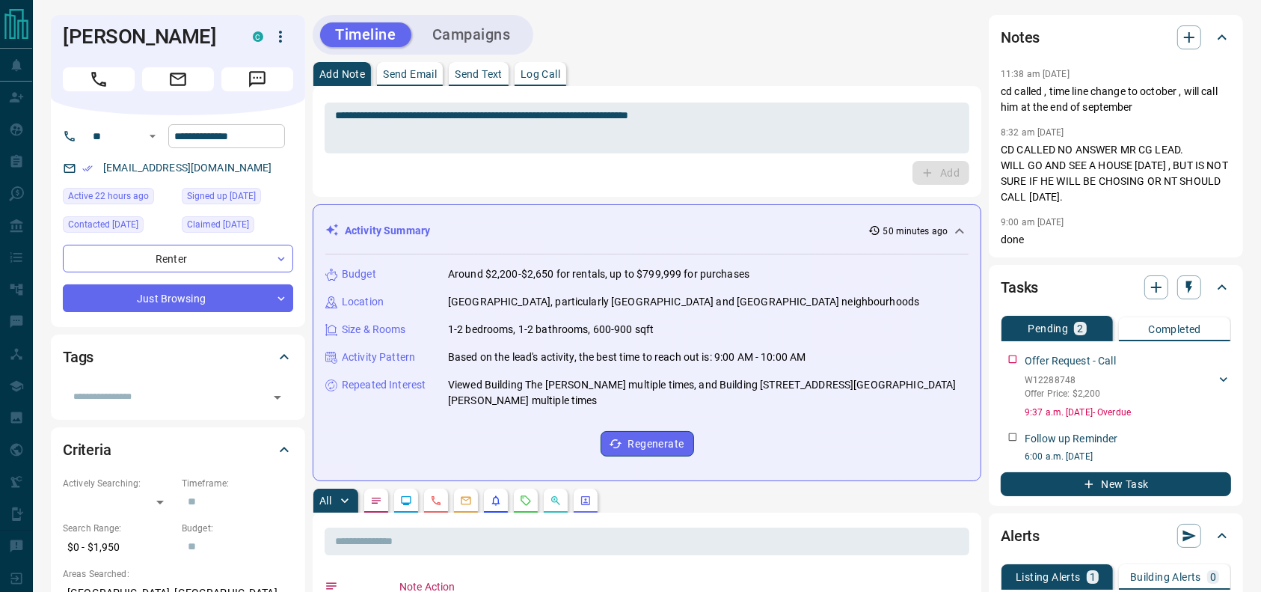
click at [229, 141] on input "**********" at bounding box center [226, 136] width 117 height 24
click at [108, 37] on h1 "[PERSON_NAME]" at bounding box center [147, 37] width 168 height 24
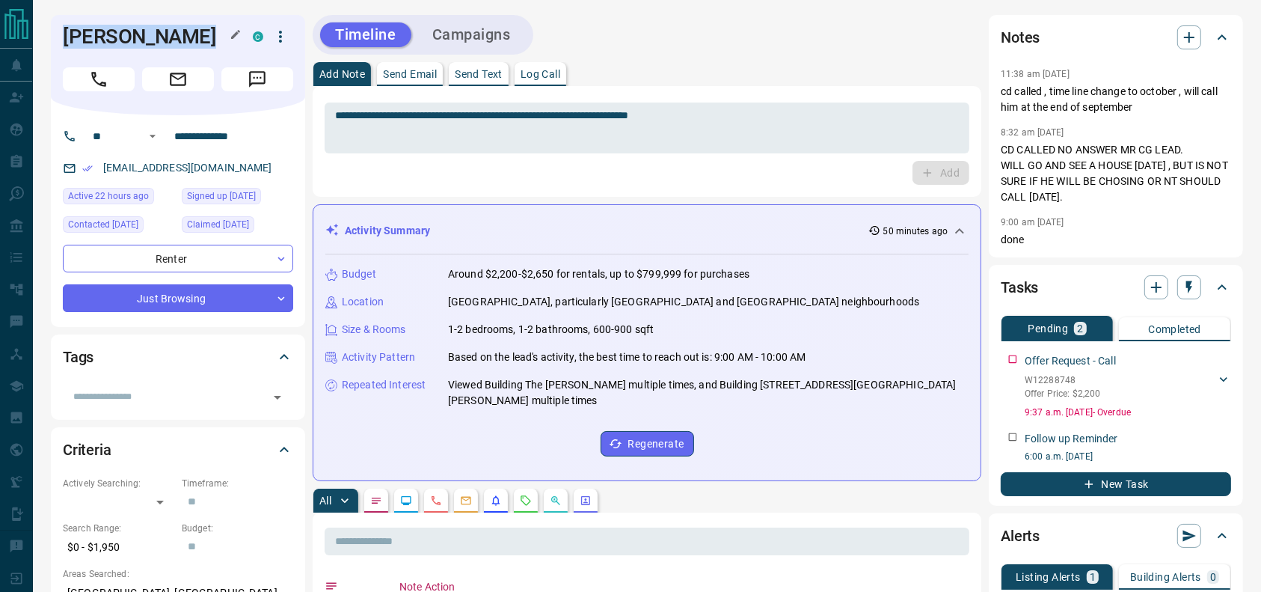
copy div "[PERSON_NAME] C"
click at [280, 33] on icon "button" at bounding box center [281, 37] width 18 height 18
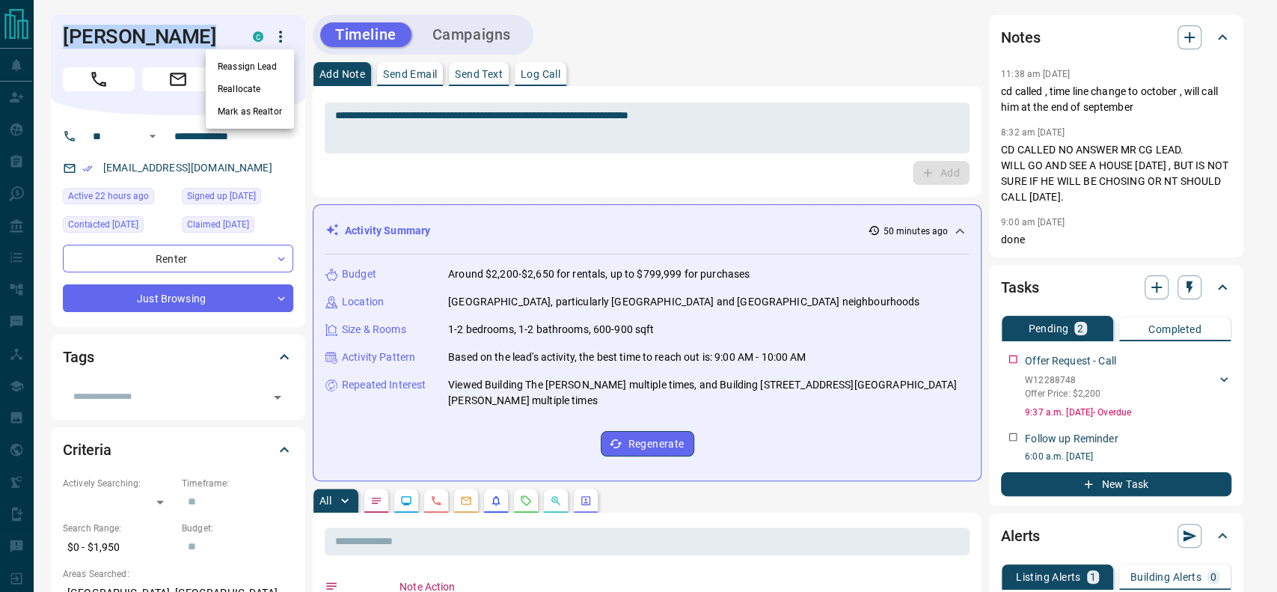
click at [264, 63] on li "Reassign Lead" at bounding box center [250, 66] width 88 height 22
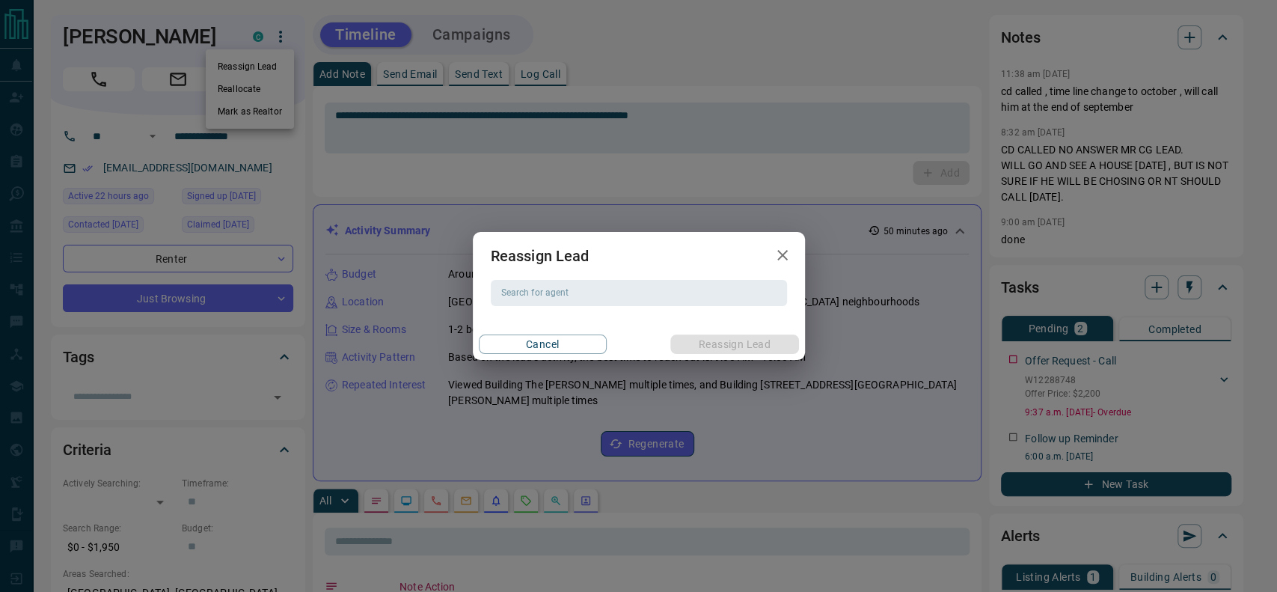
click at [542, 291] on input "Search for agent" at bounding box center [637, 292] width 285 height 16
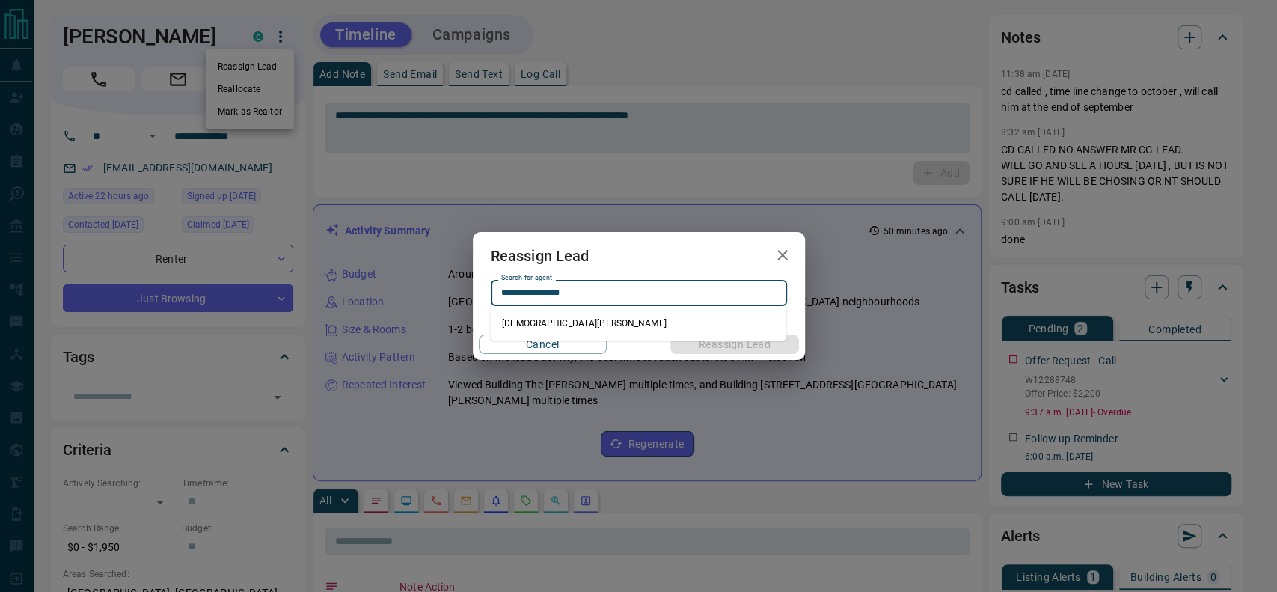
click at [599, 332] on li "[DEMOGRAPHIC_DATA][PERSON_NAME]" at bounding box center [638, 323] width 296 height 22
type input "**********"
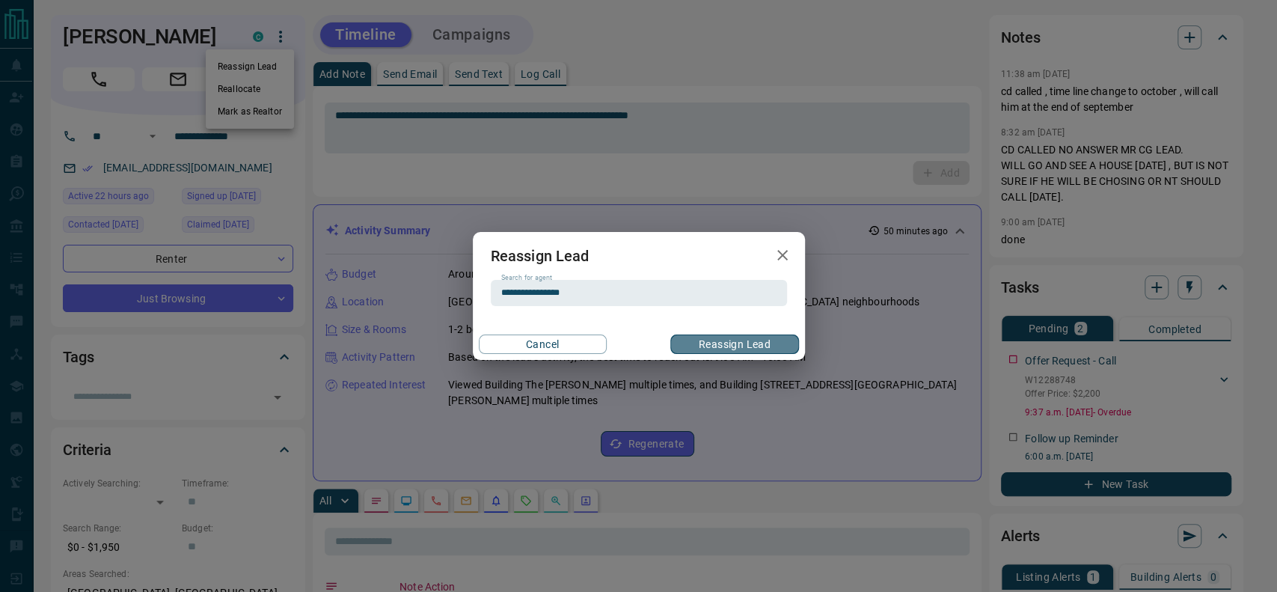
click at [705, 343] on button "Reassign Lead" at bounding box center [734, 343] width 128 height 19
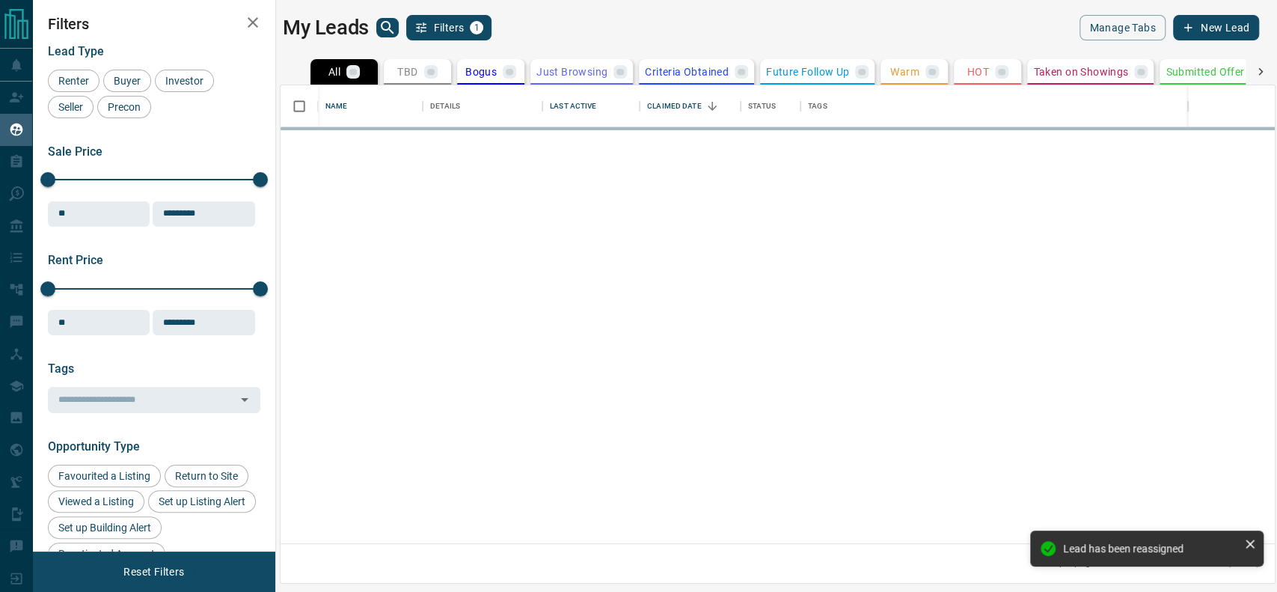
scroll to position [443, 979]
